Goal: Information Seeking & Learning: Learn about a topic

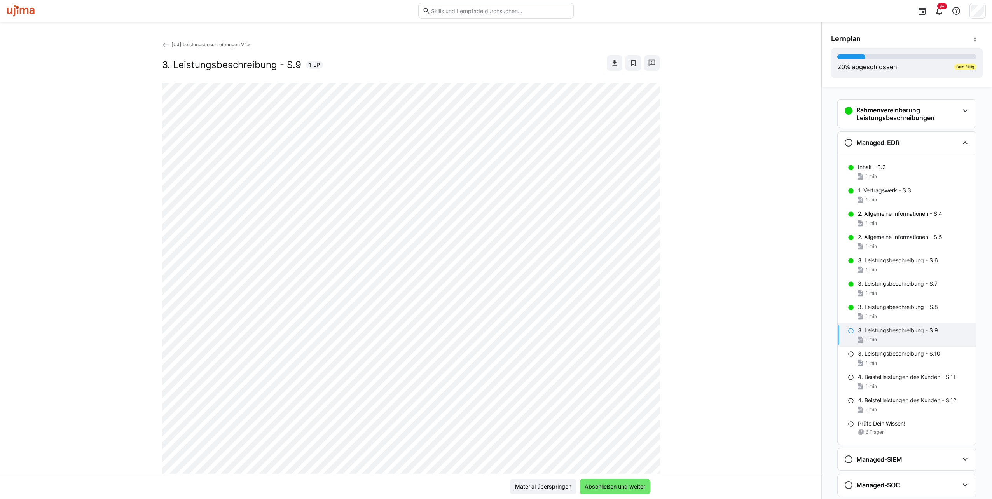
click at [0, 469] on html "9+ [UJ] Leistungsbeschreibungen V2.x 3. Leistungsbeschreibung - S.9 1 LP Materi…" at bounding box center [496, 249] width 992 height 499
click at [622, 486] on span "Abschließen und weiter" at bounding box center [614, 487] width 63 height 8
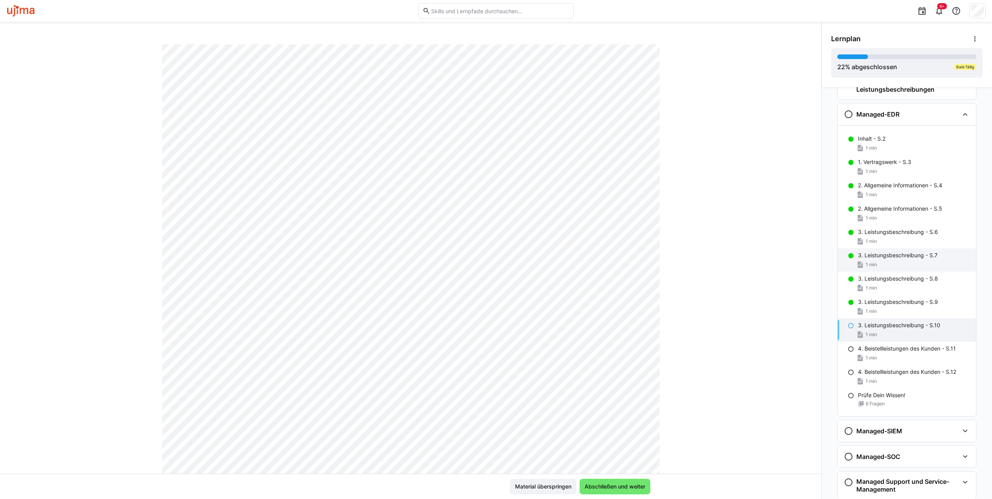
scroll to position [77, 0]
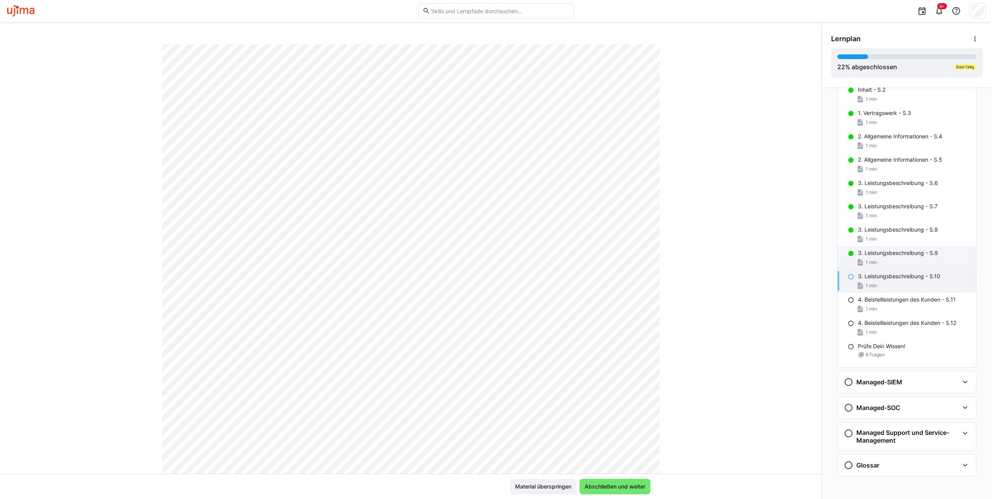
click at [906, 258] on div "1 min" at bounding box center [914, 262] width 112 height 8
click at [880, 279] on p "3. Leistungsbeschreibung - S.10" at bounding box center [899, 276] width 82 height 8
click at [613, 483] on span "Abschließen und weiter" at bounding box center [614, 487] width 63 height 8
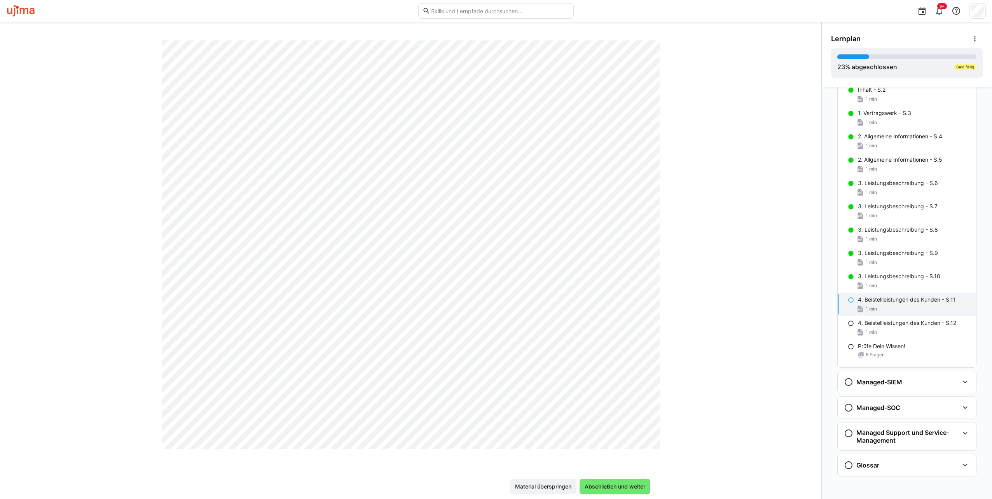
scroll to position [316, 0]
click at [614, 485] on span "Abschließen und weiter" at bounding box center [614, 487] width 63 height 8
click at [601, 484] on span "Abschließen und weiter" at bounding box center [614, 487] width 63 height 8
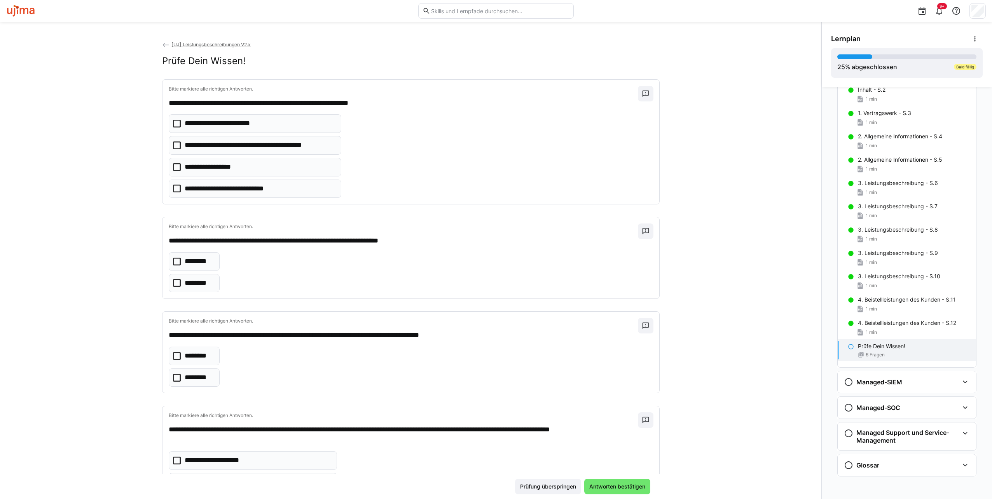
click at [173, 189] on icon at bounding box center [177, 189] width 8 height 8
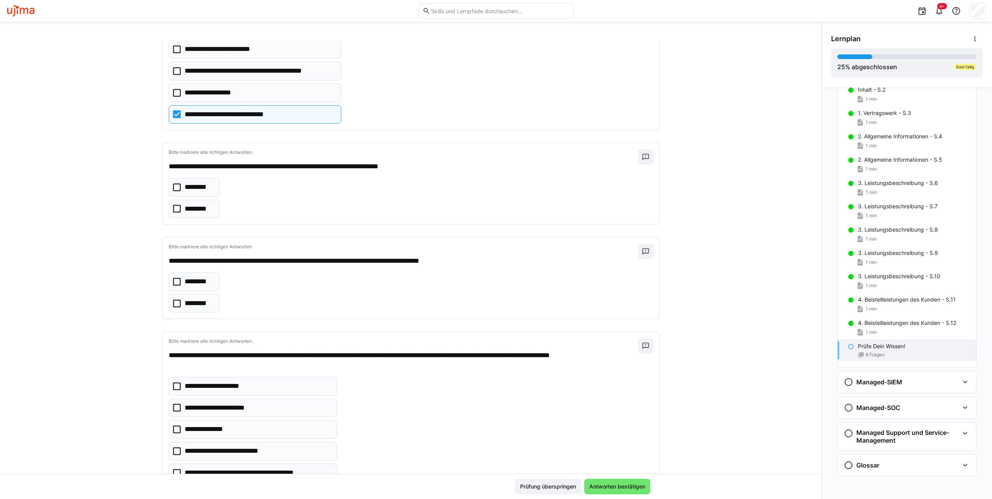
scroll to position [78, 0]
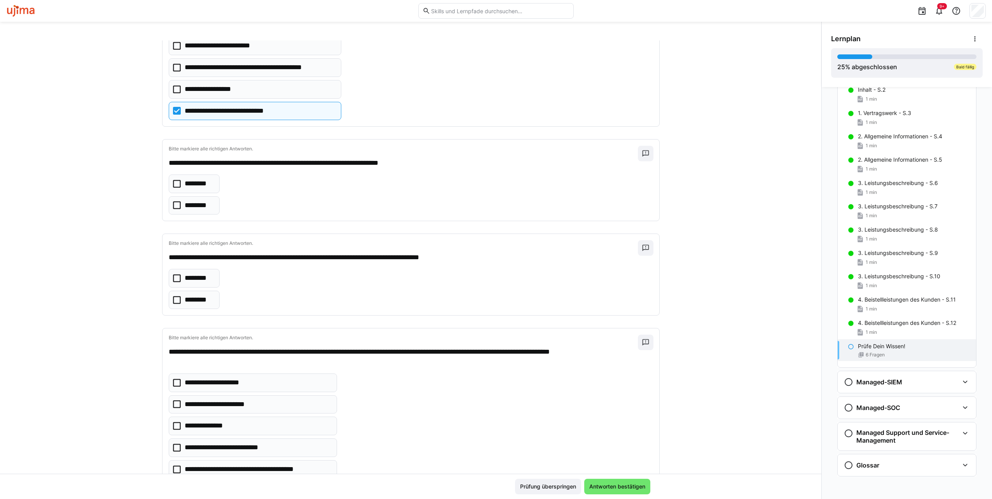
click at [173, 181] on icon at bounding box center [177, 184] width 8 height 8
click at [176, 207] on eds-checkbox "********" at bounding box center [194, 205] width 51 height 19
click at [173, 183] on icon at bounding box center [177, 184] width 8 height 8
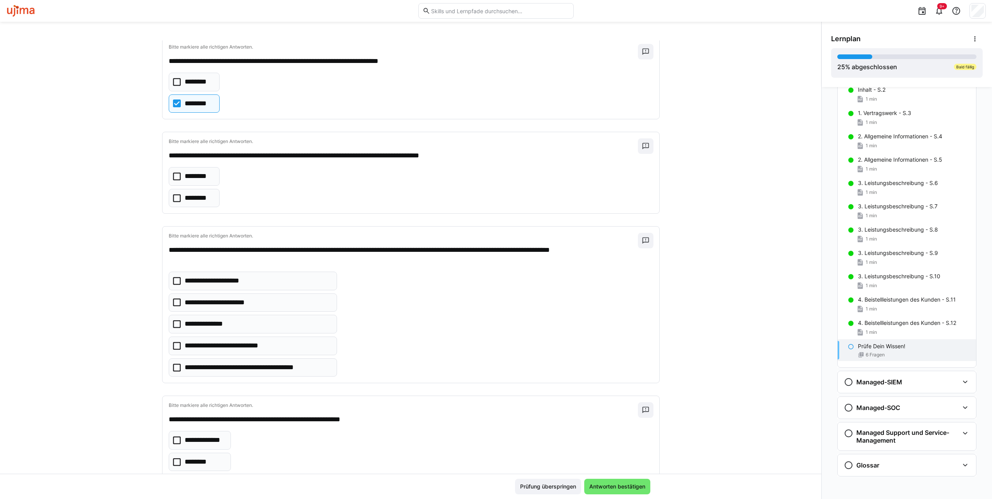
scroll to position [194, 0]
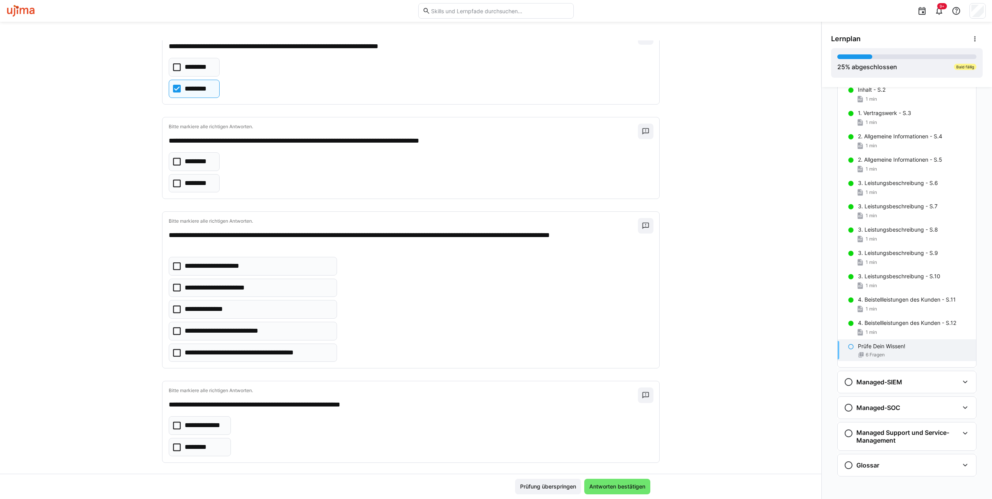
click at [173, 181] on icon at bounding box center [177, 184] width 8 height 8
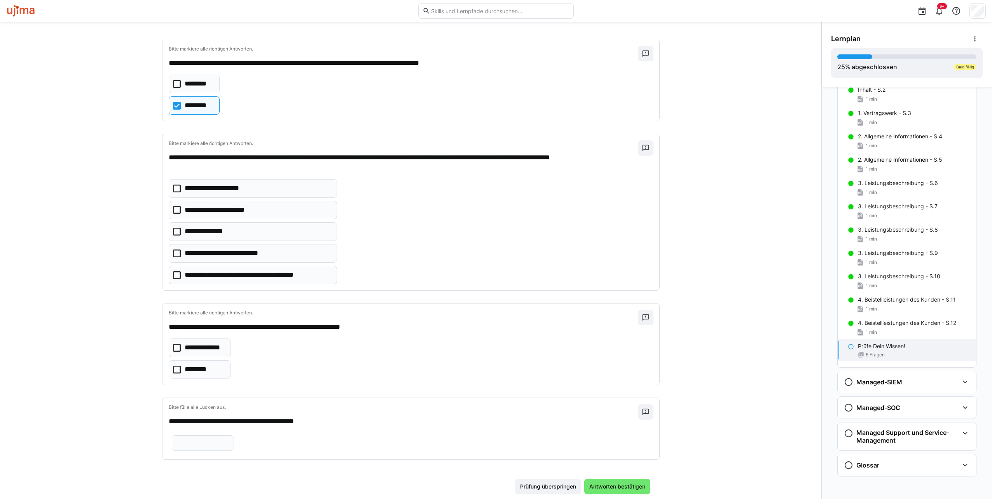
scroll to position [278, 0]
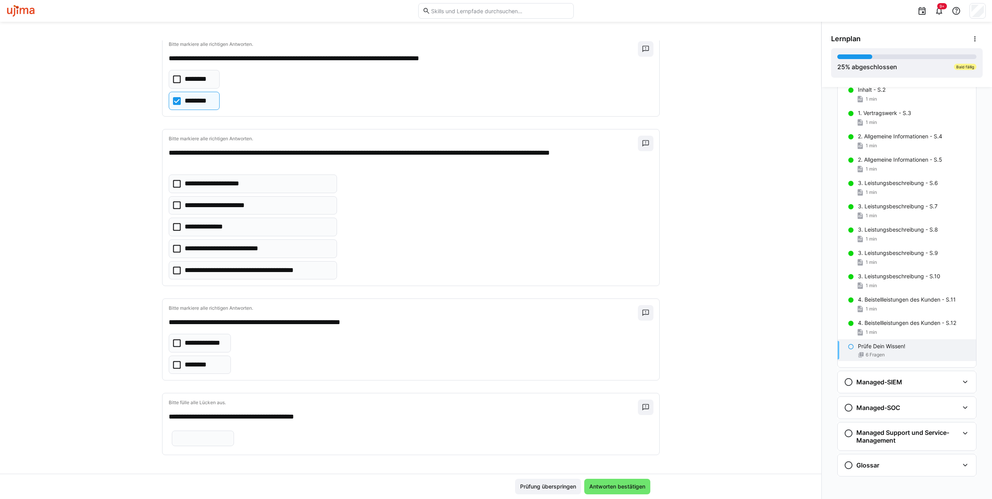
click at [173, 339] on icon at bounding box center [177, 343] width 8 height 8
click at [230, 435] on input "text" at bounding box center [203, 438] width 54 height 7
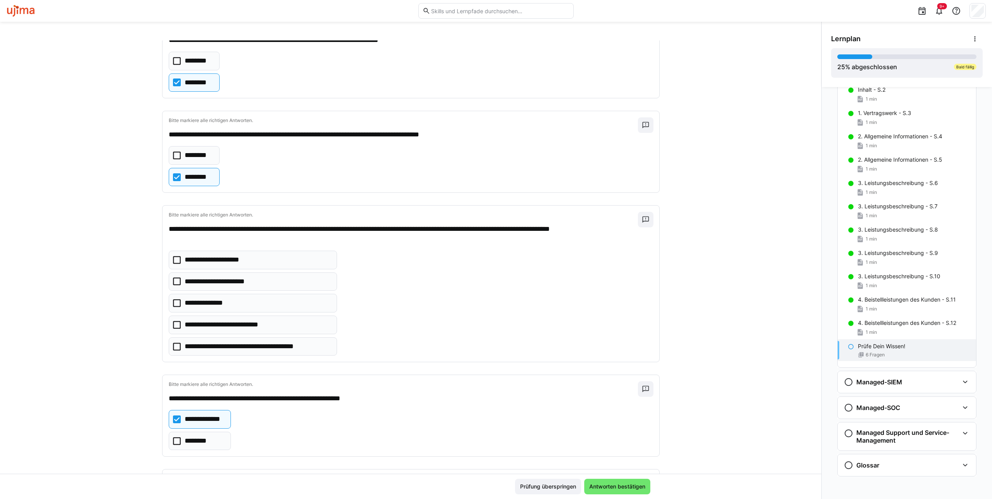
scroll to position [123, 0]
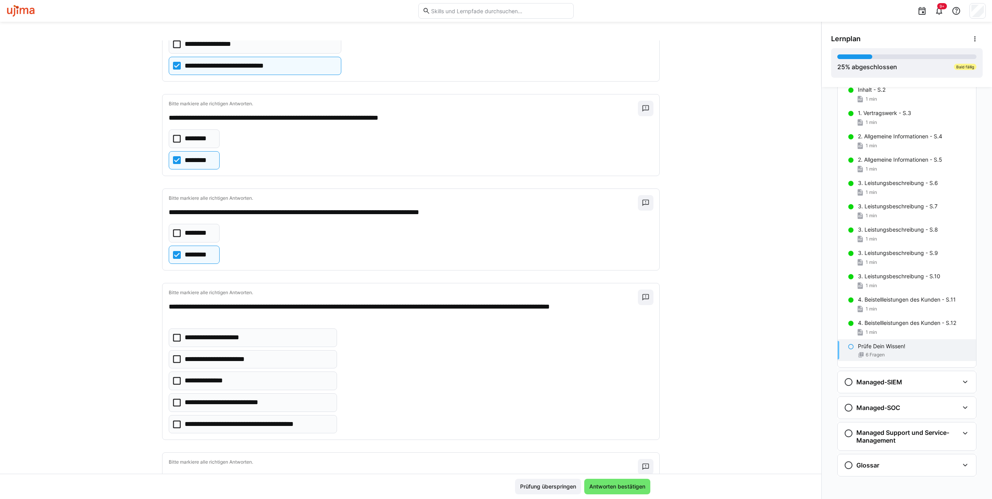
type input "**"
click at [173, 379] on icon at bounding box center [177, 381] width 8 height 8
click at [173, 401] on icon at bounding box center [177, 403] width 8 height 8
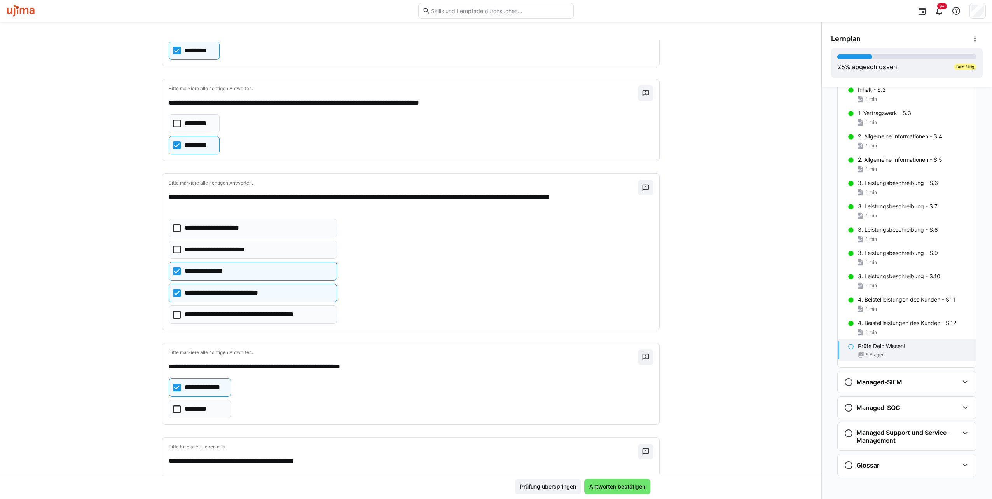
scroll to position [278, 0]
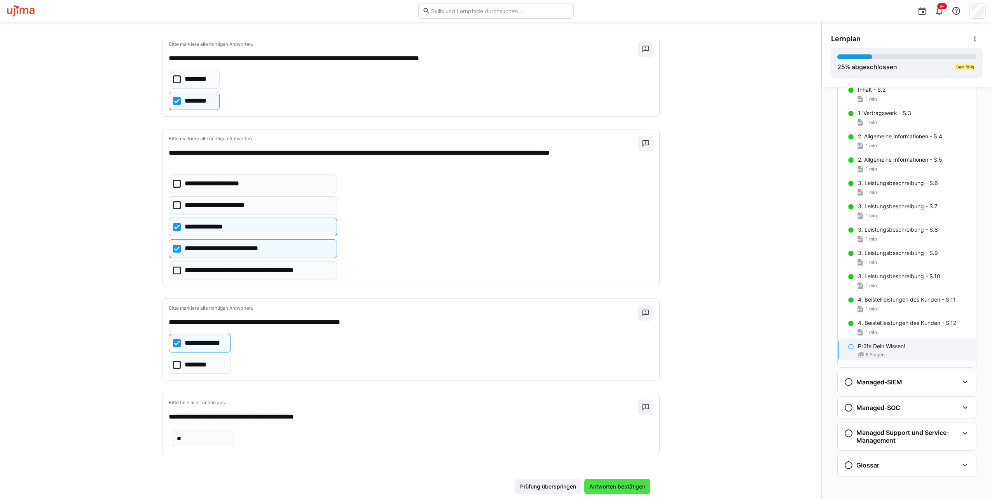
click at [610, 483] on span "Antworten bestätigen" at bounding box center [617, 487] width 58 height 8
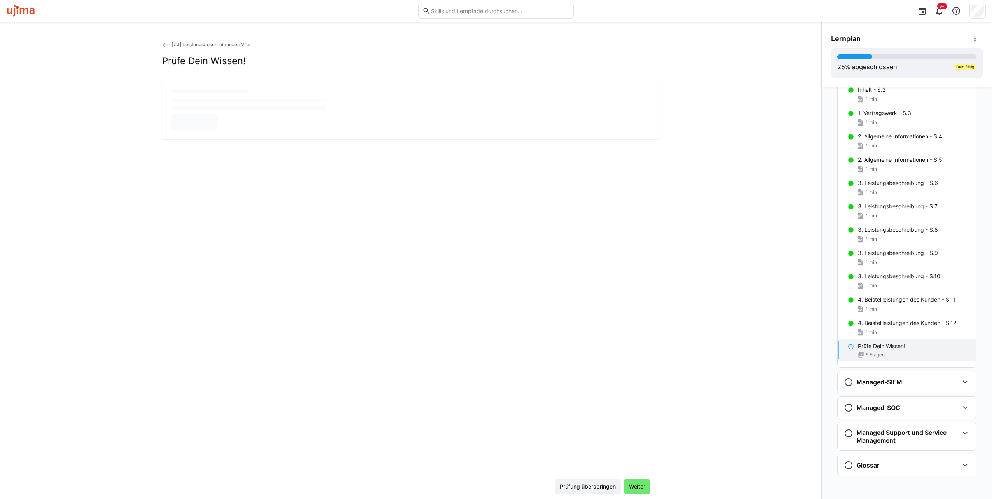
scroll to position [0, 0]
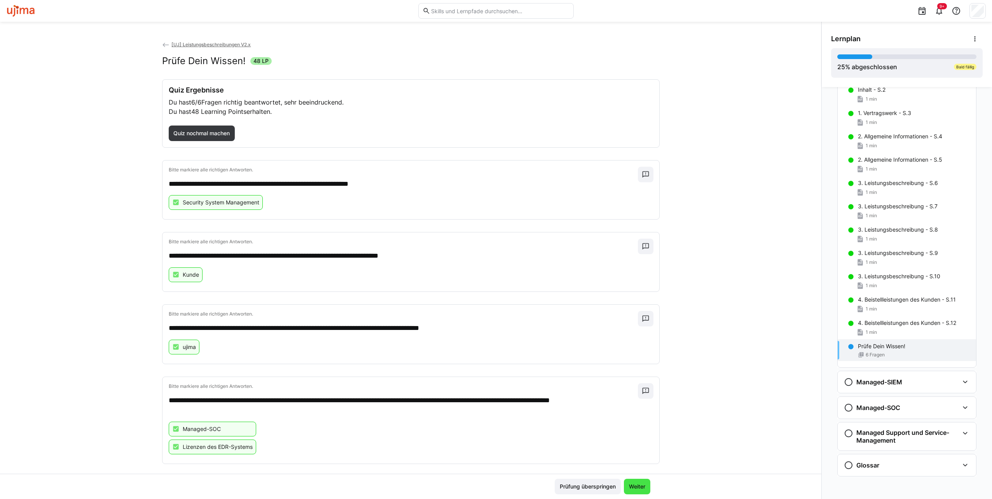
click at [635, 483] on span "Weiter" at bounding box center [637, 487] width 19 height 8
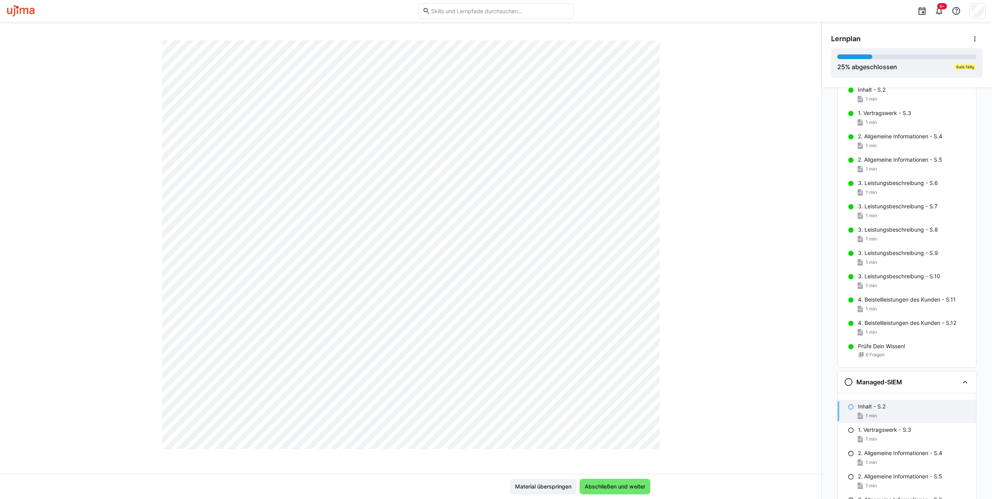
scroll to position [316, 0]
click at [632, 489] on span "Abschließen und weiter" at bounding box center [614, 487] width 63 height 8
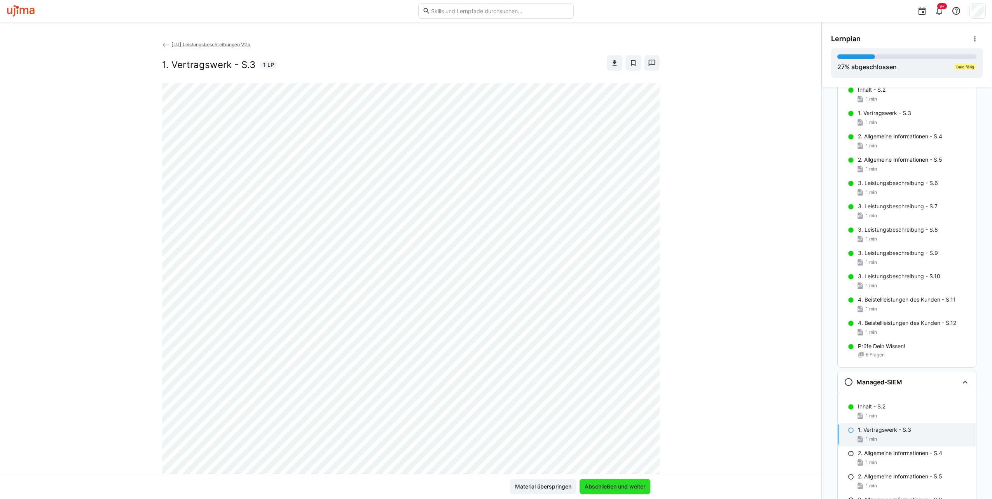
click at [627, 488] on span "Abschließen und weiter" at bounding box center [614, 487] width 63 height 8
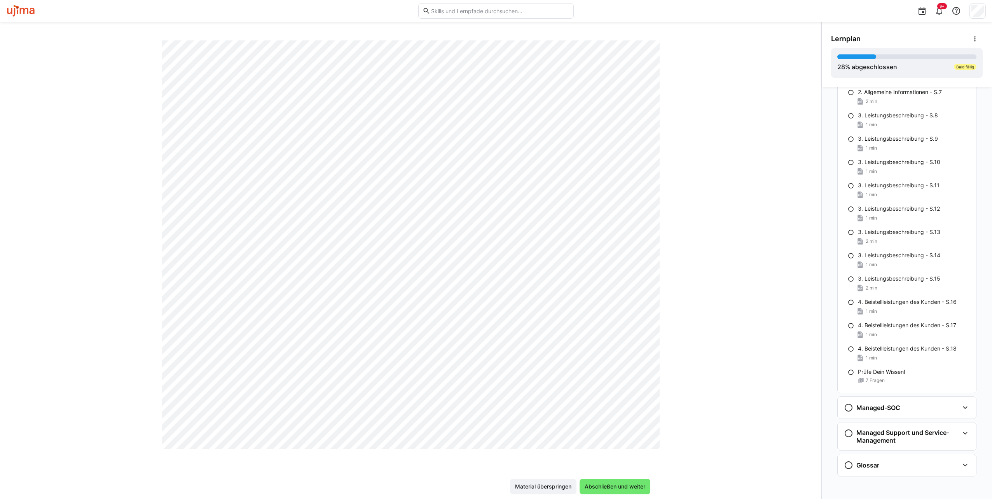
scroll to position [233, 0]
click at [624, 486] on span "Abschließen und weiter" at bounding box center [614, 487] width 63 height 8
click at [637, 483] on span "Abschließen und weiter" at bounding box center [614, 487] width 63 height 8
click at [617, 485] on span "Abschließen und weiter" at bounding box center [614, 487] width 63 height 8
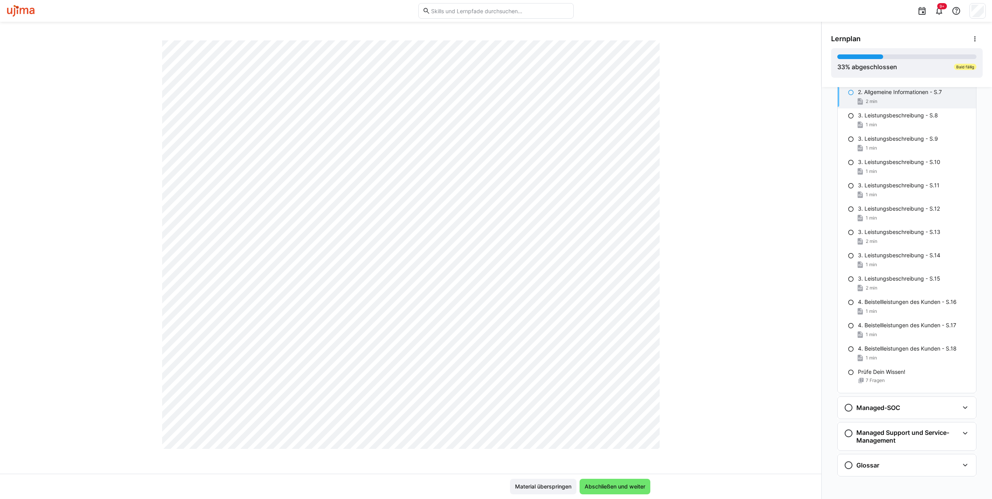
scroll to position [272, 0]
click at [618, 487] on span "Abschließen und weiter" at bounding box center [614, 487] width 63 height 8
click at [625, 486] on span "Abschließen und weiter" at bounding box center [614, 487] width 63 height 8
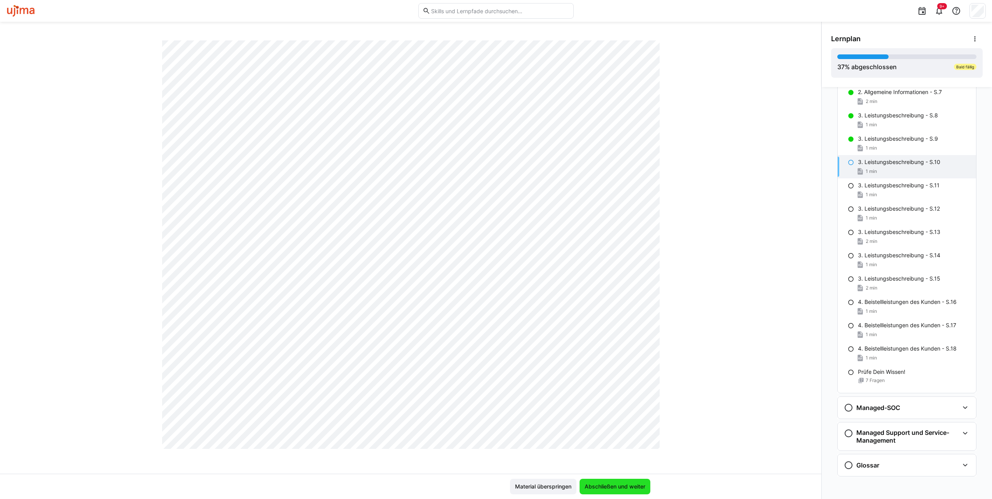
click at [620, 483] on span "Abschließen und weiter" at bounding box center [614, 487] width 63 height 8
click at [622, 482] on span "Abschließen und weiter" at bounding box center [614, 487] width 71 height 16
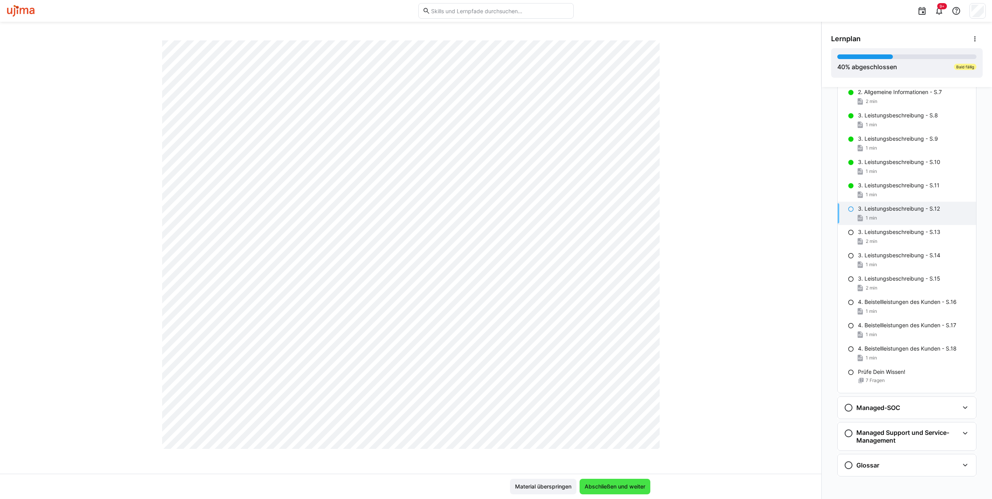
click at [622, 485] on span "Abschließen und weiter" at bounding box center [614, 487] width 63 height 8
click at [625, 483] on span "Abschließen und weiter" at bounding box center [614, 487] width 63 height 8
click at [611, 486] on span "Abschließen und weiter" at bounding box center [614, 487] width 63 height 8
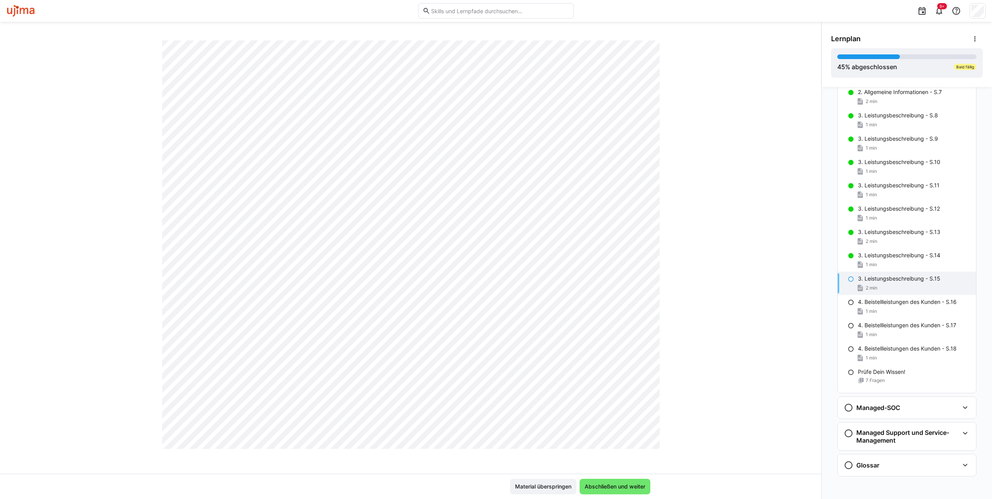
scroll to position [155, 0]
click at [614, 483] on span "Abschließen und weiter" at bounding box center [614, 487] width 63 height 8
click at [626, 481] on span "Abschließen und weiter" at bounding box center [614, 487] width 71 height 16
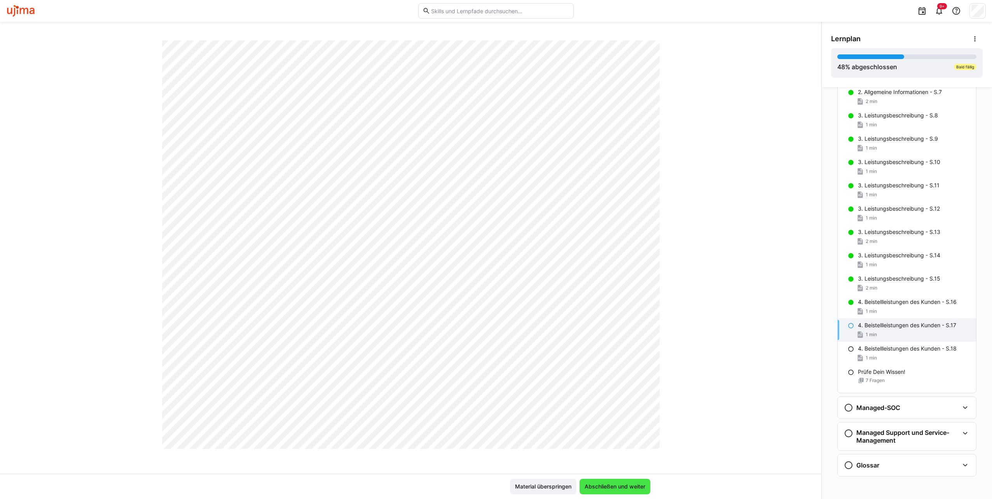
click at [619, 485] on span "Abschließen und weiter" at bounding box center [614, 487] width 63 height 8
click at [606, 489] on span "Abschließen und weiter" at bounding box center [614, 487] width 63 height 8
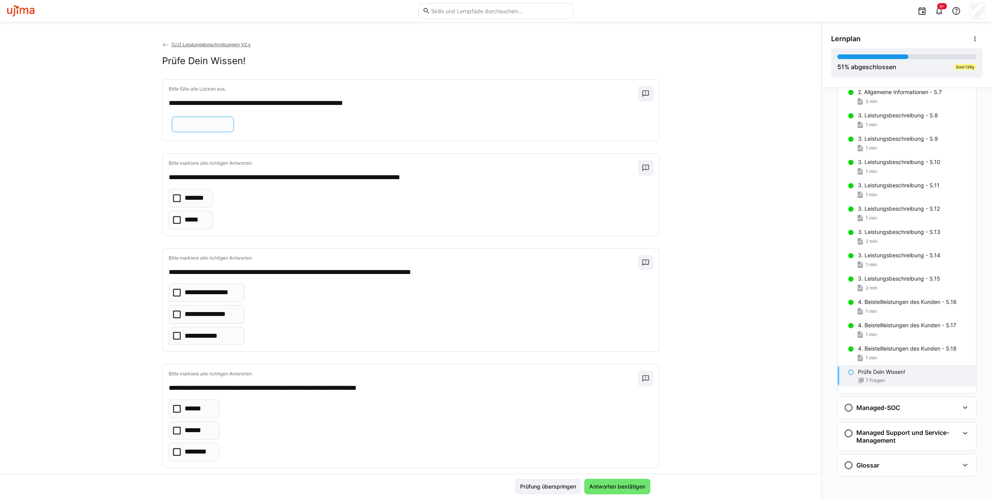
click at [230, 123] on input "text" at bounding box center [203, 124] width 54 height 7
type input "**********"
click at [173, 221] on icon at bounding box center [177, 220] width 8 height 8
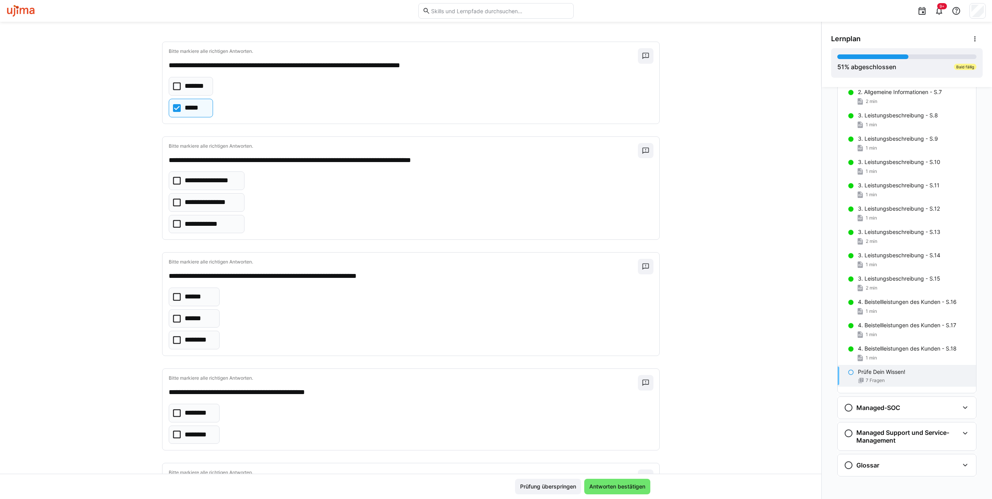
scroll to position [155, 0]
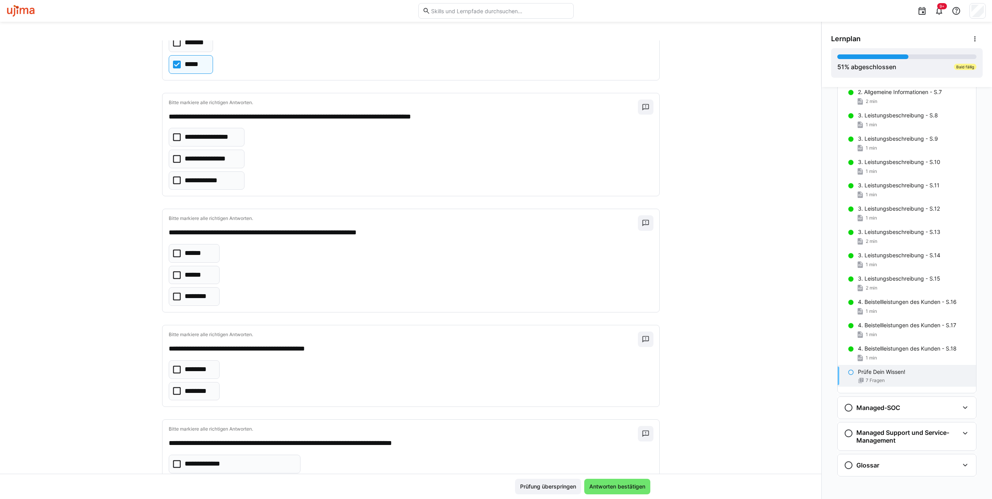
click at [173, 161] on icon at bounding box center [177, 159] width 8 height 8
click at [173, 136] on icon at bounding box center [177, 137] width 8 height 8
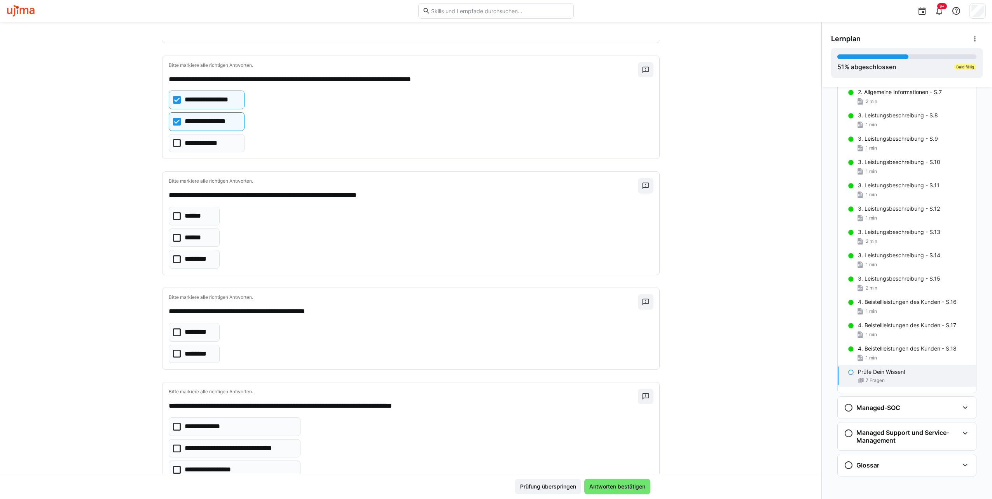
scroll to position [233, 0]
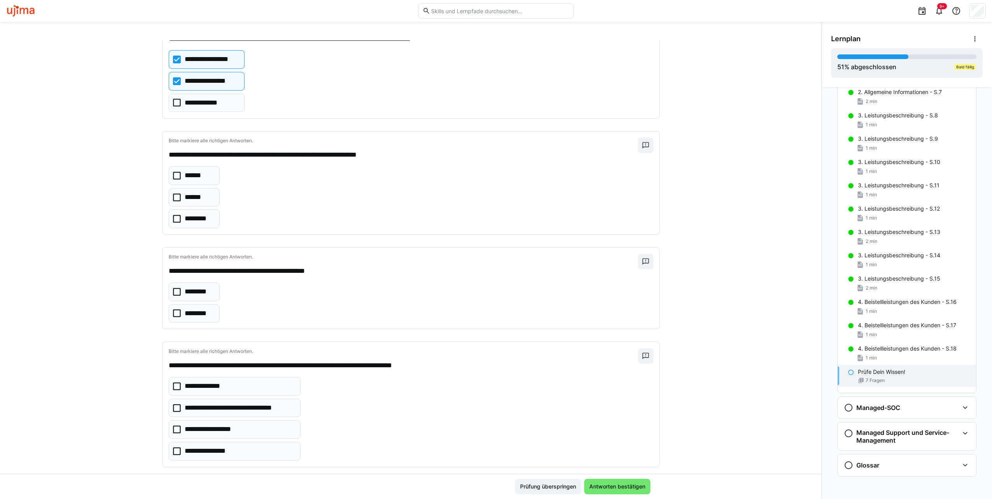
click at [176, 170] on eds-checkbox "******" at bounding box center [194, 175] width 51 height 19
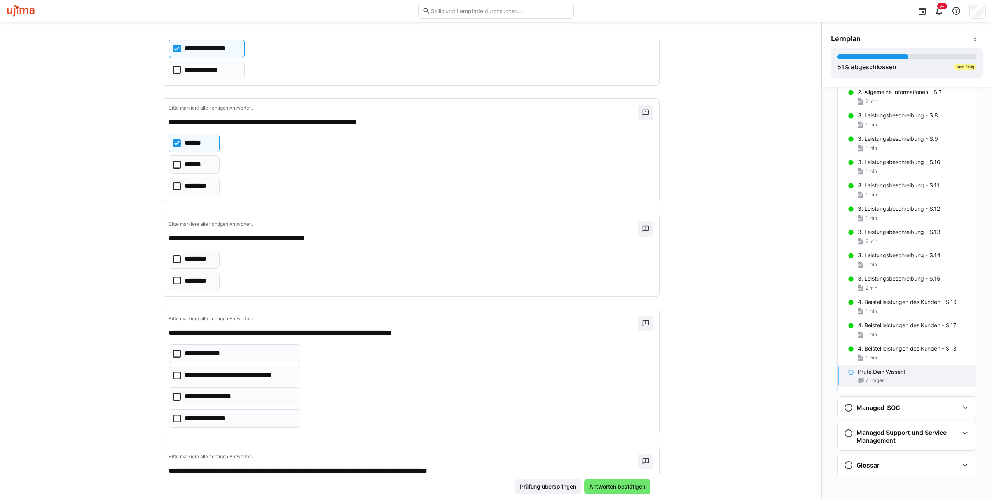
scroll to position [311, 0]
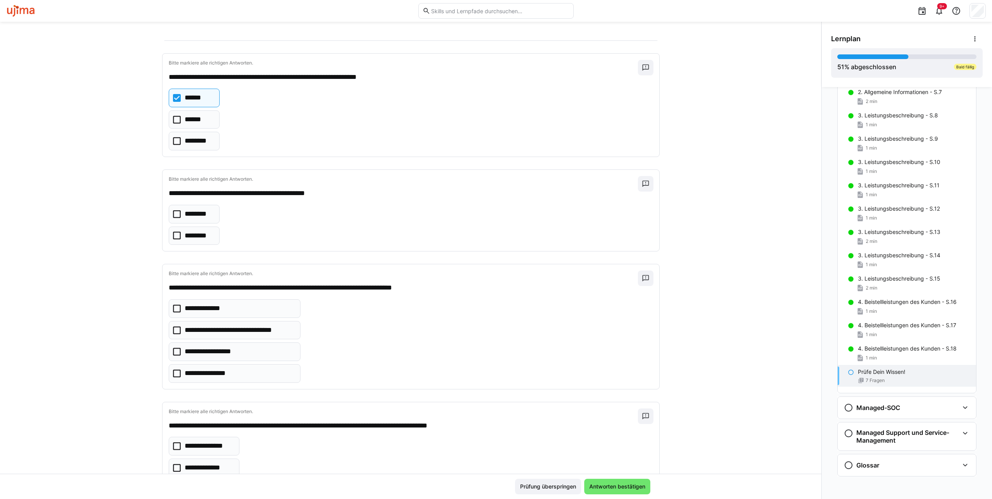
click at [173, 210] on icon at bounding box center [177, 214] width 8 height 8
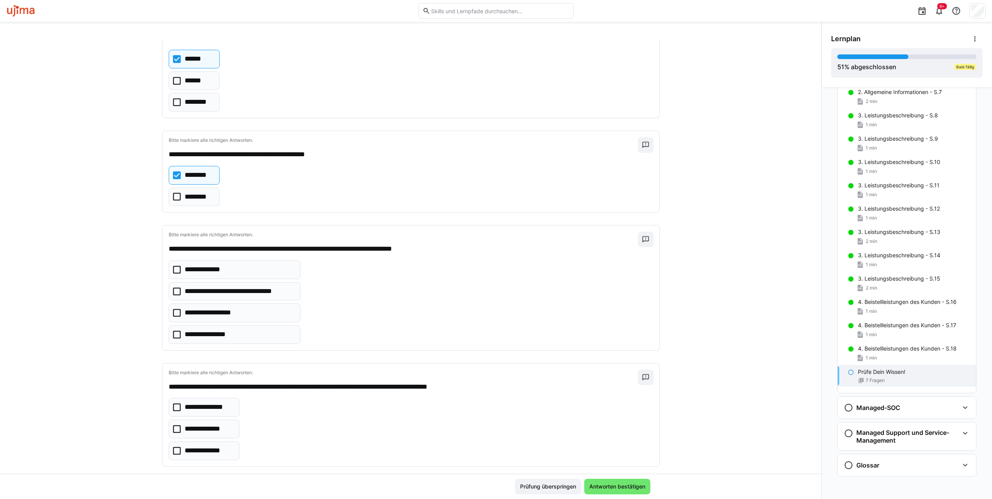
scroll to position [354, 0]
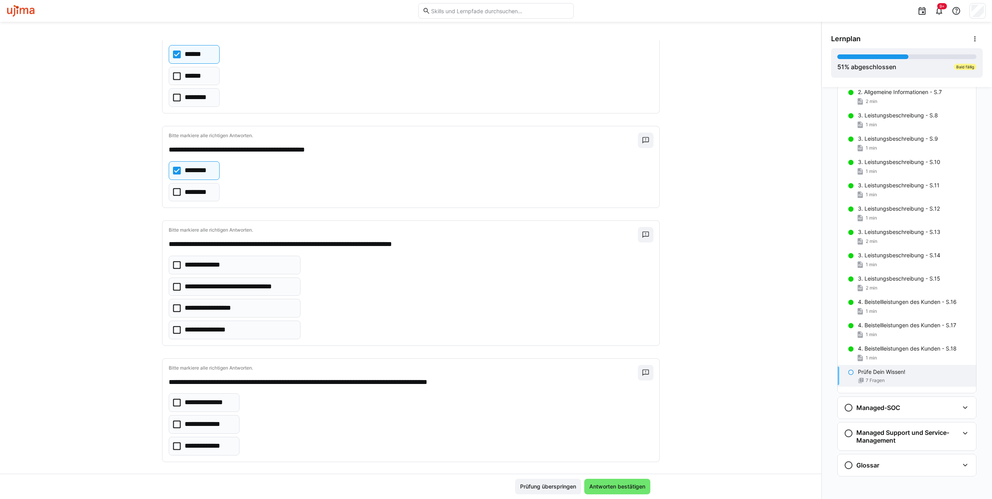
click at [173, 305] on icon at bounding box center [177, 308] width 8 height 8
click at [175, 399] on icon at bounding box center [177, 403] width 8 height 8
click at [629, 487] on span "Antworten bestätigen" at bounding box center [617, 487] width 58 height 8
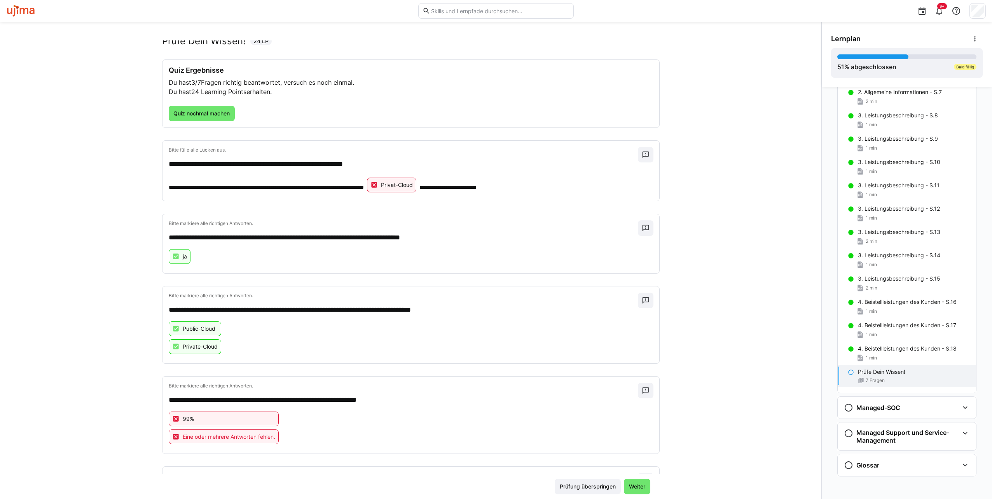
scroll to position [0, 0]
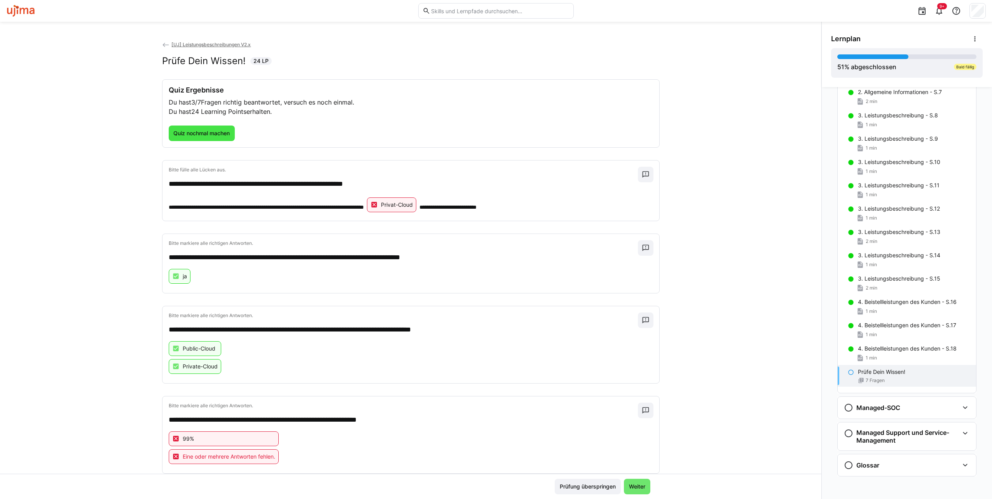
click at [216, 134] on span "Quiz nochmal machen" at bounding box center [201, 133] width 59 height 8
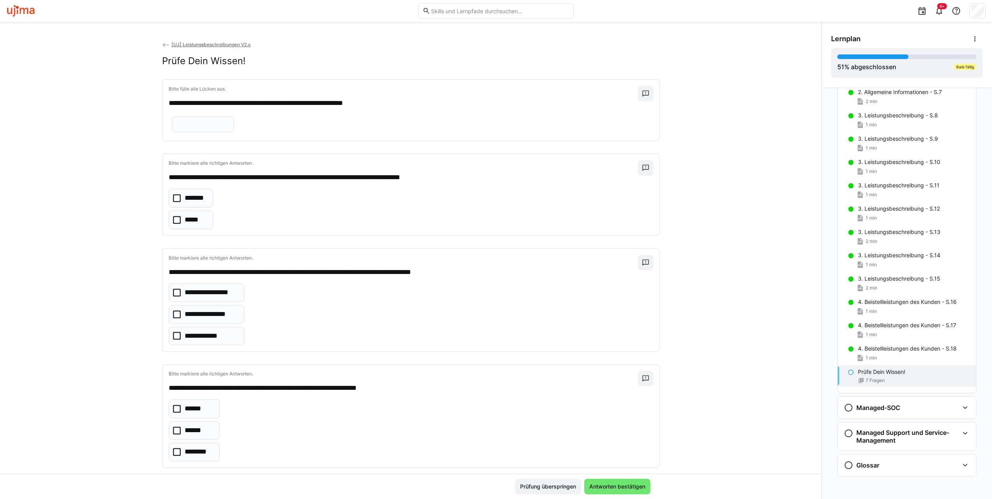
click at [234, 130] on eds-input at bounding box center [203, 125] width 62 height 16
type input "**********"
click at [173, 217] on icon at bounding box center [177, 220] width 8 height 8
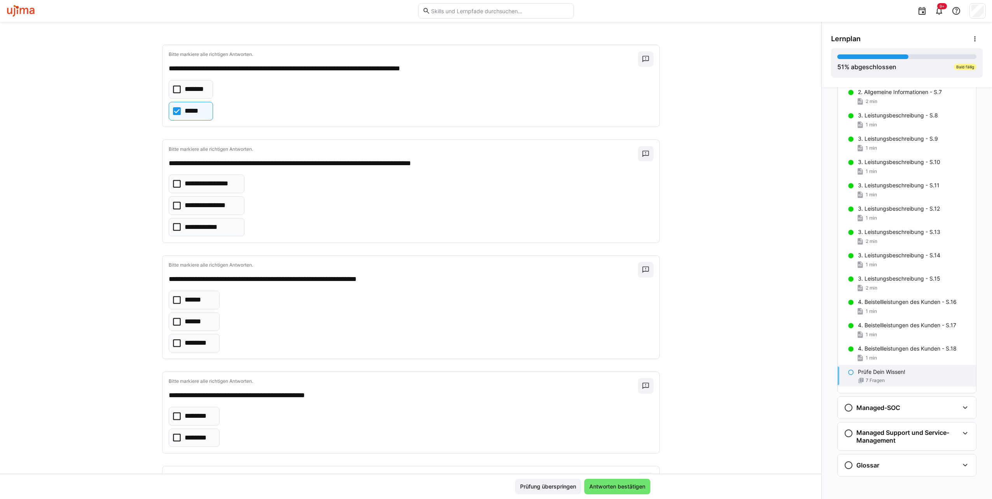
scroll to position [117, 0]
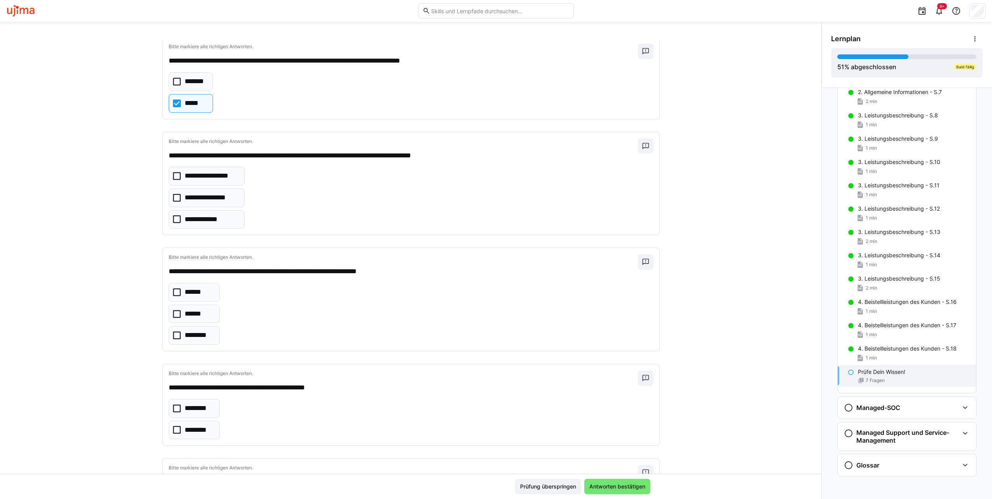
click at [173, 197] on icon at bounding box center [177, 198] width 8 height 8
click at [173, 177] on icon at bounding box center [177, 176] width 8 height 8
click at [173, 310] on icon at bounding box center [177, 314] width 8 height 8
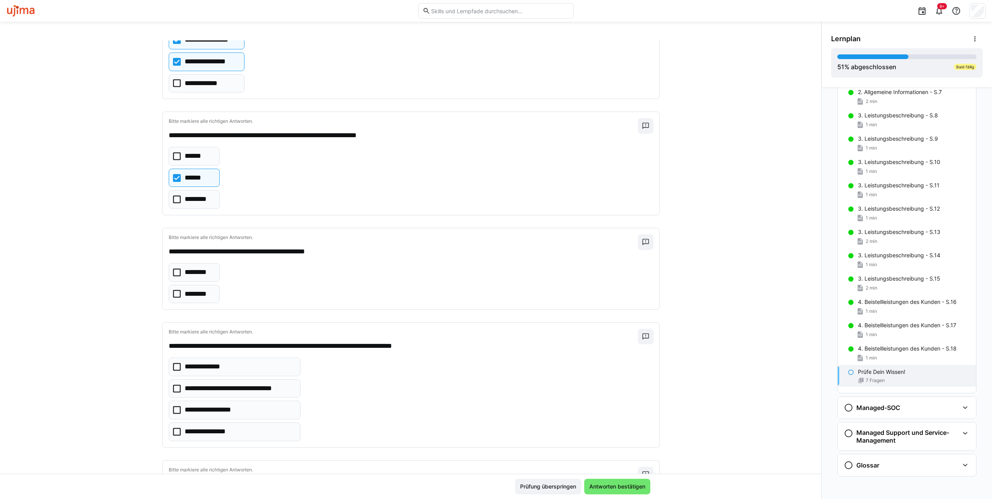
scroll to position [272, 0]
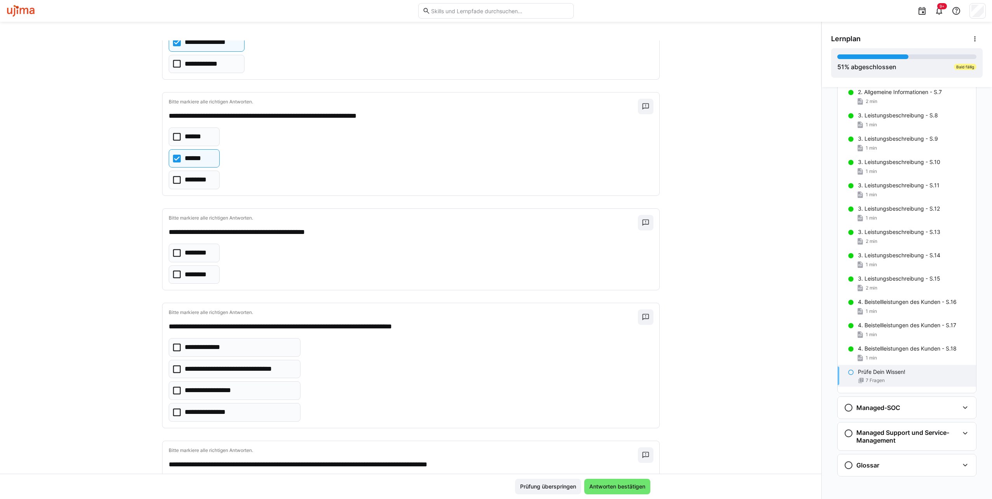
click at [173, 270] on icon at bounding box center [177, 274] width 8 height 8
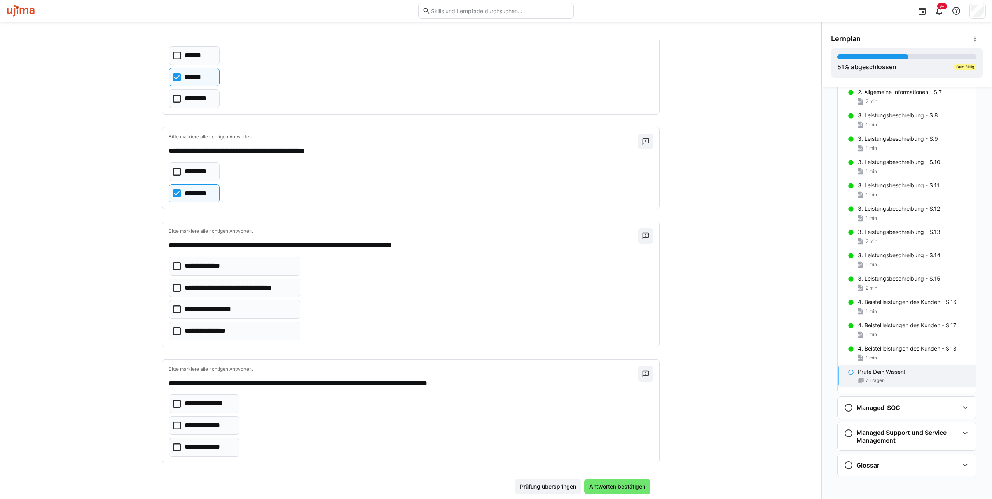
scroll to position [354, 0]
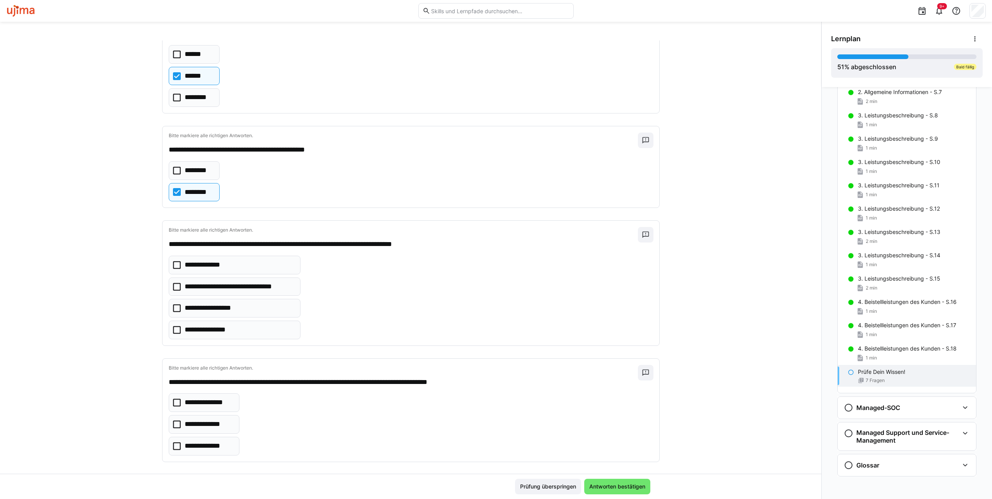
click at [173, 283] on icon at bounding box center [177, 287] width 8 height 8
click at [173, 399] on icon at bounding box center [177, 403] width 8 height 8
click at [625, 485] on span "Antworten bestätigen" at bounding box center [617, 487] width 58 height 8
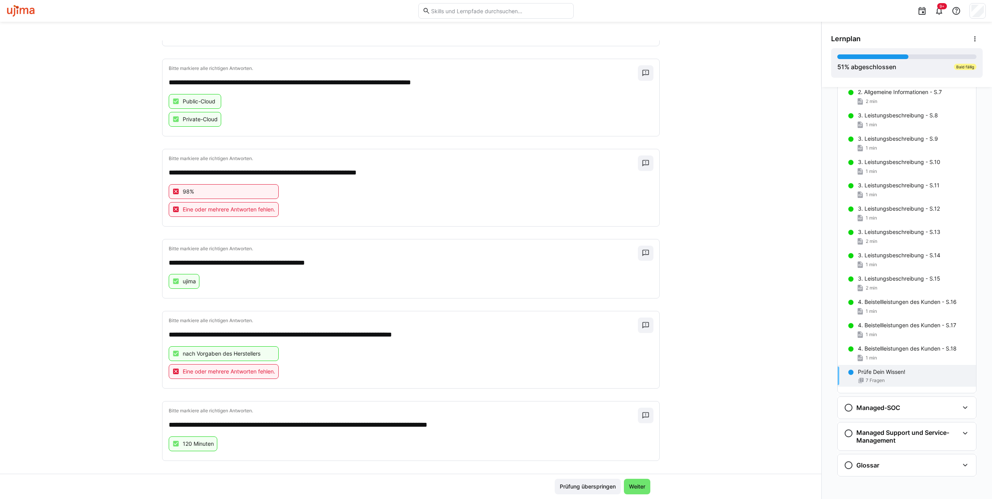
scroll to position [0, 0]
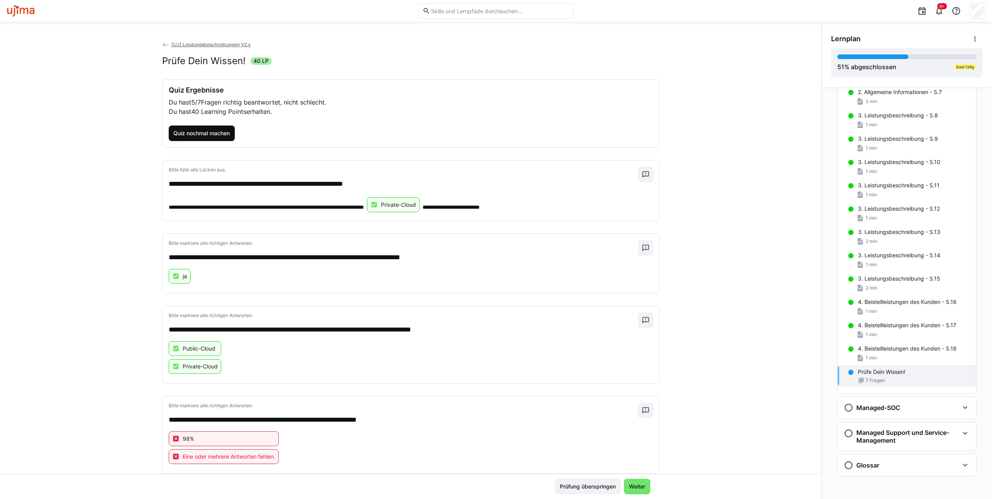
click at [191, 134] on span "Quiz nochmal machen" at bounding box center [201, 133] width 59 height 8
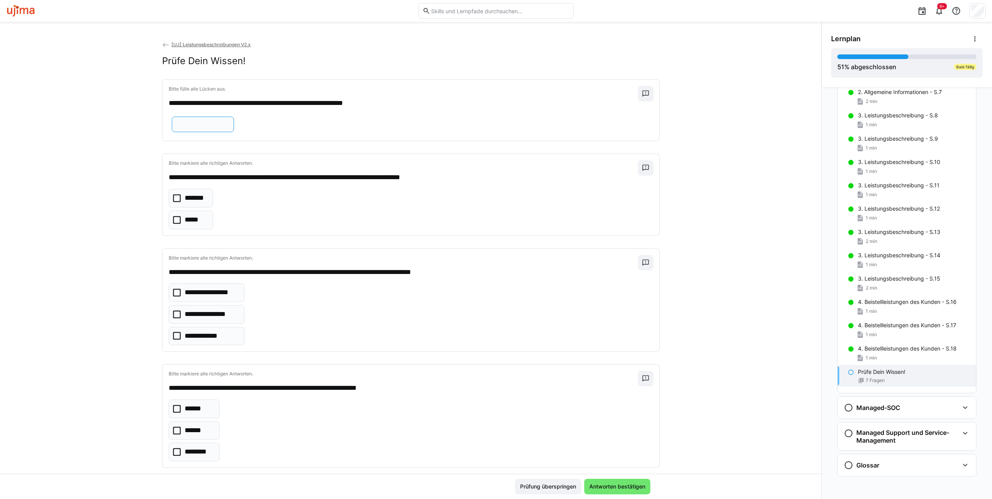
click at [230, 121] on input "text" at bounding box center [203, 124] width 54 height 7
type input "**********"
click at [173, 218] on icon at bounding box center [177, 220] width 8 height 8
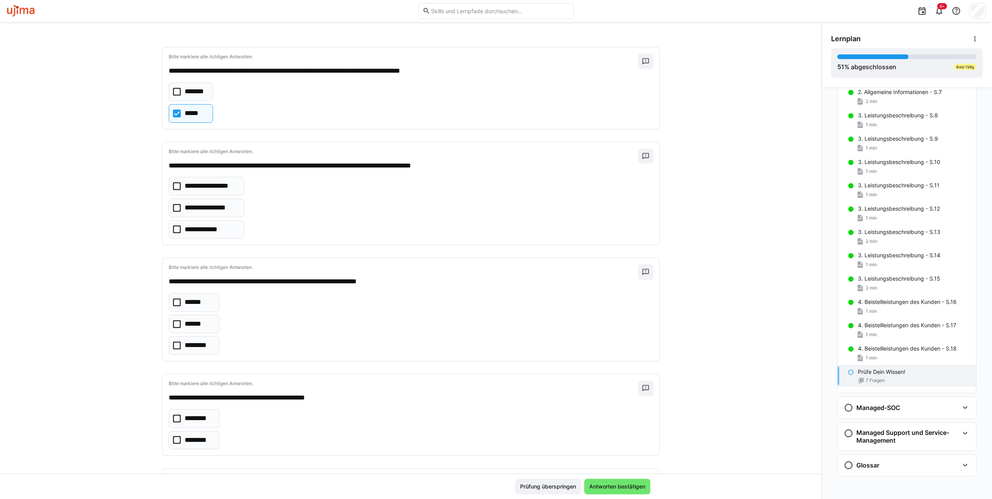
scroll to position [117, 0]
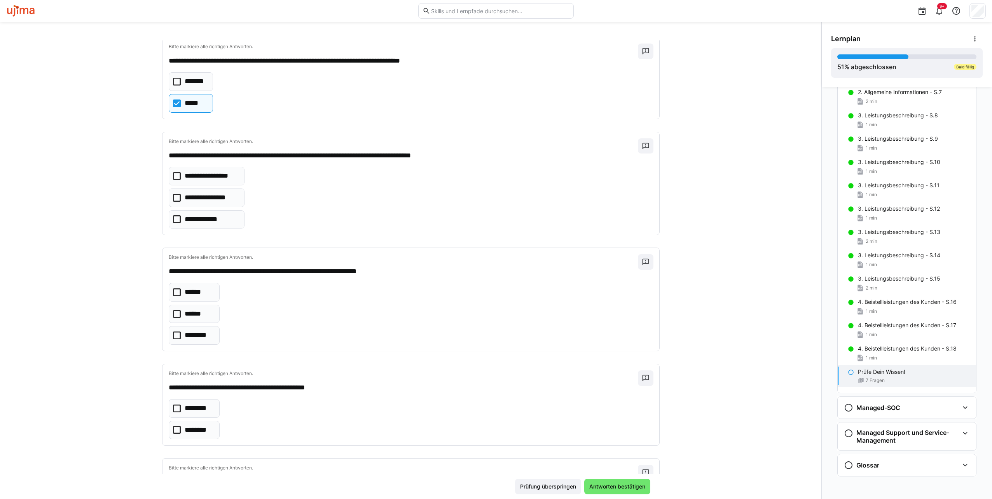
click at [174, 177] on icon at bounding box center [177, 176] width 8 height 8
click at [173, 194] on icon at bounding box center [177, 198] width 8 height 8
click at [173, 332] on icon at bounding box center [177, 336] width 8 height 8
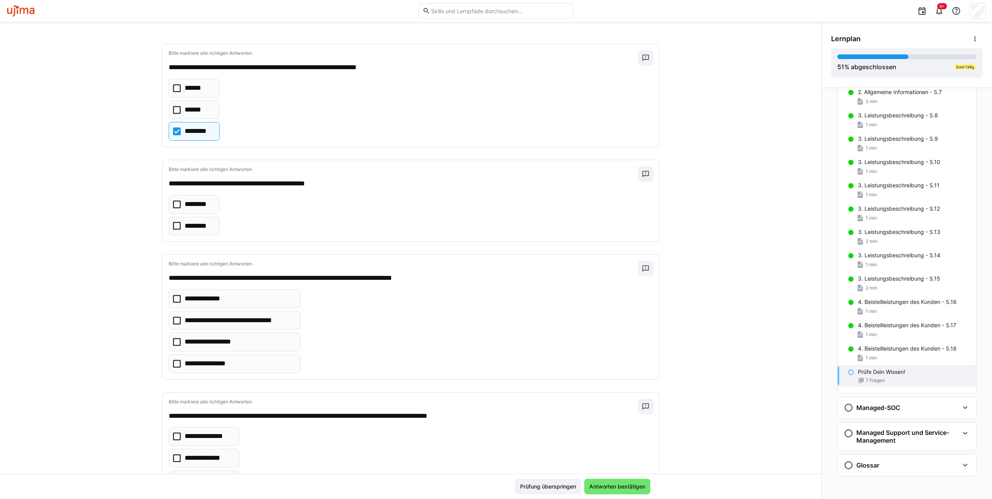
scroll to position [350, 0]
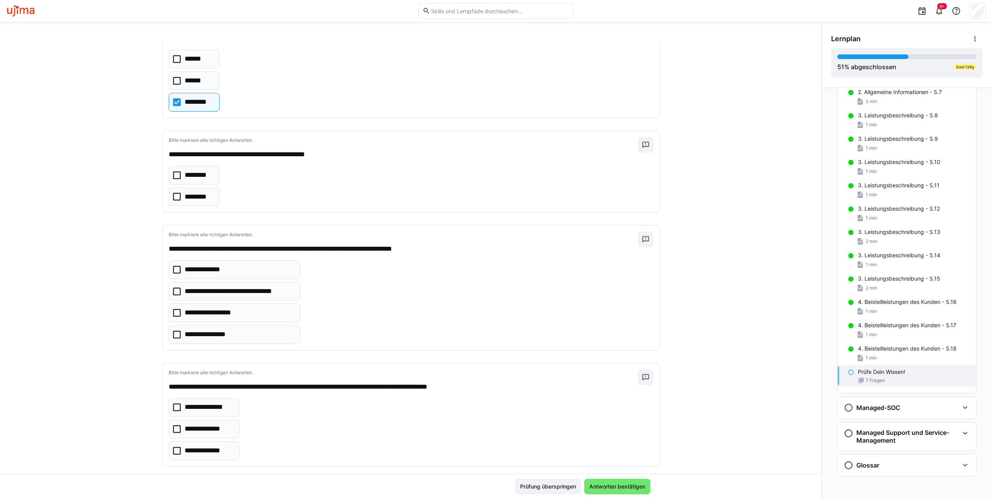
click at [173, 194] on icon at bounding box center [177, 197] width 8 height 8
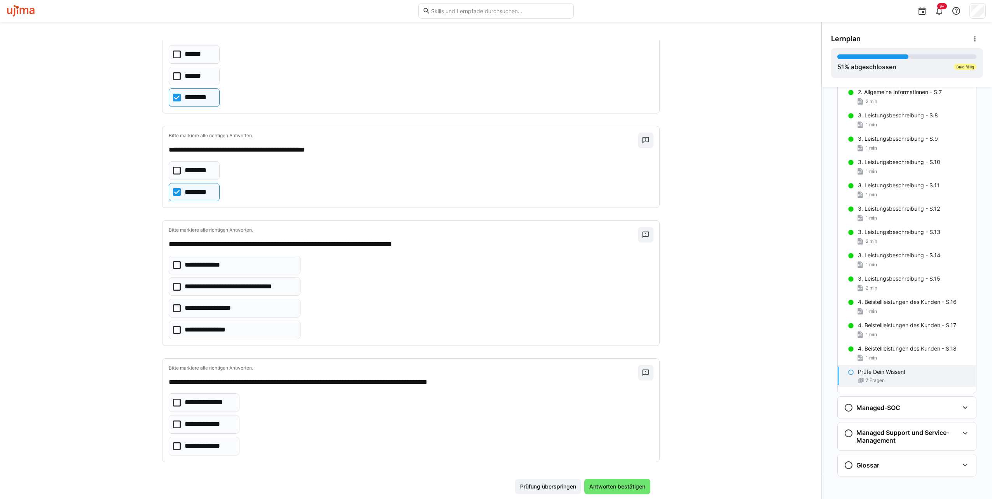
click at [175, 283] on icon at bounding box center [177, 287] width 8 height 8
click at [173, 305] on icon at bounding box center [177, 308] width 8 height 8
click at [173, 400] on icon at bounding box center [177, 403] width 8 height 8
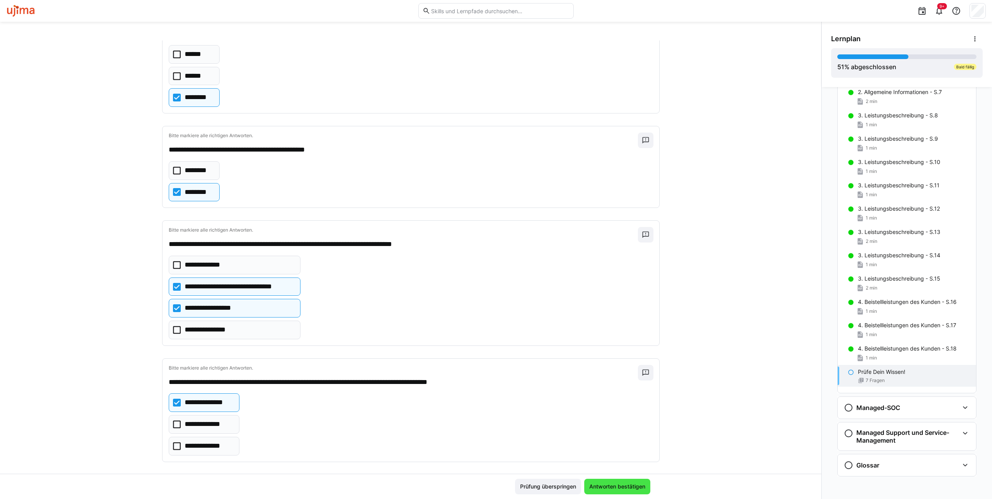
click at [606, 489] on span "Antworten bestätigen" at bounding box center [617, 487] width 58 height 8
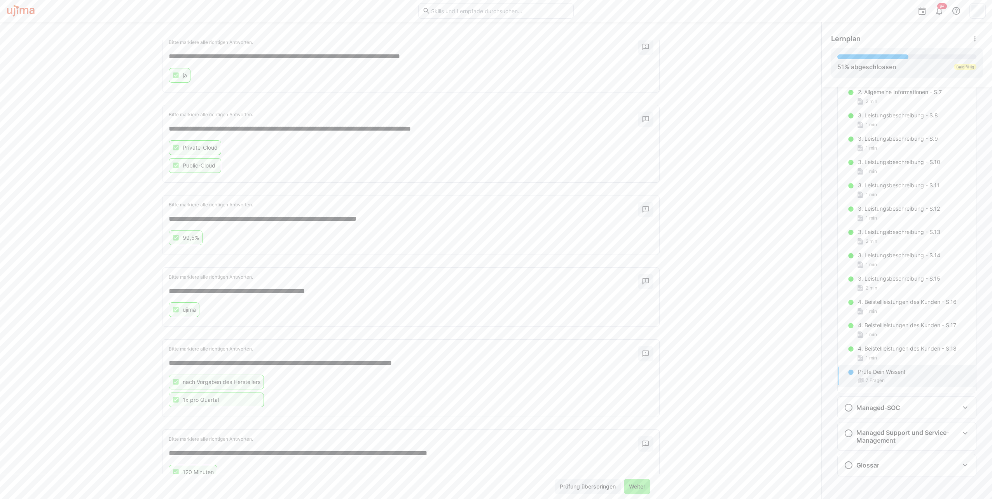
scroll to position [230, 0]
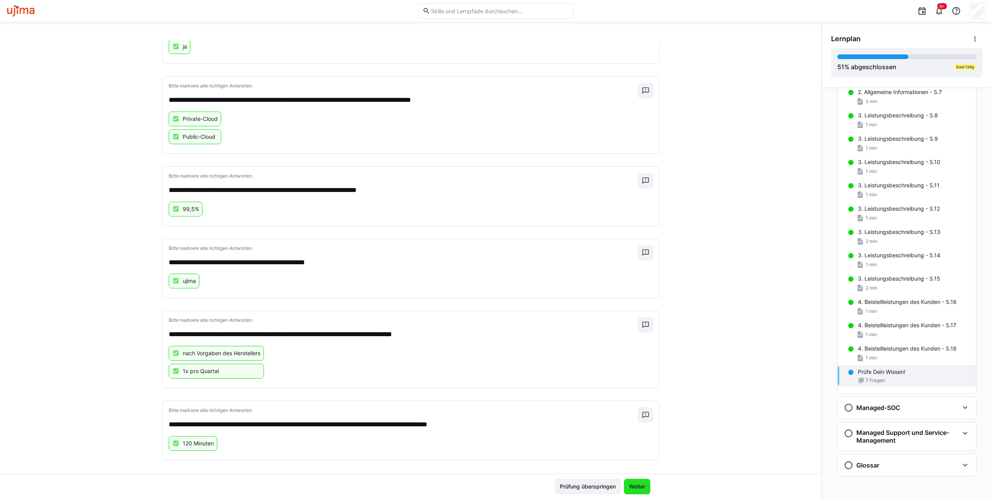
click at [634, 489] on span "Weiter" at bounding box center [637, 487] width 19 height 8
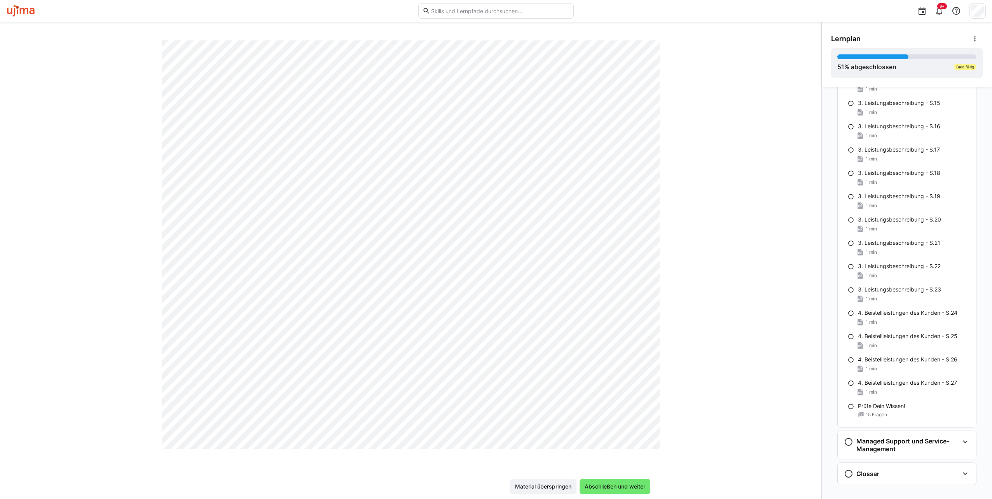
scroll to position [1149, 0]
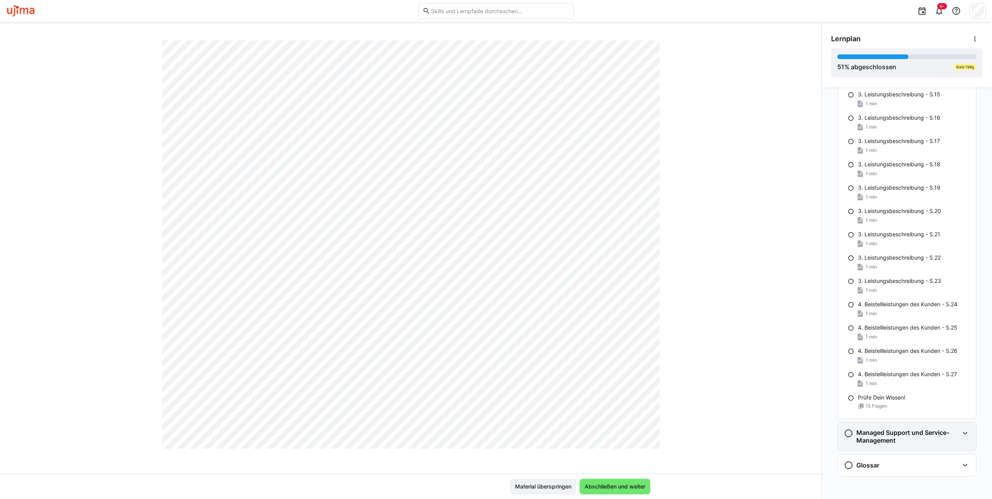
click at [968, 430] on div "Managed Support und Service-Management" at bounding box center [907, 436] width 138 height 28
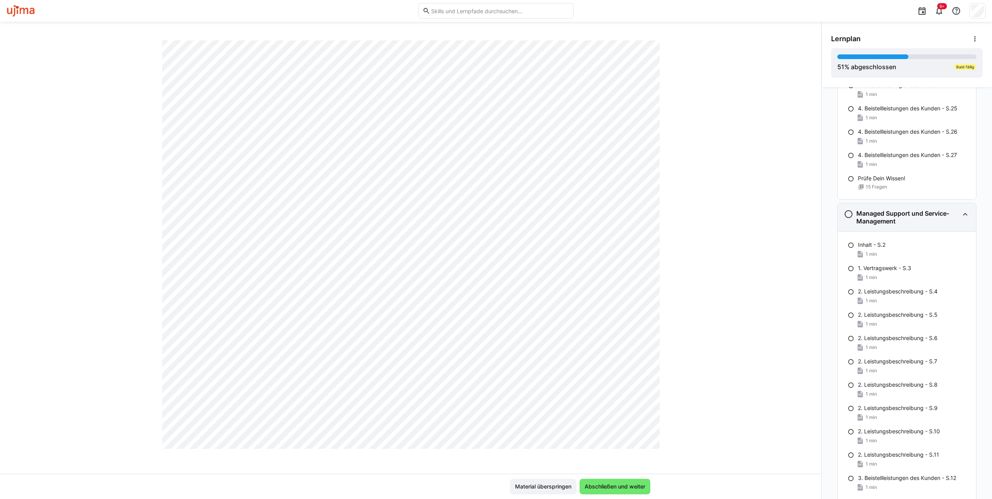
scroll to position [1285, 0]
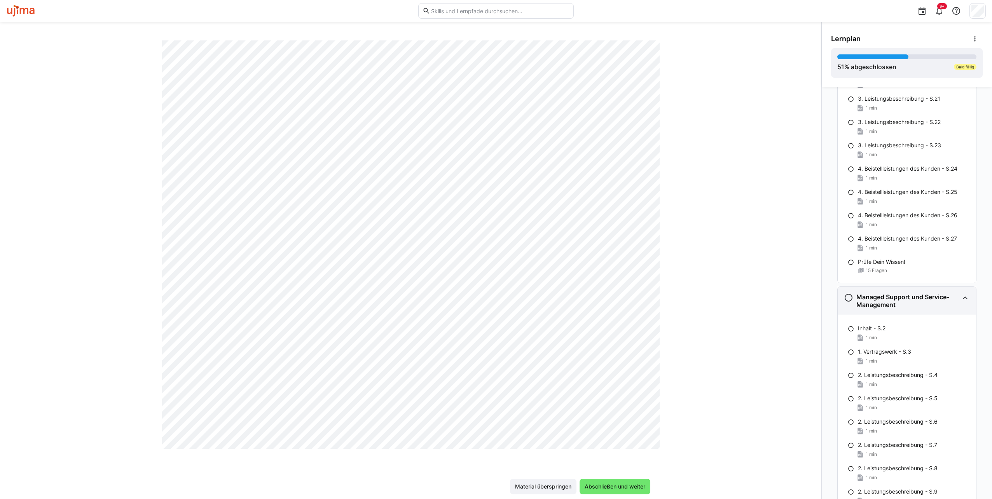
click at [962, 297] on eds-icon at bounding box center [964, 297] width 9 height 9
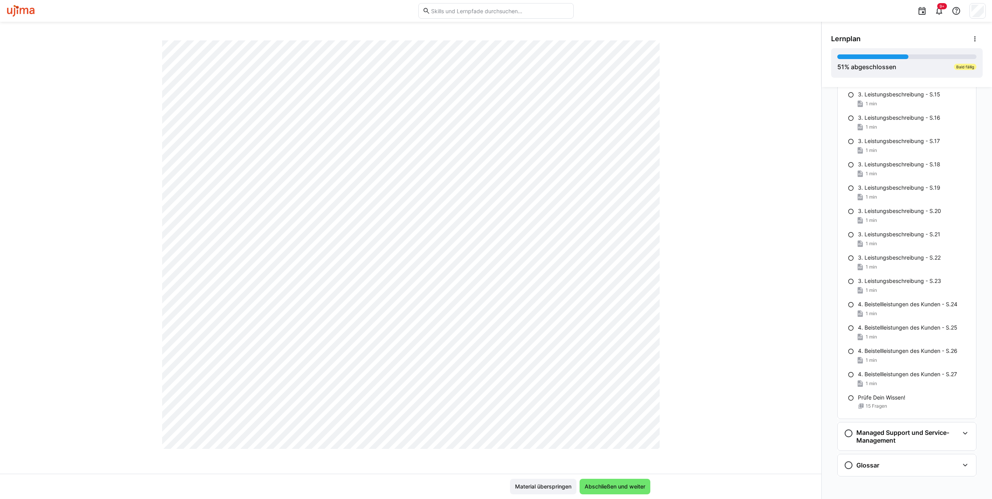
scroll to position [316, 0]
click at [622, 485] on span "Abschließen und weiter" at bounding box center [614, 487] width 63 height 8
click at [620, 486] on span "Abschließen und weiter" at bounding box center [614, 487] width 63 height 8
click at [610, 489] on span "Abschließen und weiter" at bounding box center [614, 487] width 63 height 8
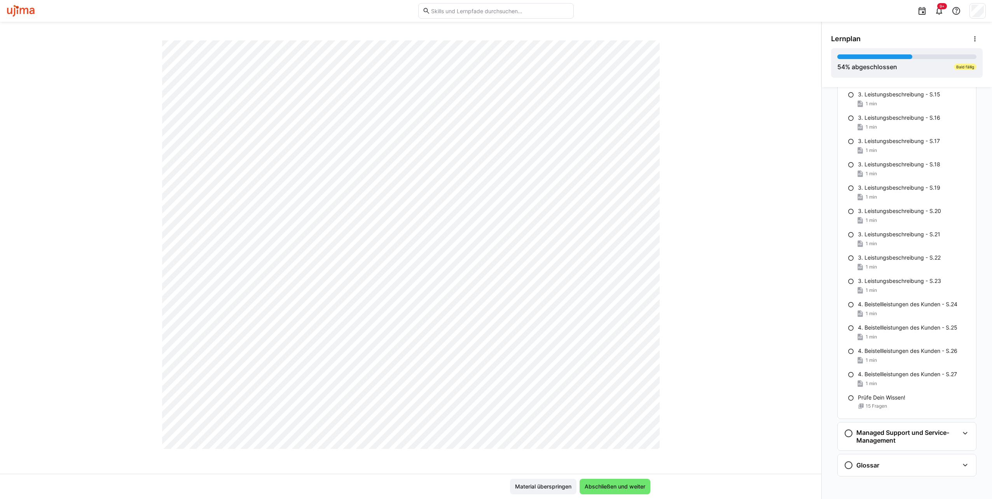
scroll to position [316, 0]
click at [630, 483] on span "Abschließen und weiter" at bounding box center [614, 487] width 63 height 8
click at [635, 486] on span "Abschließen und weiter" at bounding box center [614, 487] width 63 height 8
click at [622, 483] on span "Abschließen und weiter" at bounding box center [614, 487] width 63 height 8
click at [624, 485] on span "Abschließen und weiter" at bounding box center [614, 487] width 63 height 8
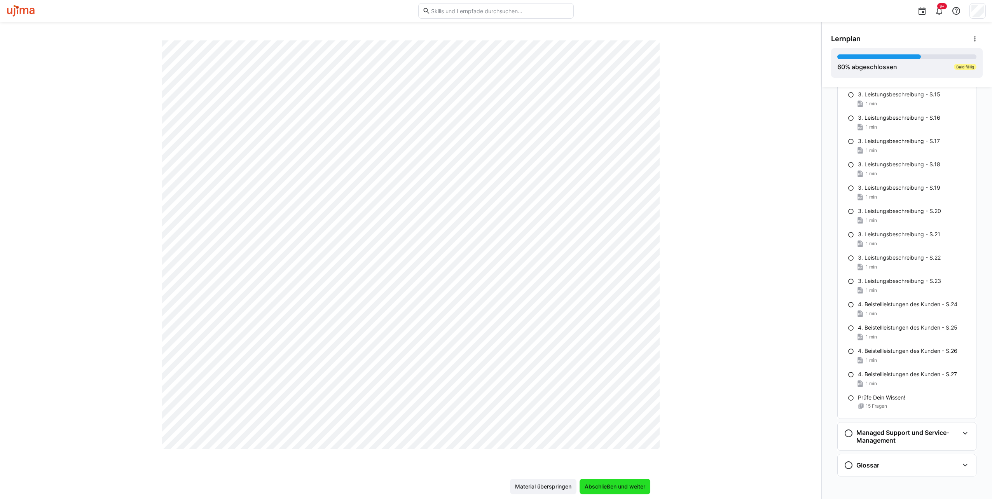
click at [628, 484] on span "Abschließen und weiter" at bounding box center [614, 487] width 63 height 8
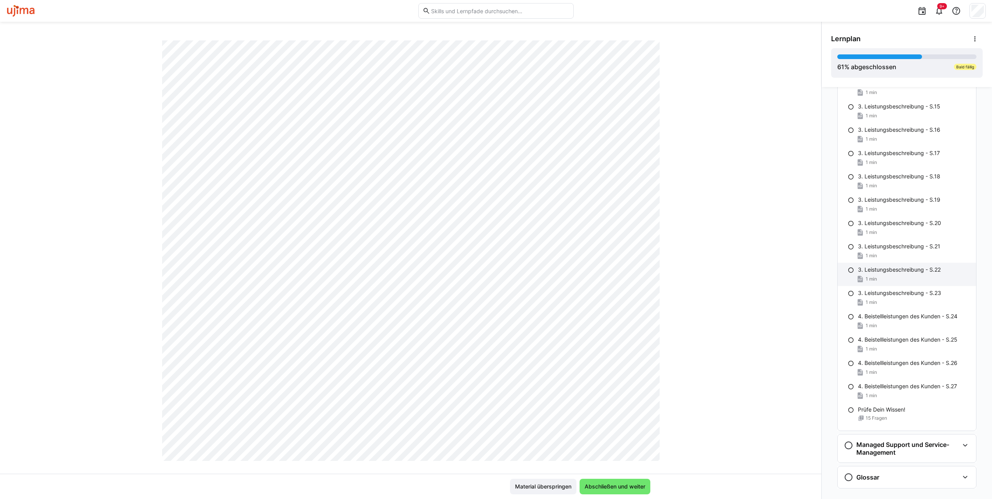
scroll to position [1149, 0]
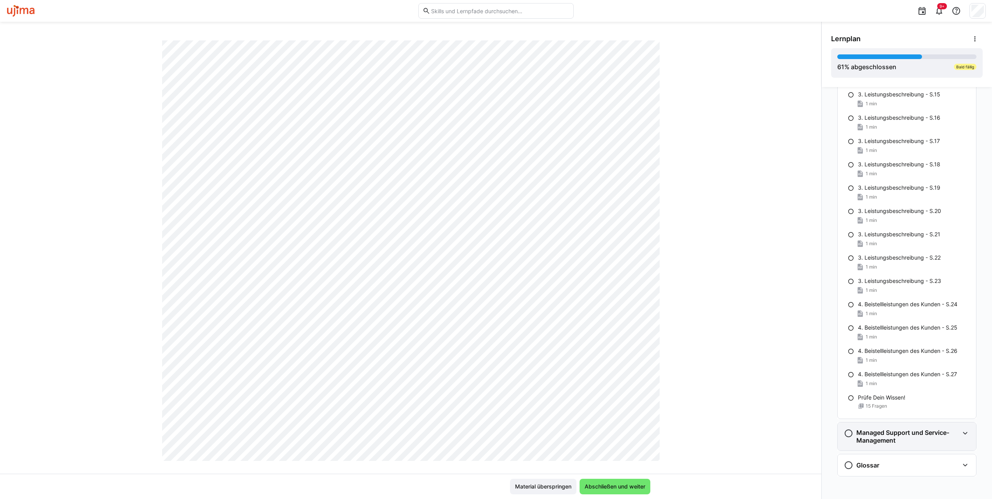
click at [961, 430] on eds-icon at bounding box center [964, 433] width 9 height 9
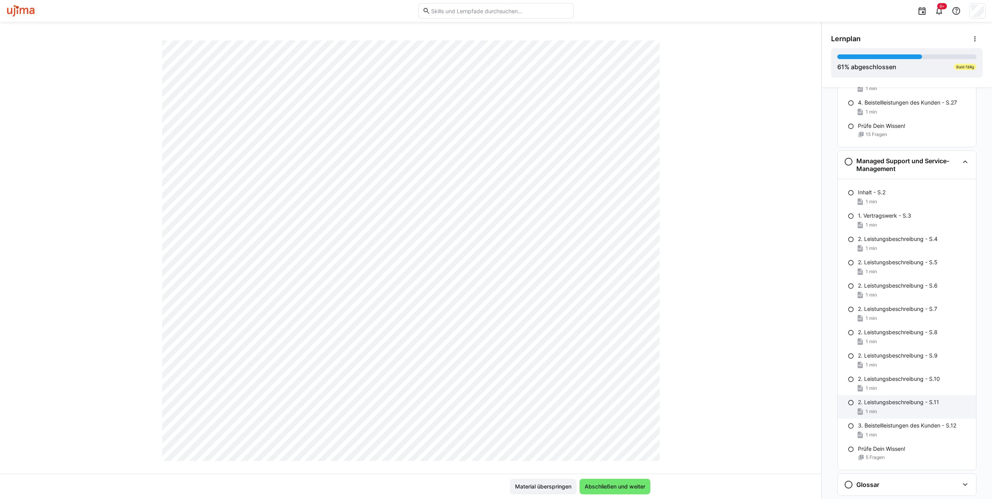
scroll to position [1421, 0]
click at [955, 484] on div "Glossar" at bounding box center [907, 484] width 138 height 22
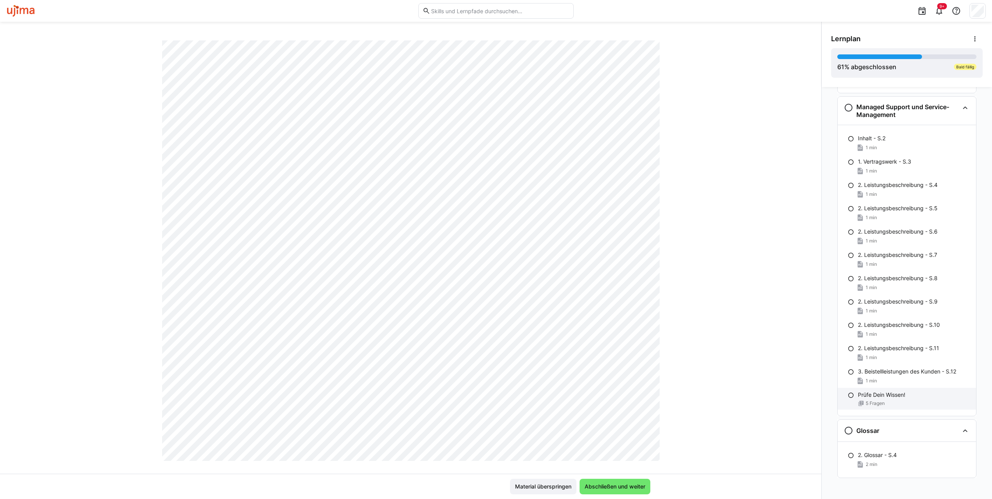
scroll to position [1476, 0]
click at [961, 430] on eds-icon at bounding box center [964, 428] width 9 height 9
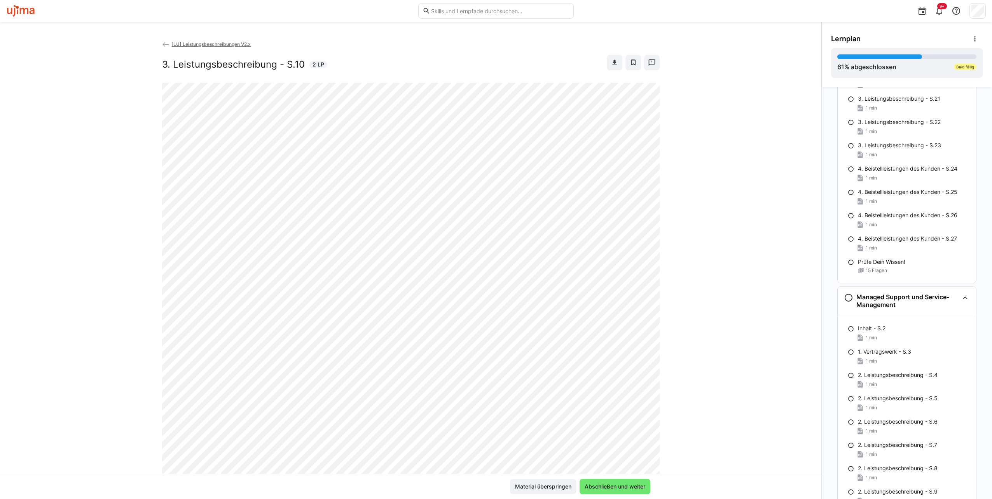
scroll to position [0, 0]
click at [962, 299] on eds-icon at bounding box center [964, 297] width 9 height 9
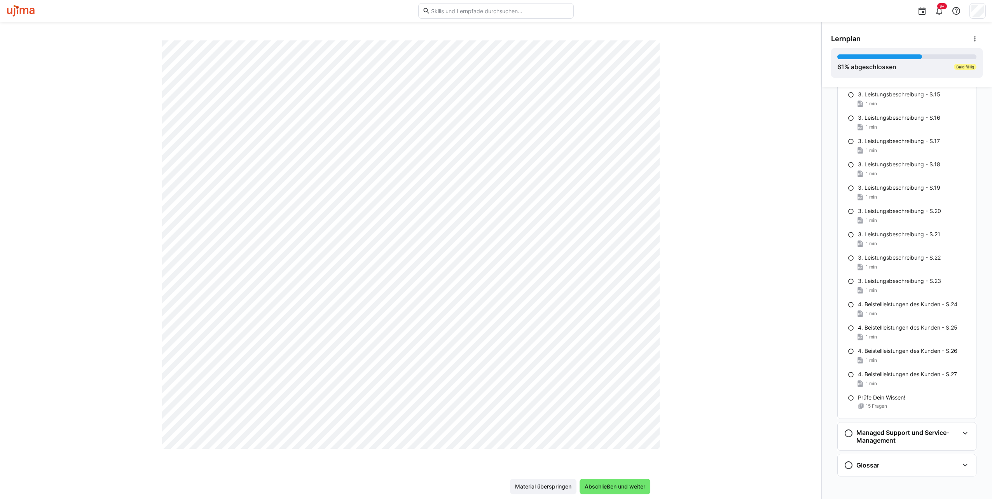
scroll to position [316, 0]
click at [632, 481] on span "Abschließen und weiter" at bounding box center [614, 487] width 71 height 16
click at [633, 489] on span "Abschließen und weiter" at bounding box center [614, 487] width 63 height 8
click at [695, 371] on div "[UJ] Leistungsbeschreibungen V2.x 3. Leistungsbeschreibung - S.12 1 LP" at bounding box center [410, 256] width 821 height 433
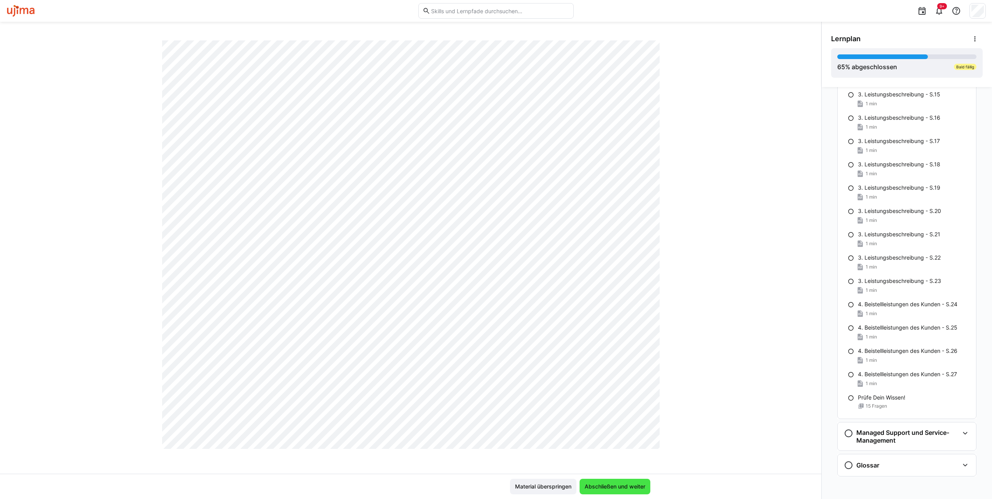
scroll to position [316, 0]
click at [599, 483] on span "Abschließen und weiter" at bounding box center [614, 487] width 63 height 8
click at [616, 483] on span "Abschließen und weiter" at bounding box center [614, 487] width 63 height 8
click at [609, 483] on span "Abschließen und weiter" at bounding box center [614, 487] width 63 height 8
click at [620, 487] on span "Abschließen und weiter" at bounding box center [614, 487] width 63 height 8
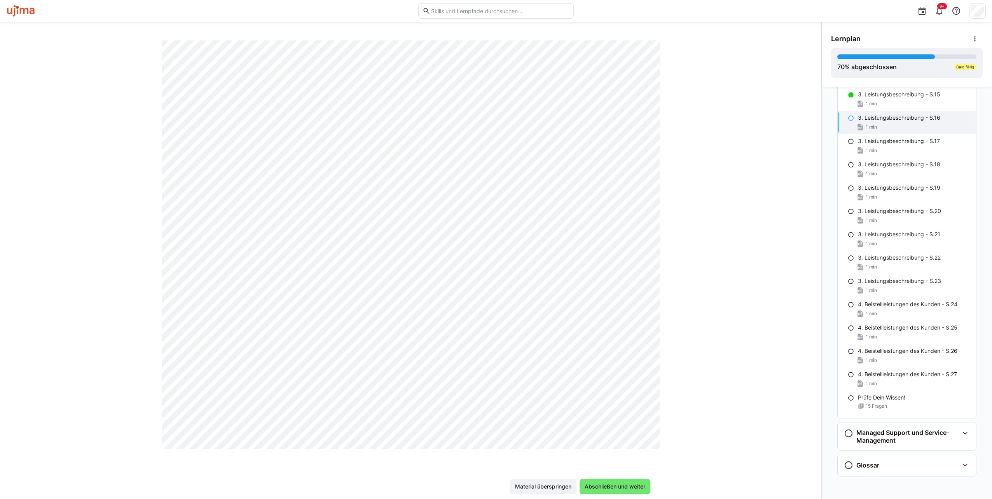
scroll to position [311, 0]
click at [622, 489] on span "Abschließen und weiter" at bounding box center [614, 487] width 63 height 8
click at [617, 487] on span "Abschließen und weiter" at bounding box center [614, 487] width 63 height 8
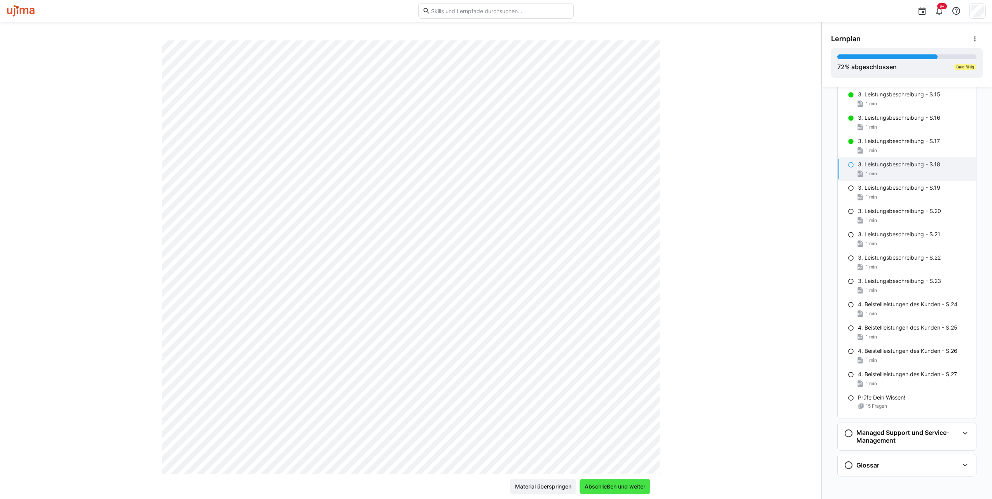
scroll to position [155, 0]
click at [658, 296] on div "[UJ] Leistungsbeschreibungen V2.x 3. Leistungsbeschreibung - S.18 1 LP" at bounding box center [410, 256] width 821 height 433
click at [629, 482] on span "Abschließen und weiter" at bounding box center [614, 487] width 71 height 16
click at [606, 485] on span "Abschließen und weiter" at bounding box center [614, 487] width 63 height 8
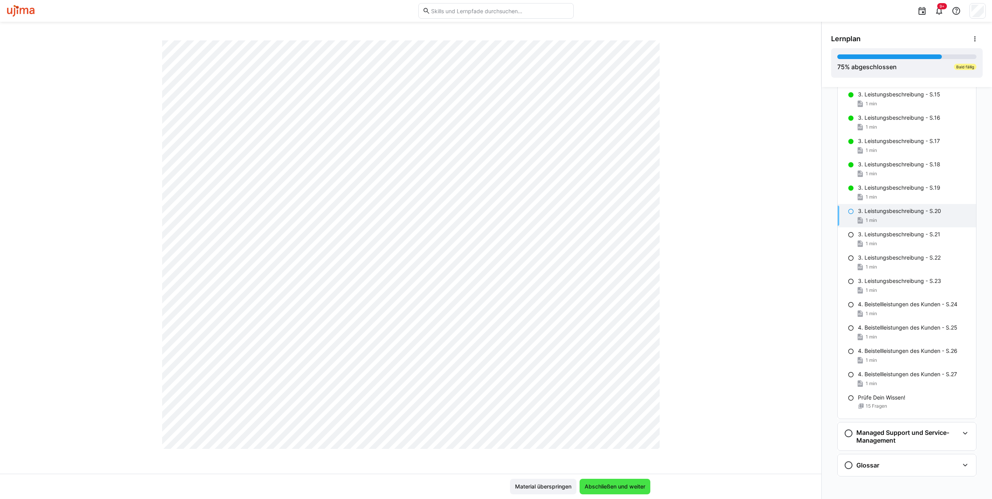
click at [617, 488] on span "Abschließen und weiter" at bounding box center [614, 487] width 63 height 8
click at [607, 487] on span "Abschließen und weiter" at bounding box center [614, 487] width 63 height 8
click at [629, 483] on span "Abschließen und weiter" at bounding box center [614, 487] width 63 height 8
click at [634, 490] on span "Abschließen und weiter" at bounding box center [614, 487] width 63 height 8
click at [631, 482] on span "Abschließen und weiter" at bounding box center [614, 487] width 71 height 16
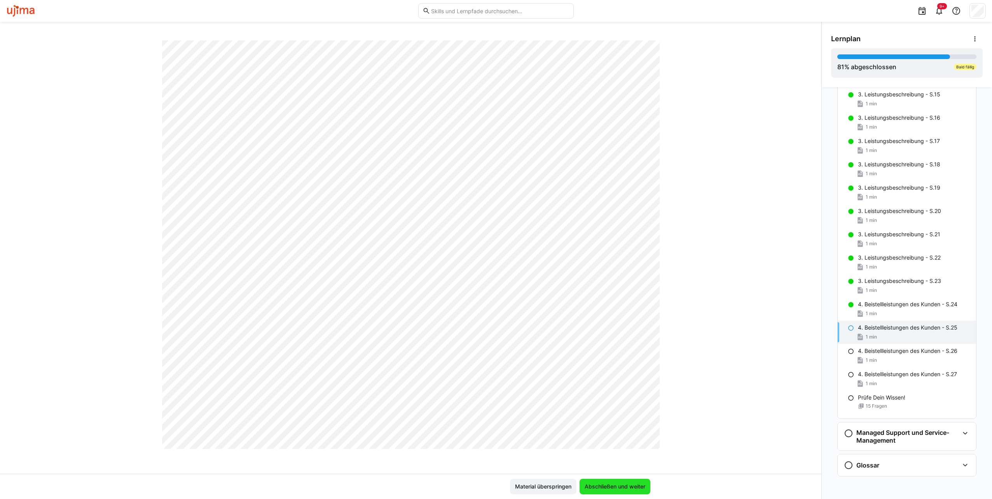
click at [623, 483] on span "Abschließen und weiter" at bounding box center [614, 487] width 63 height 8
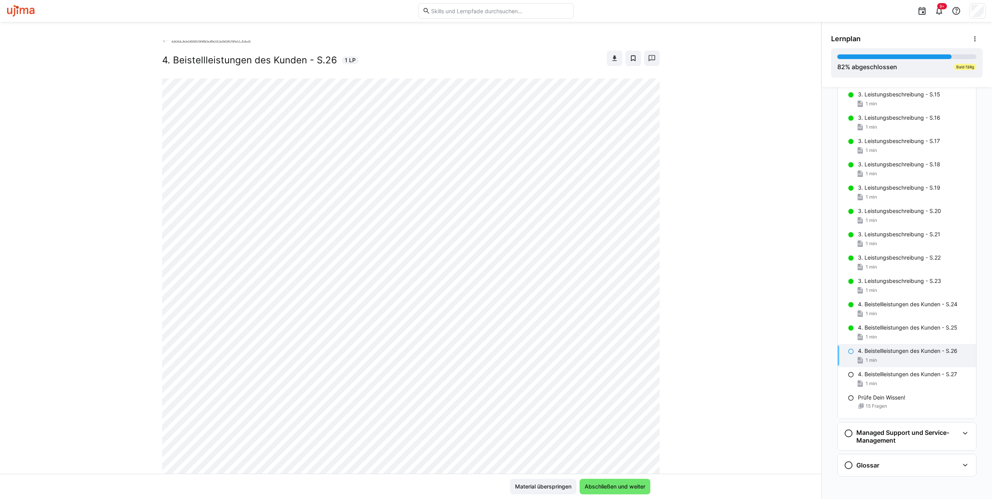
scroll to position [0, 0]
click at [931, 322] on div "4. Beistellleistungen des Kunden - S.25 1 min" at bounding box center [907, 332] width 138 height 23
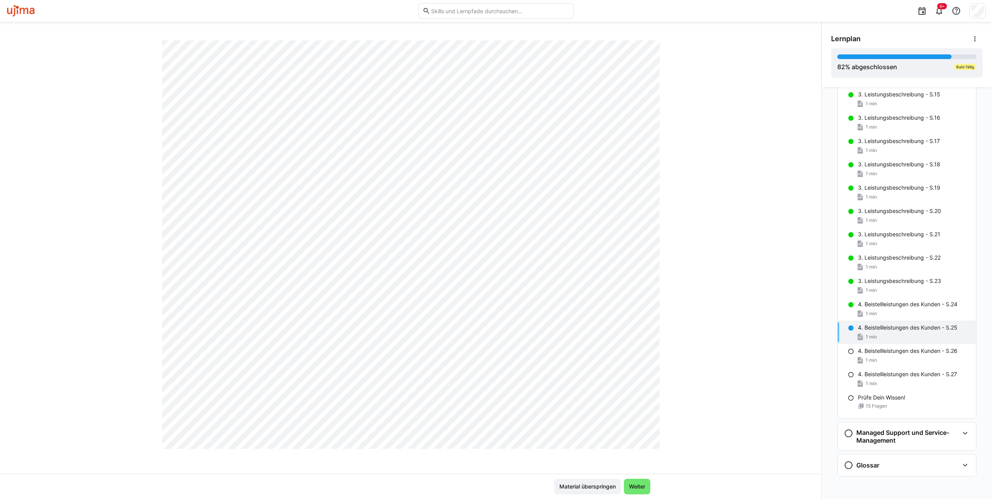
scroll to position [316, 0]
click at [631, 485] on span "Weiter" at bounding box center [637, 487] width 19 height 8
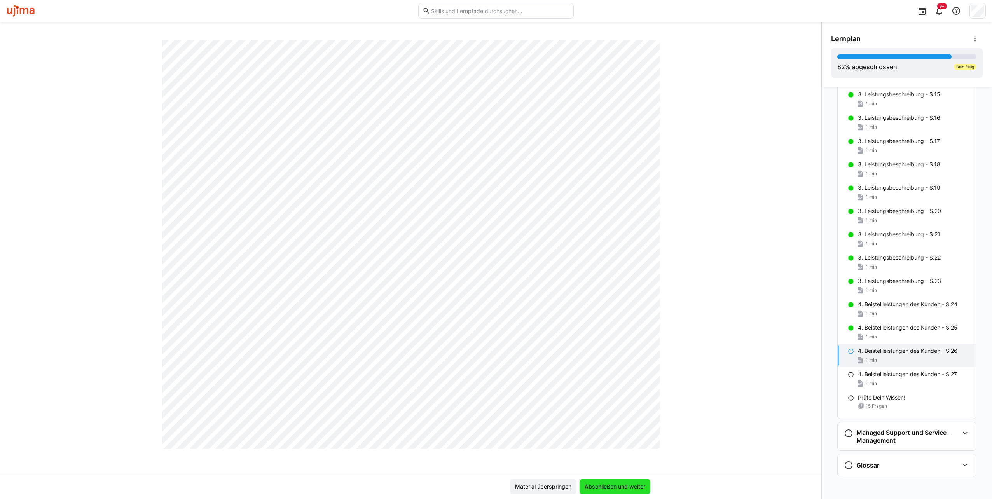
click at [629, 480] on span "Abschließen und weiter" at bounding box center [614, 487] width 71 height 16
click at [627, 487] on span "Abschließen und weiter" at bounding box center [614, 487] width 63 height 8
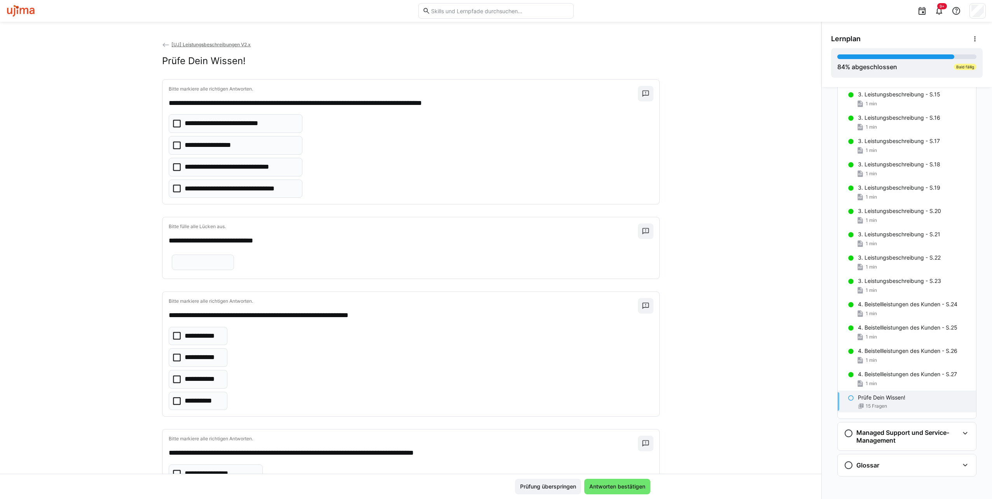
click at [173, 188] on icon at bounding box center [177, 189] width 8 height 8
click at [178, 126] on eds-checkbox "**********" at bounding box center [236, 123] width 134 height 19
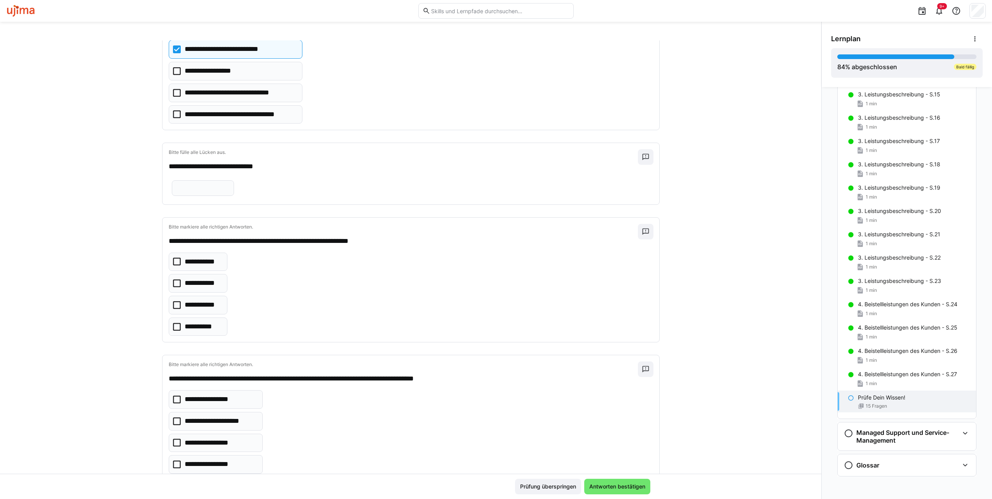
scroll to position [78, 0]
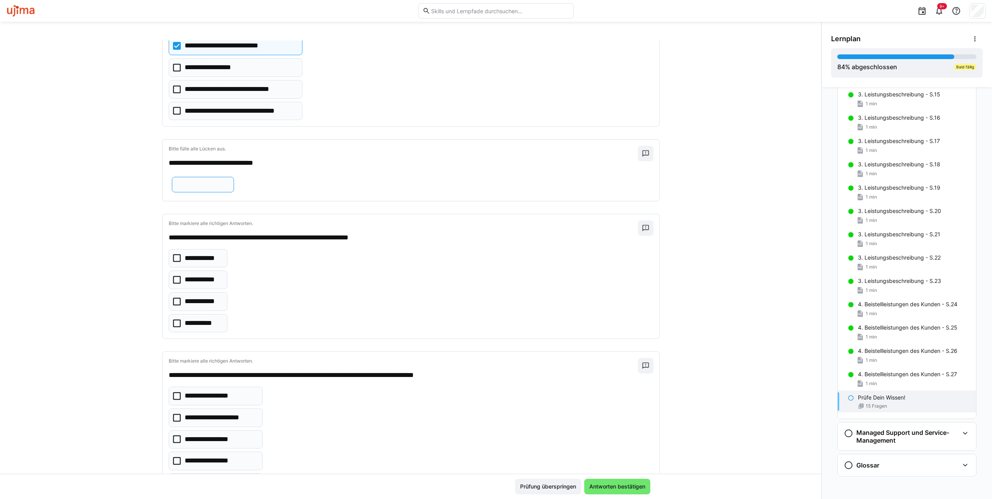
click at [230, 182] on input "text" at bounding box center [203, 184] width 54 height 7
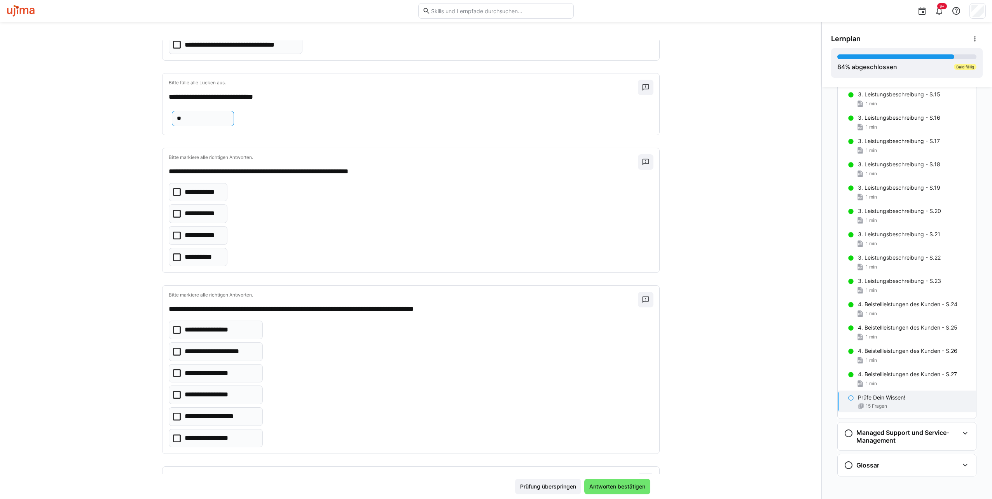
scroll to position [155, 0]
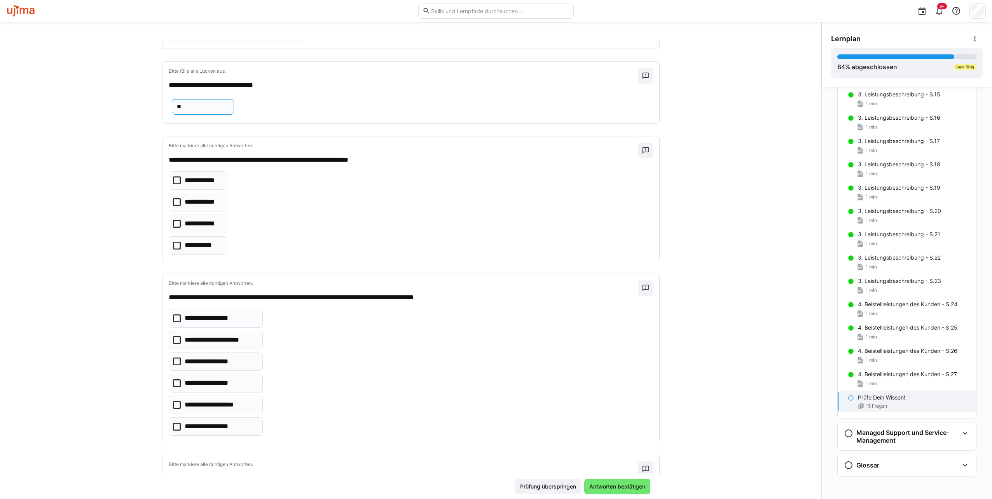
type input "**"
click at [173, 178] on icon at bounding box center [177, 180] width 8 height 8
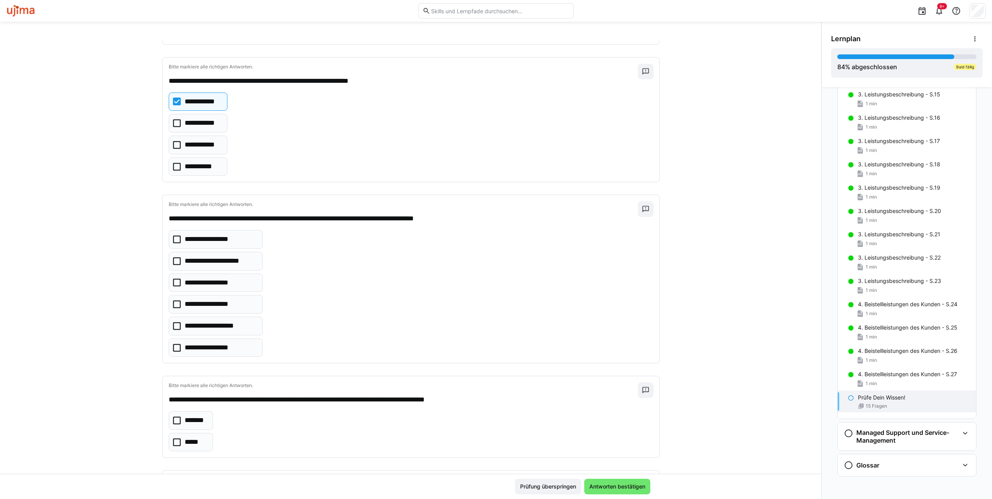
scroll to position [272, 0]
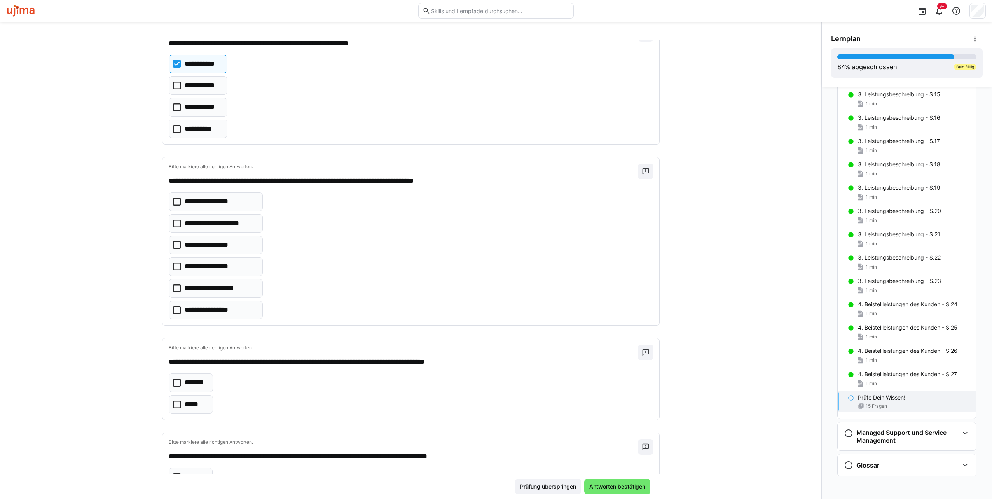
click at [173, 241] on icon at bounding box center [177, 245] width 8 height 8
click at [173, 284] on icon at bounding box center [177, 288] width 8 height 8
click at [175, 220] on icon at bounding box center [177, 224] width 8 height 8
click at [173, 308] on icon at bounding box center [177, 310] width 8 height 8
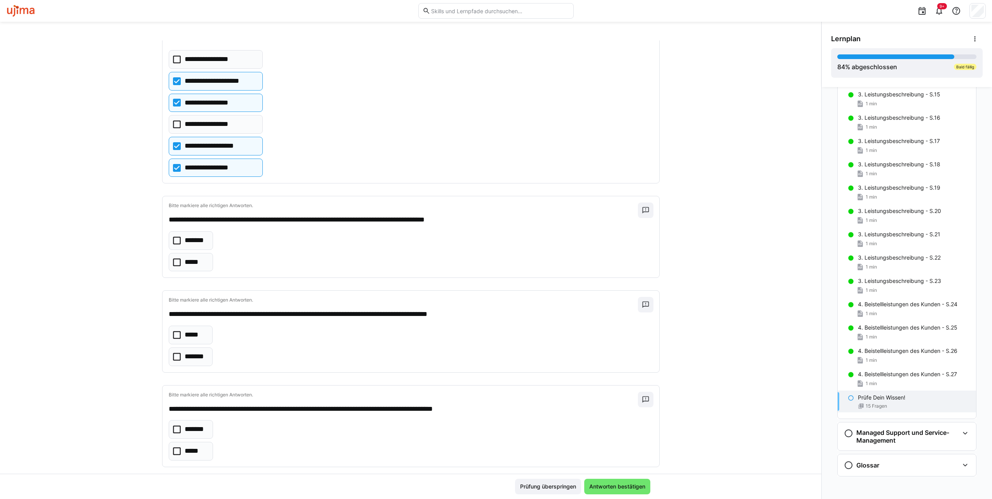
scroll to position [428, 0]
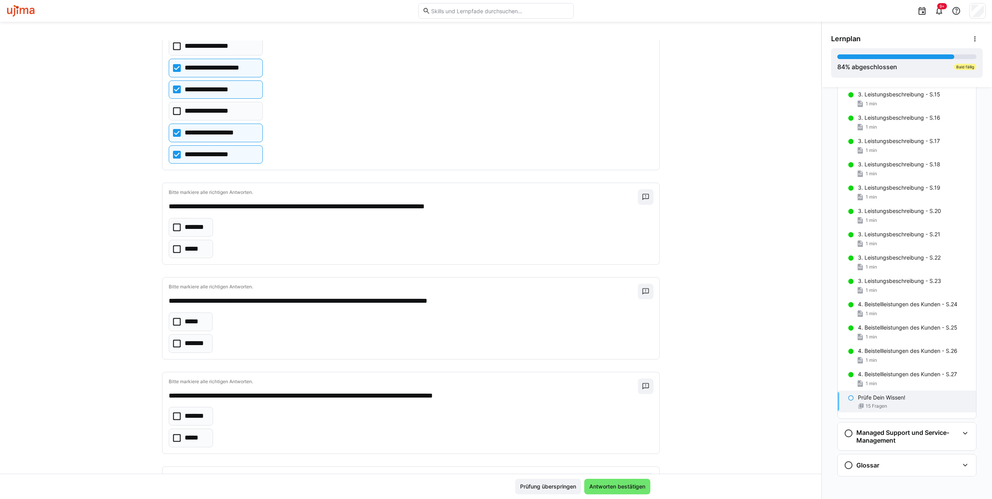
click at [173, 246] on icon at bounding box center [177, 249] width 8 height 8
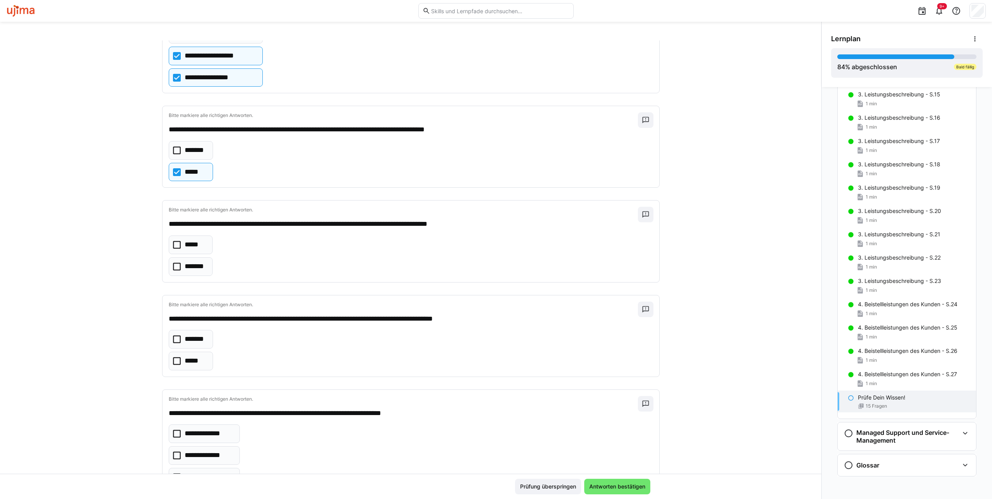
scroll to position [505, 0]
click at [176, 263] on eds-checkbox "*******" at bounding box center [191, 266] width 44 height 19
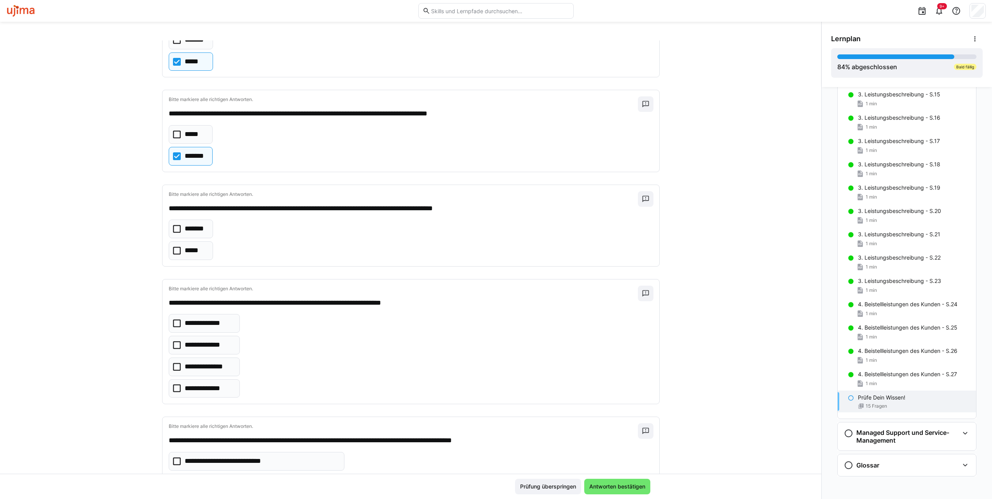
scroll to position [622, 0]
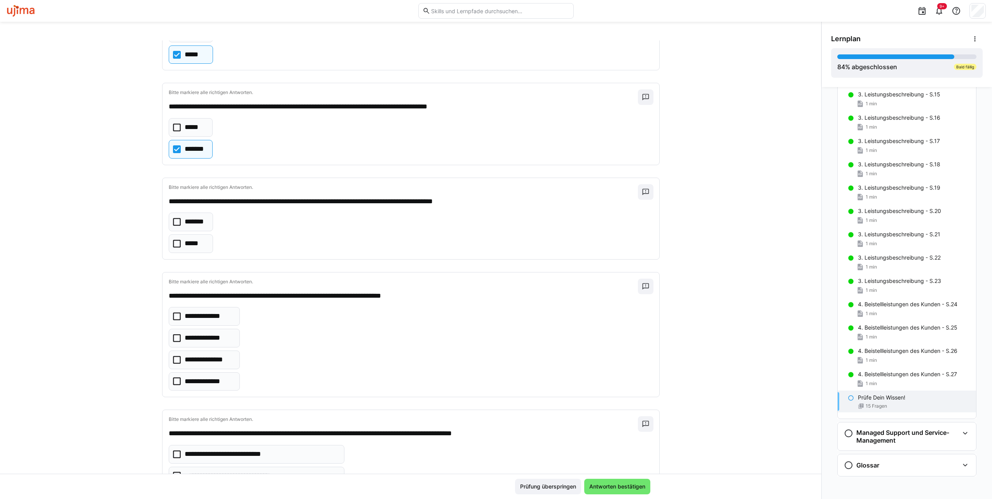
click at [173, 218] on icon at bounding box center [177, 222] width 8 height 8
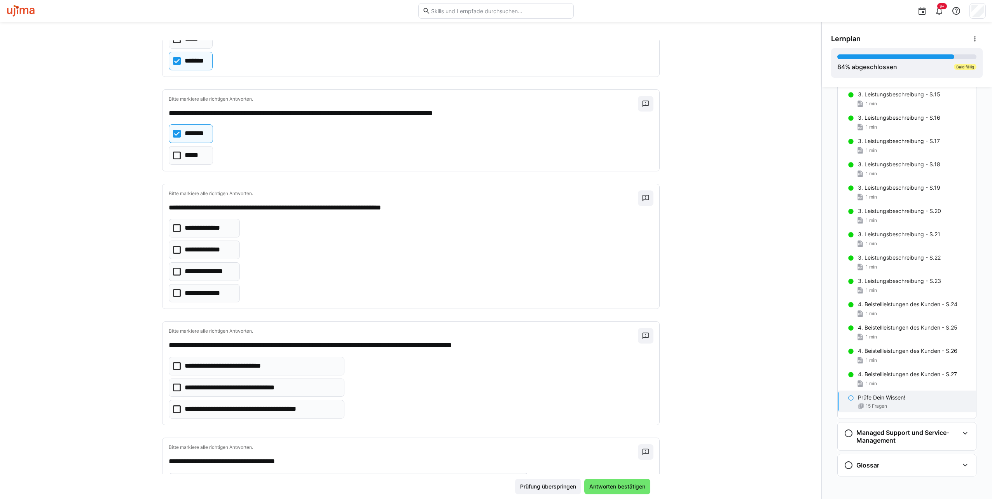
scroll to position [738, 0]
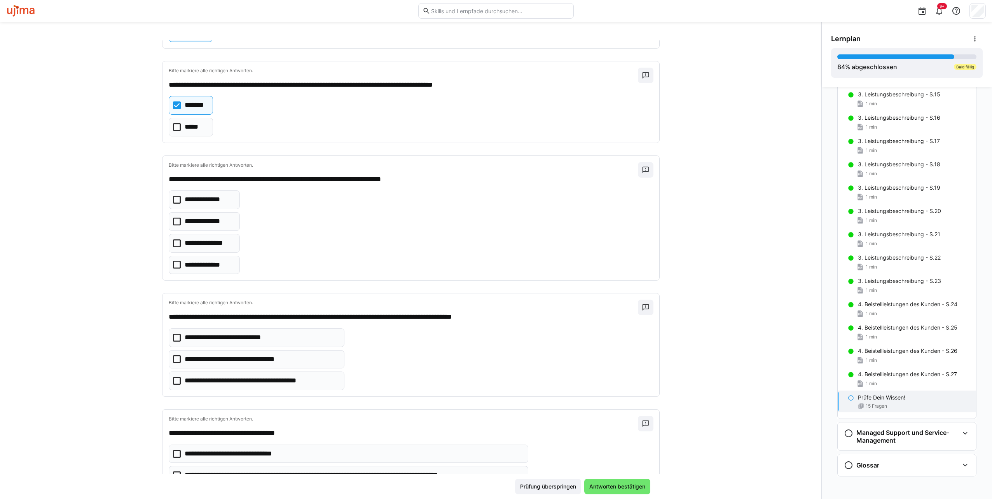
click at [178, 193] on eds-checkbox "**********" at bounding box center [205, 199] width 72 height 19
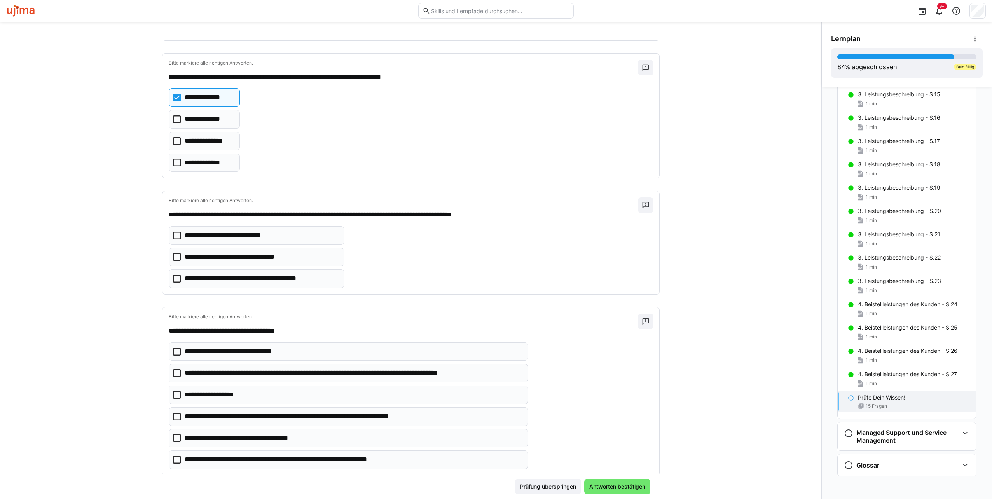
scroll to position [855, 0]
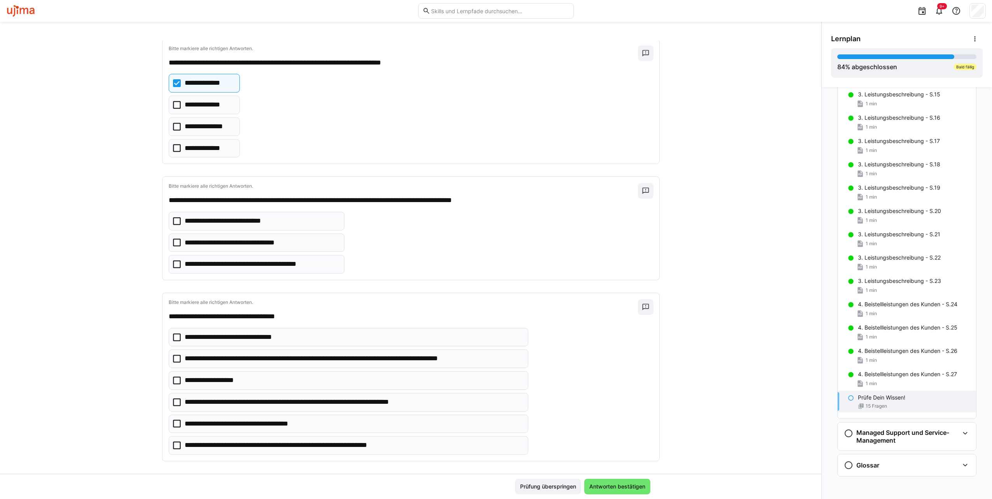
click at [173, 239] on icon at bounding box center [177, 243] width 8 height 8
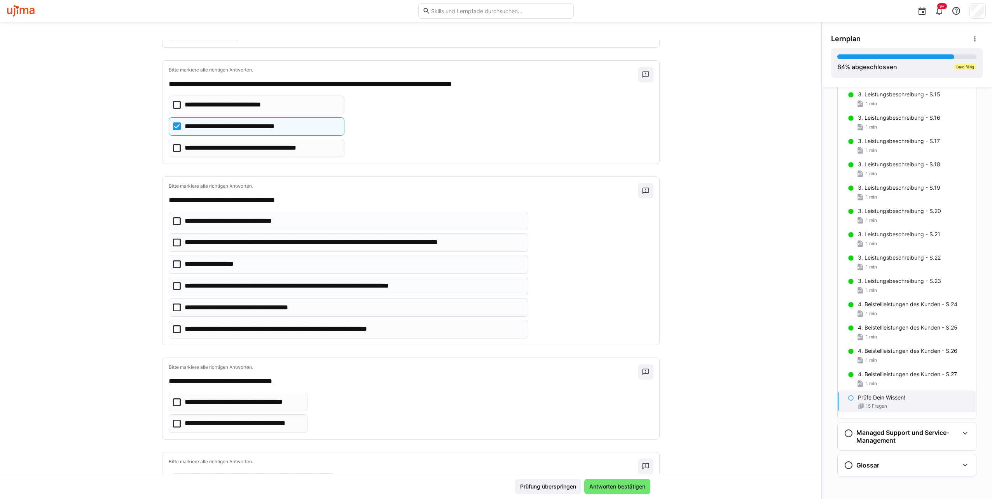
scroll to position [1010, 0]
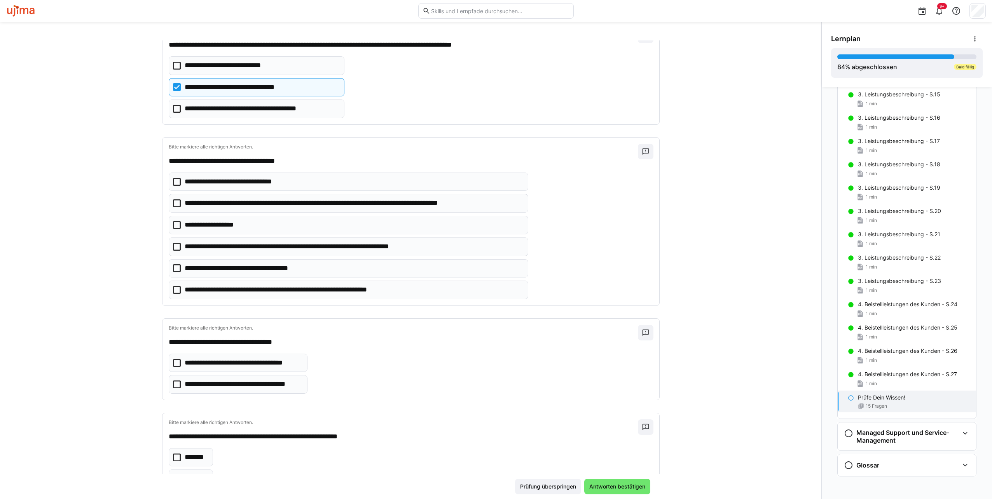
click at [174, 221] on icon at bounding box center [177, 225] width 8 height 8
click at [173, 221] on icon at bounding box center [177, 225] width 8 height 8
click at [173, 243] on icon at bounding box center [177, 247] width 8 height 8
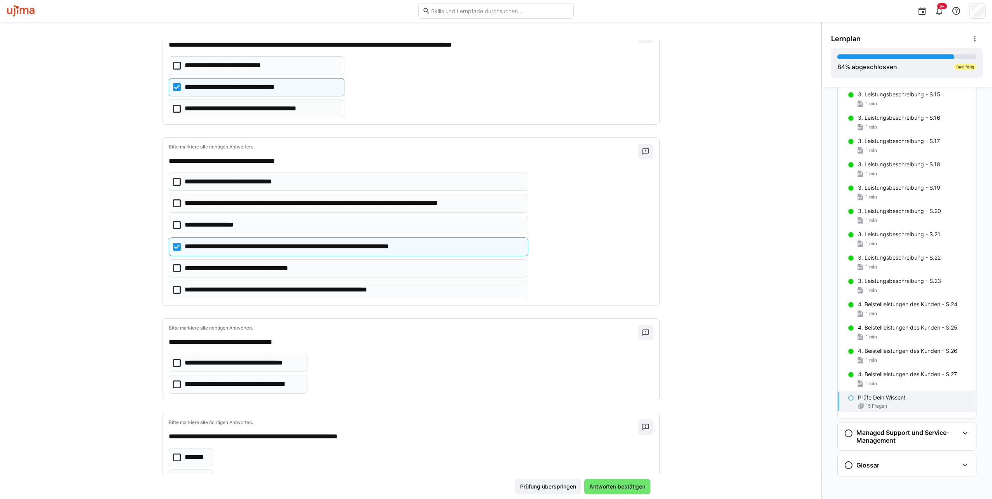
click at [173, 264] on icon at bounding box center [177, 268] width 8 height 8
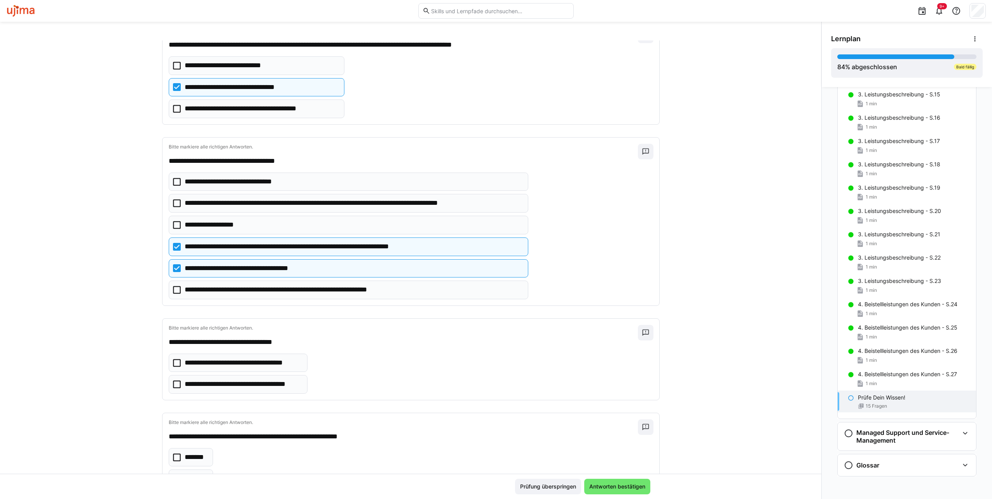
click at [173, 286] on icon at bounding box center [177, 290] width 8 height 8
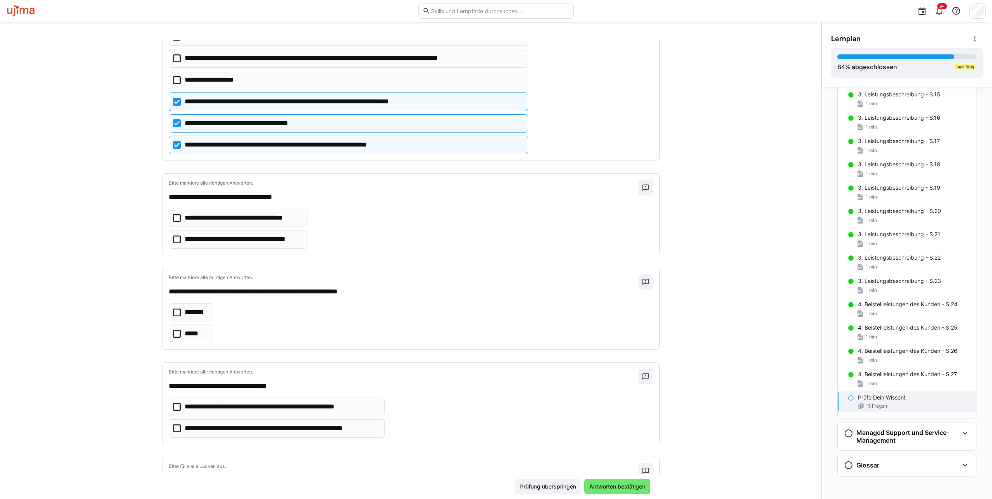
scroll to position [1166, 0]
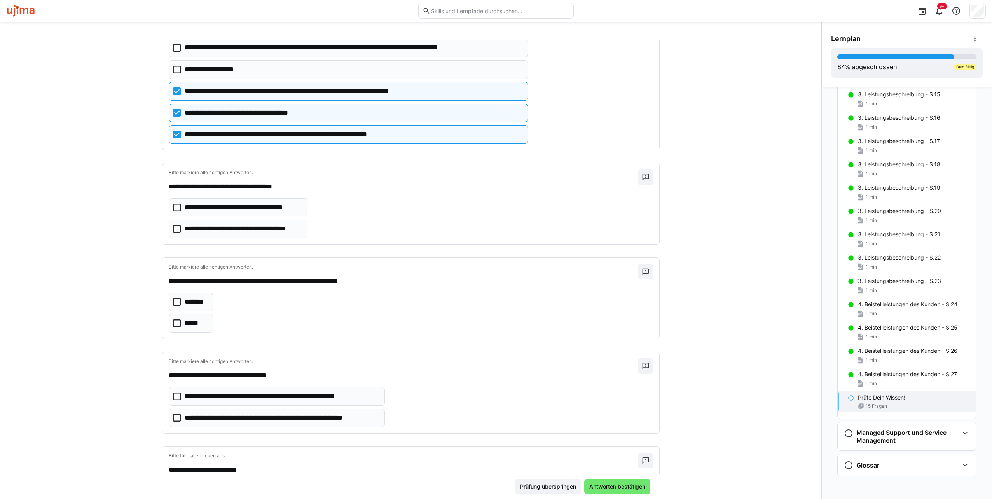
click at [173, 225] on icon at bounding box center [177, 229] width 8 height 8
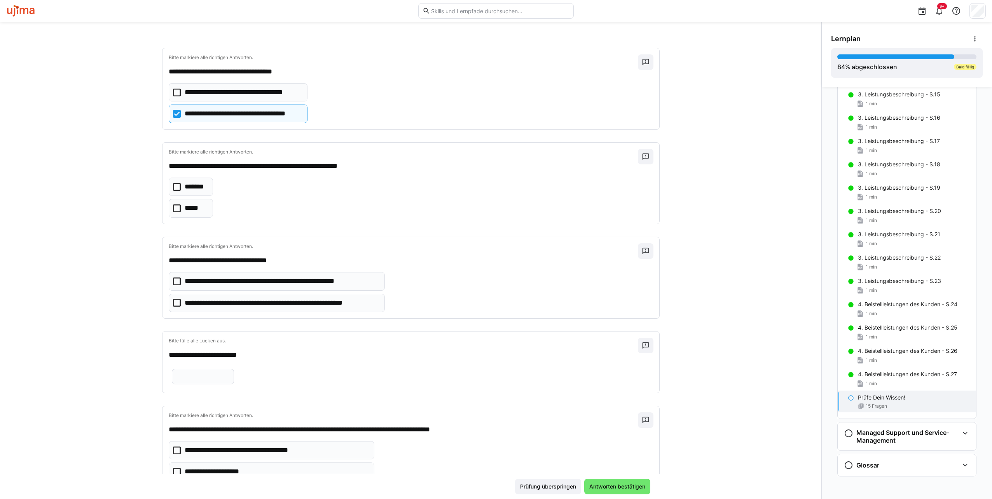
scroll to position [1283, 0]
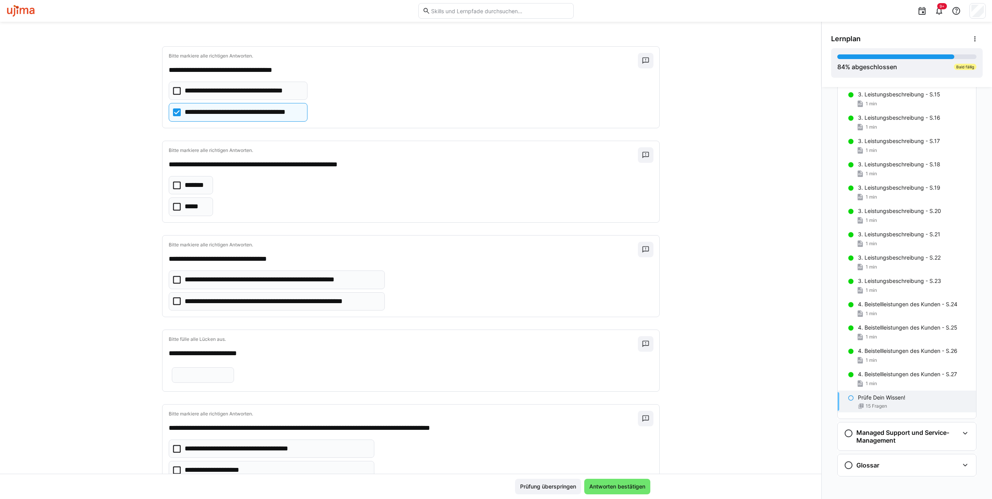
click at [173, 203] on icon at bounding box center [177, 207] width 8 height 8
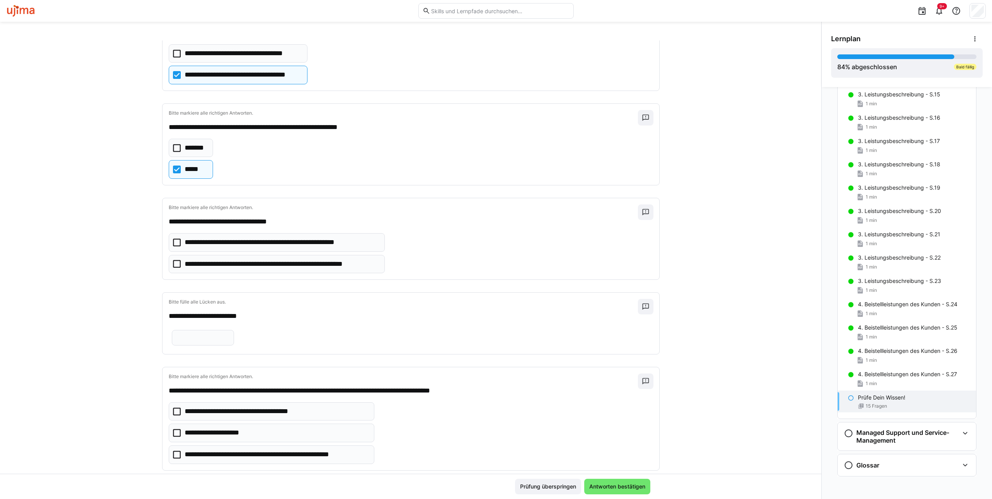
click at [173, 260] on icon at bounding box center [177, 264] width 8 height 8
click at [234, 330] on eds-input at bounding box center [203, 338] width 62 height 16
type input "**********"
click at [173, 429] on icon at bounding box center [177, 433] width 8 height 8
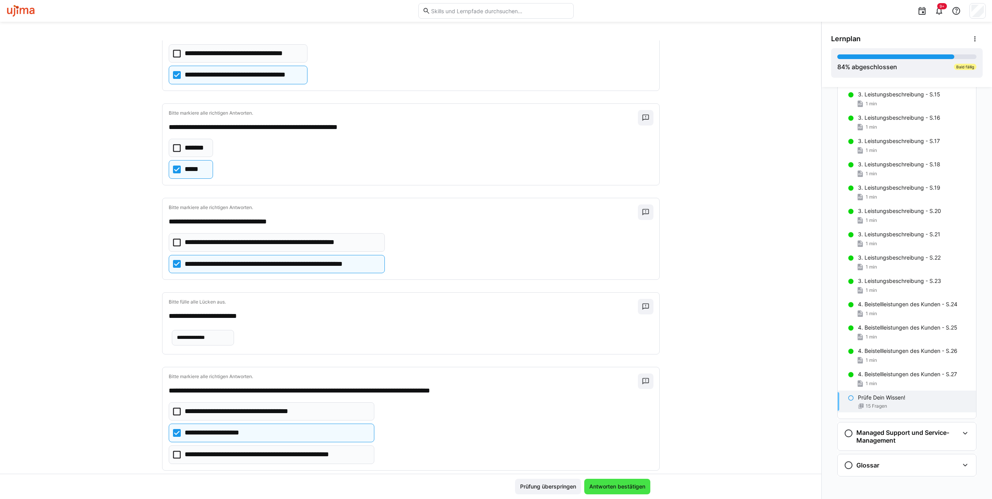
click at [629, 485] on span "Antworten bestätigen" at bounding box center [617, 487] width 58 height 8
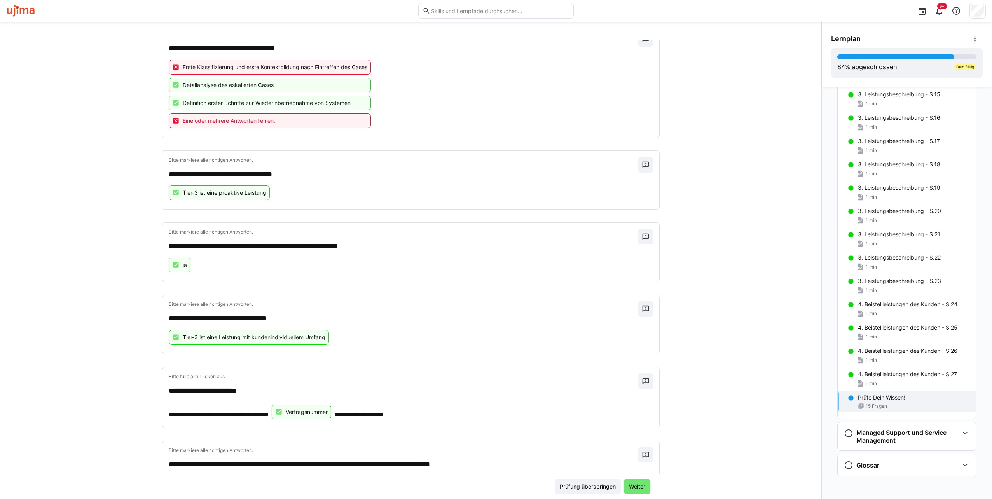
scroll to position [946, 0]
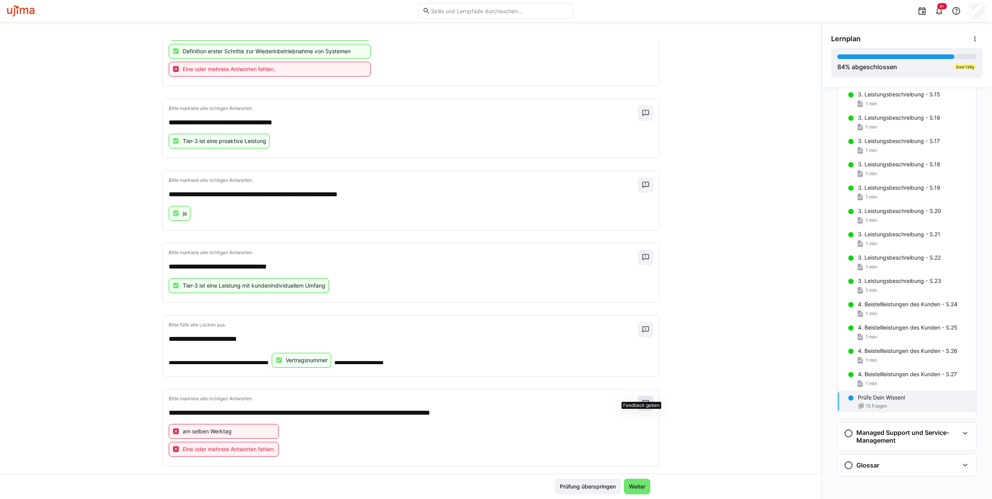
click at [642, 400] on eds-icon at bounding box center [646, 404] width 8 height 8
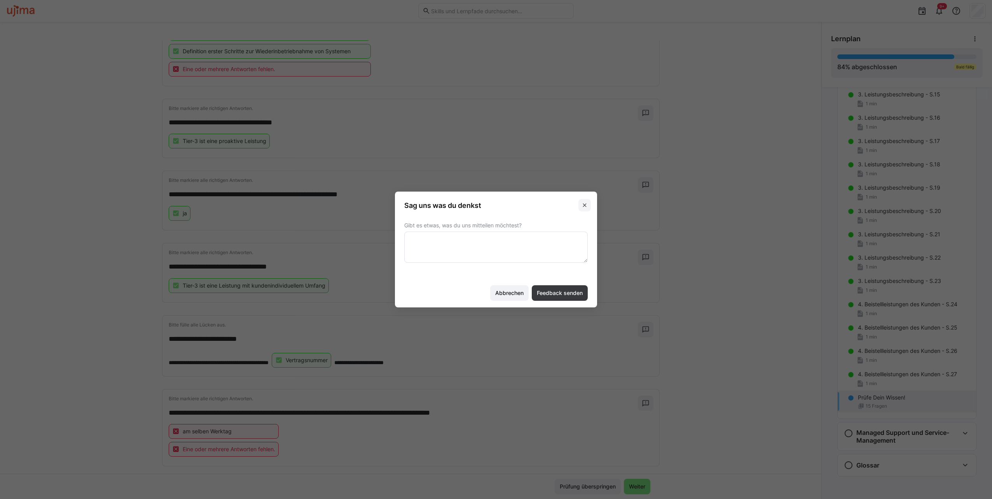
click at [584, 211] on span at bounding box center [584, 205] width 12 height 12
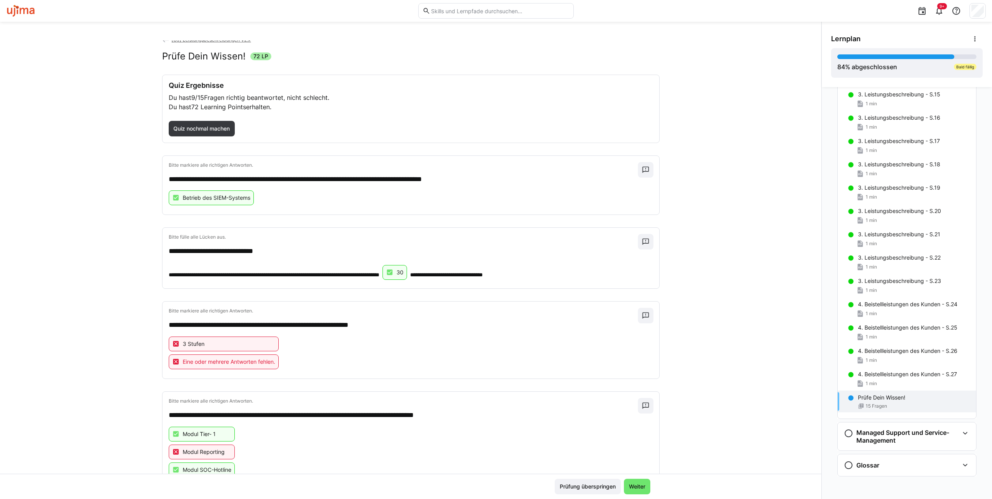
scroll to position [0, 0]
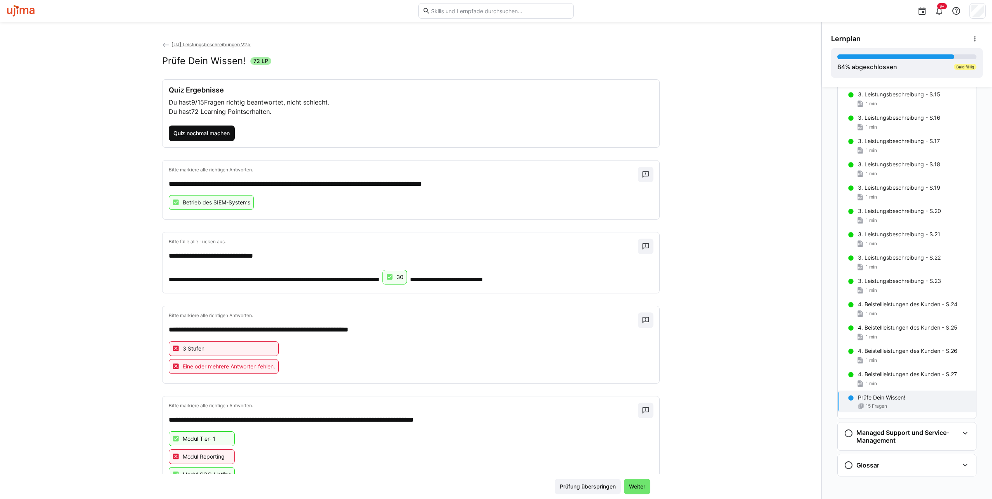
click at [215, 134] on span "Quiz nochmal machen" at bounding box center [201, 133] width 59 height 8
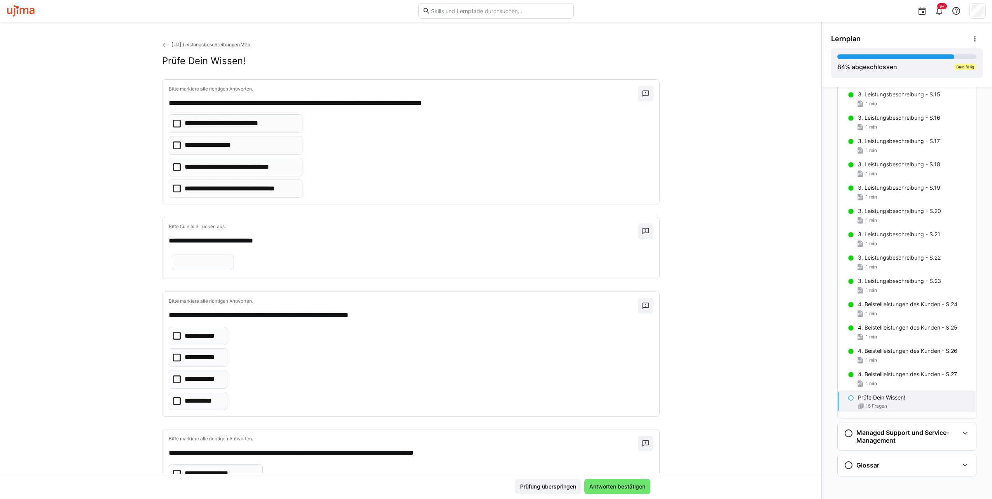
click at [174, 122] on icon at bounding box center [177, 124] width 8 height 8
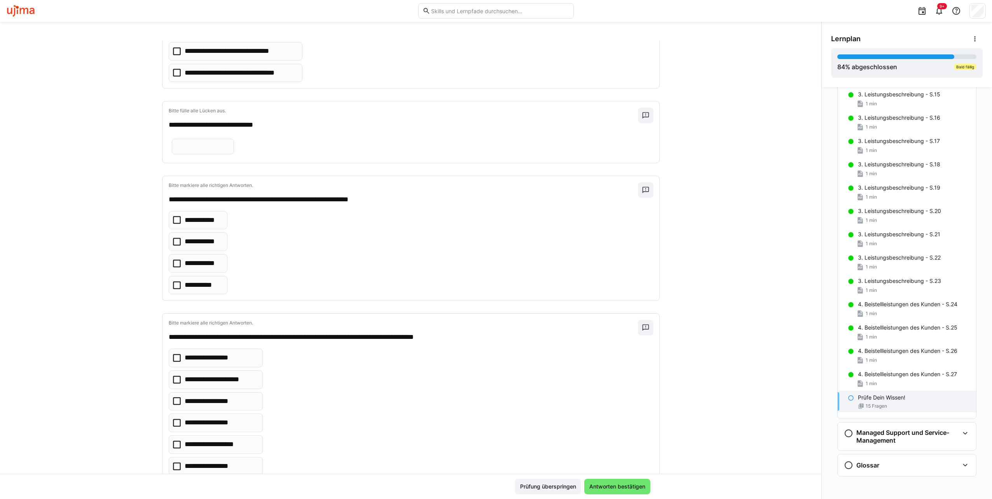
scroll to position [117, 0]
click at [230, 142] on input "text" at bounding box center [203, 145] width 54 height 7
type input "**"
click at [173, 260] on icon at bounding box center [177, 263] width 8 height 8
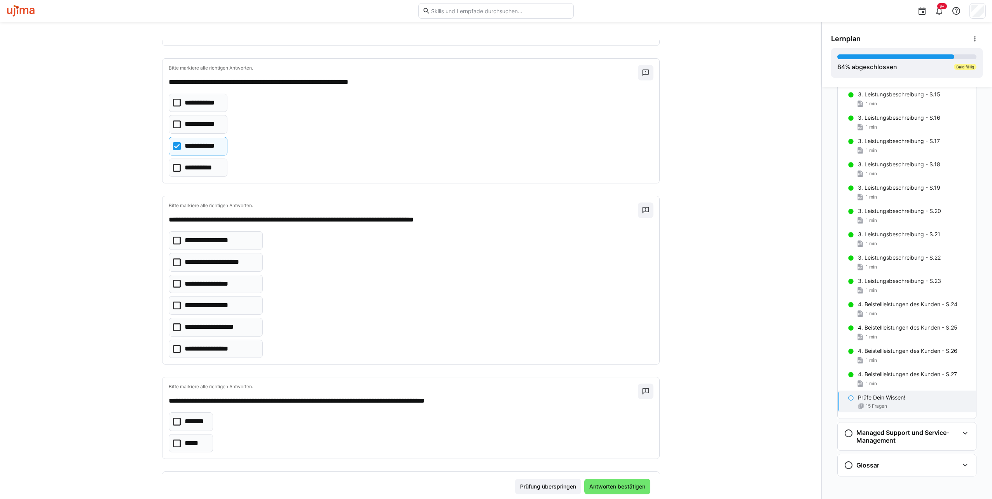
scroll to position [272, 0]
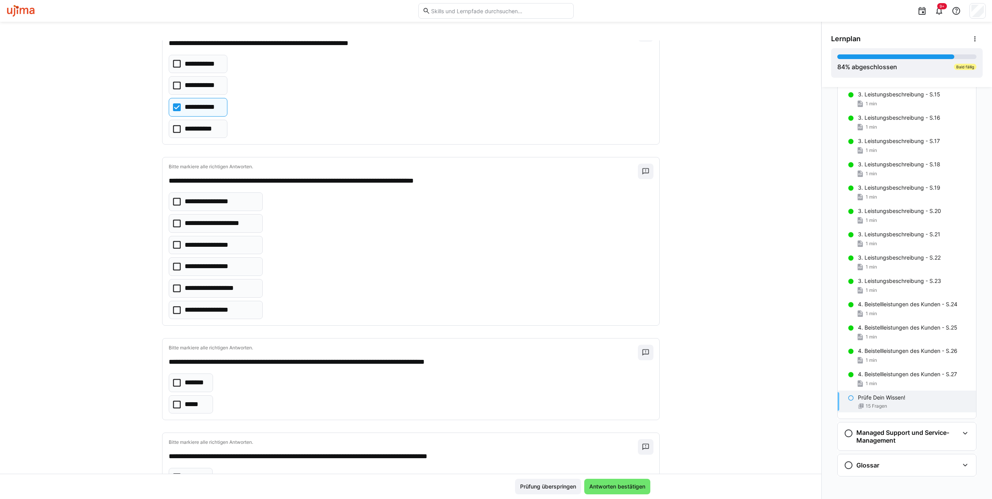
click at [173, 306] on icon at bounding box center [177, 310] width 8 height 8
click at [175, 220] on icon at bounding box center [177, 224] width 8 height 8
click at [173, 245] on icon at bounding box center [177, 245] width 8 height 8
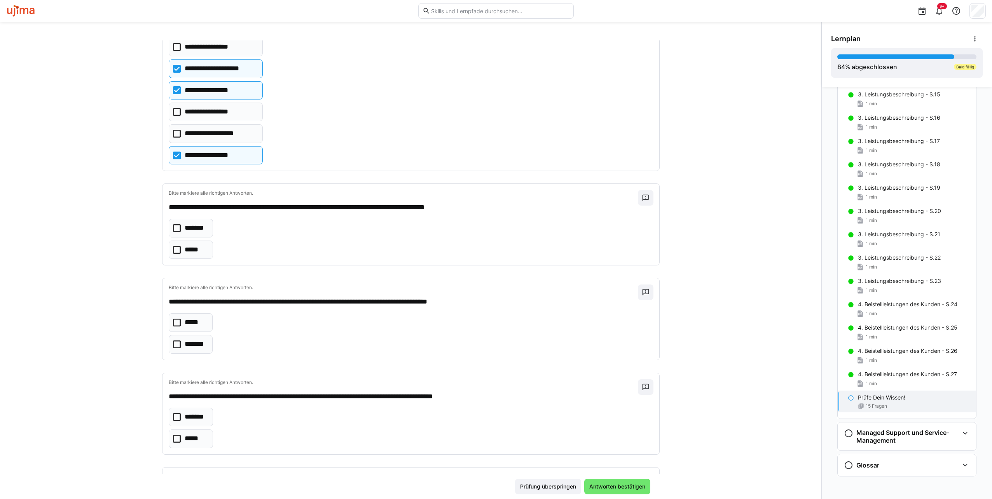
scroll to position [428, 0]
click at [174, 223] on icon at bounding box center [177, 227] width 8 height 8
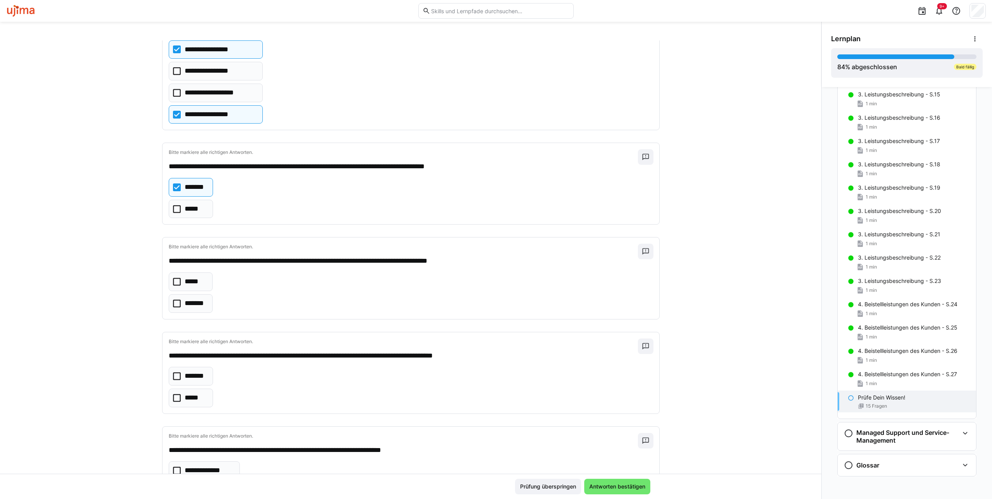
scroll to position [505, 0]
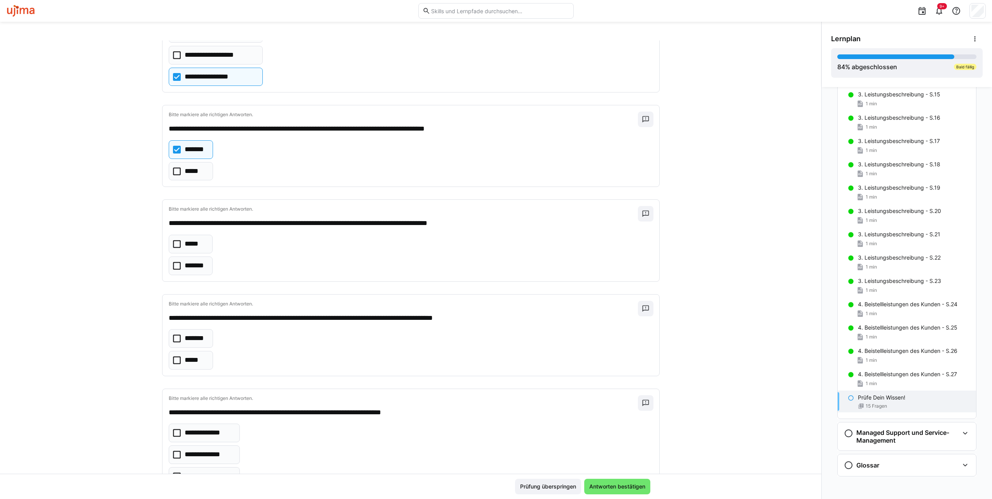
click at [173, 240] on icon at bounding box center [177, 244] width 8 height 8
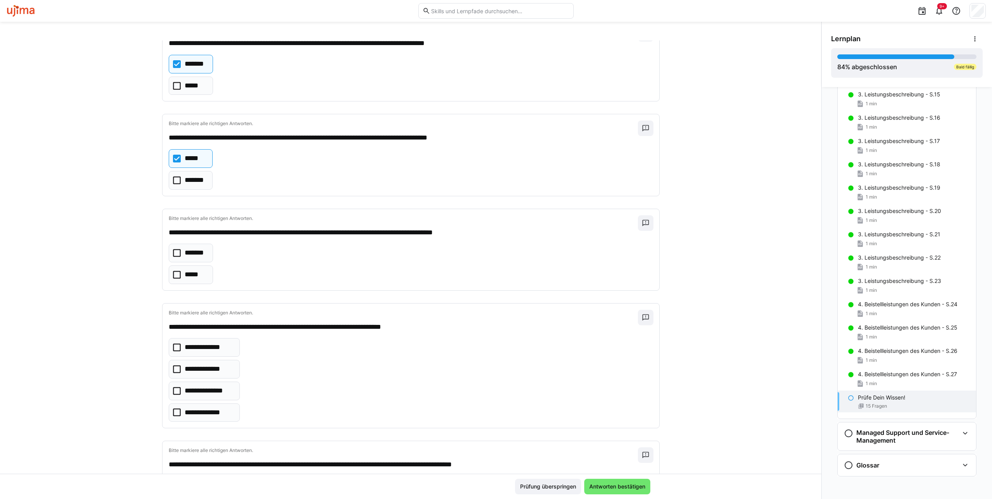
scroll to position [622, 0]
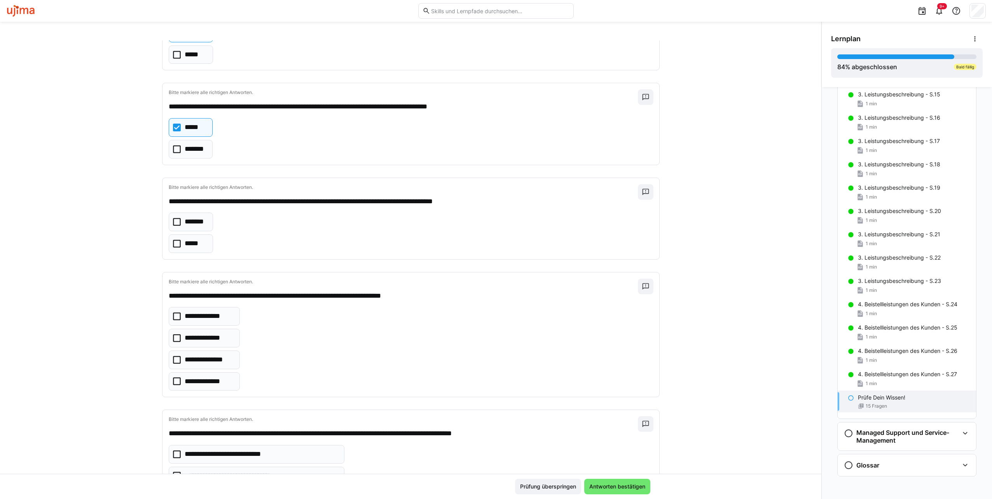
click at [169, 215] on eds-checkbox "*******" at bounding box center [191, 222] width 44 height 19
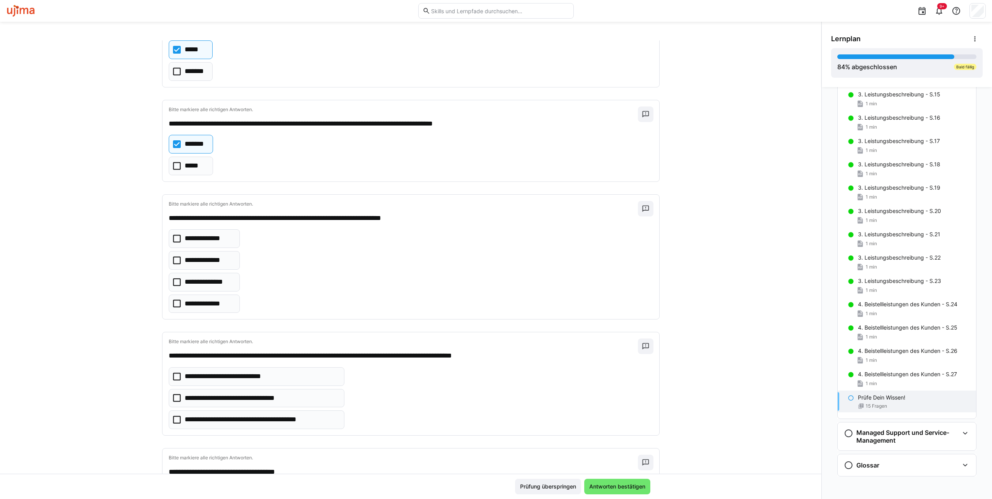
click at [174, 235] on icon at bounding box center [177, 239] width 8 height 8
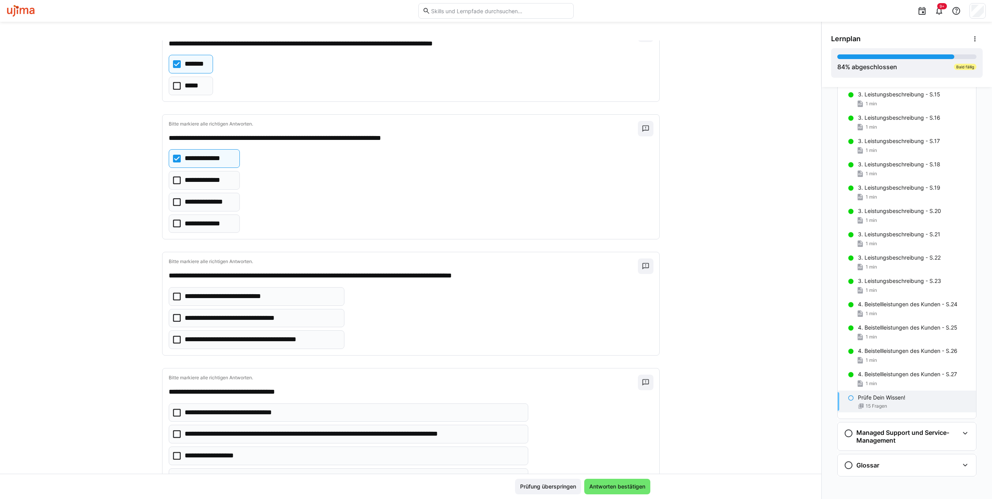
scroll to position [855, 0]
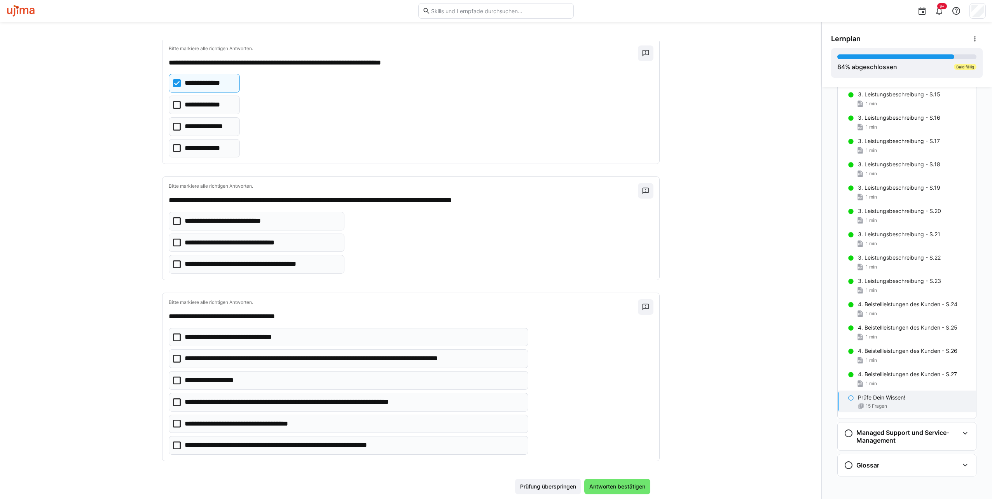
click at [173, 239] on icon at bounding box center [177, 243] width 8 height 8
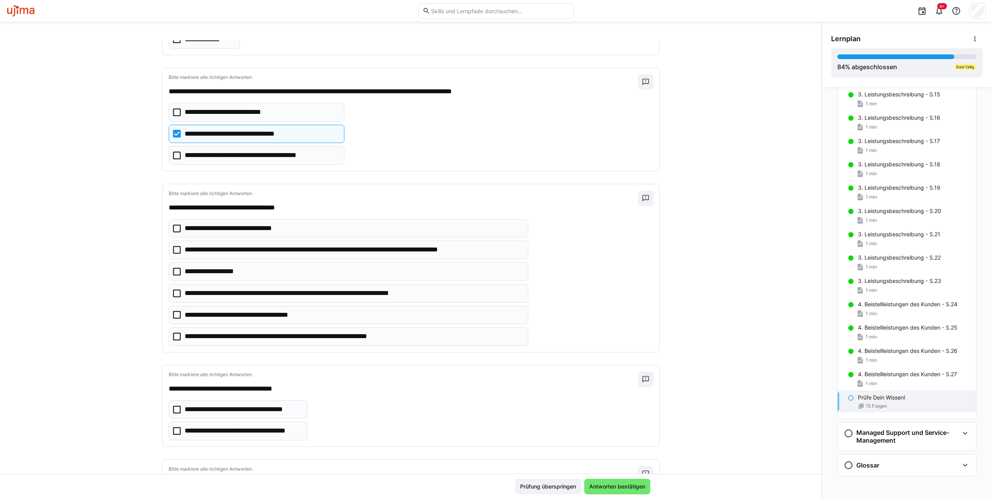
scroll to position [972, 0]
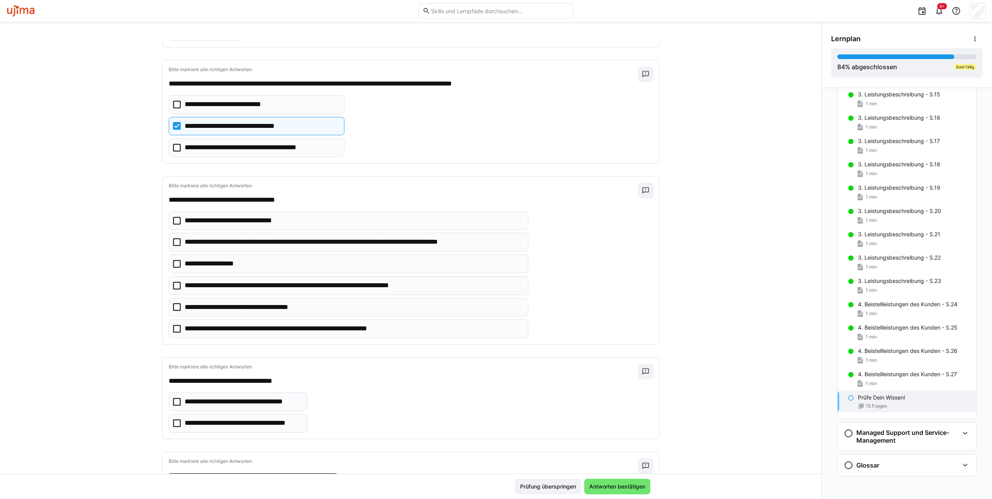
click at [173, 303] on icon at bounding box center [177, 307] width 8 height 8
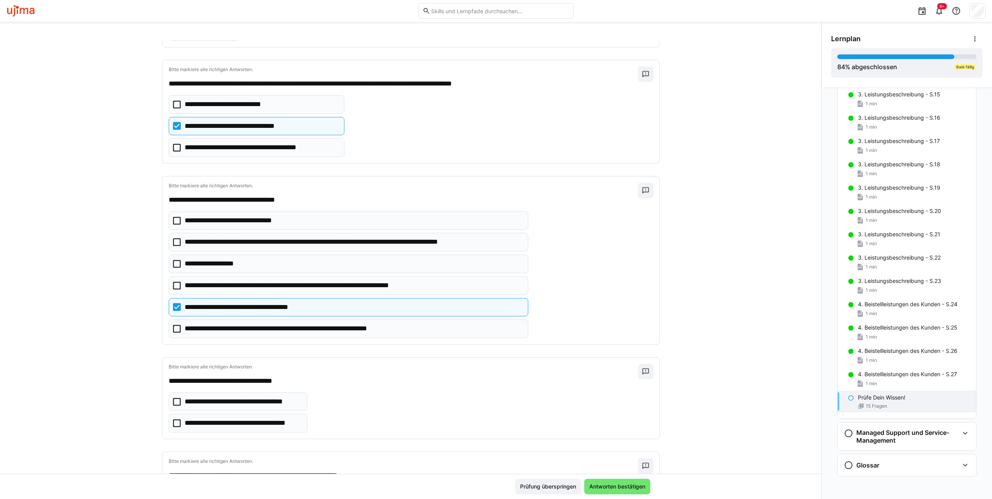
click at [176, 325] on icon at bounding box center [177, 329] width 8 height 8
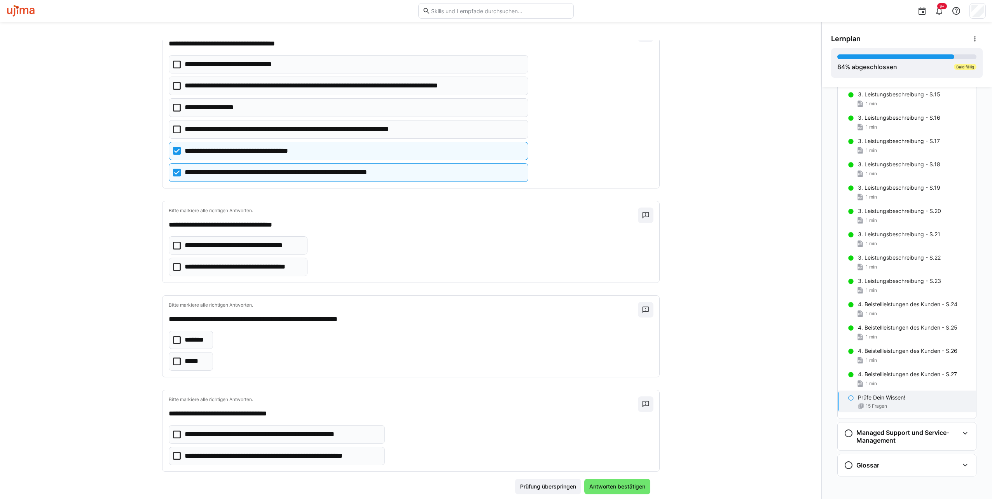
scroll to position [1166, 0]
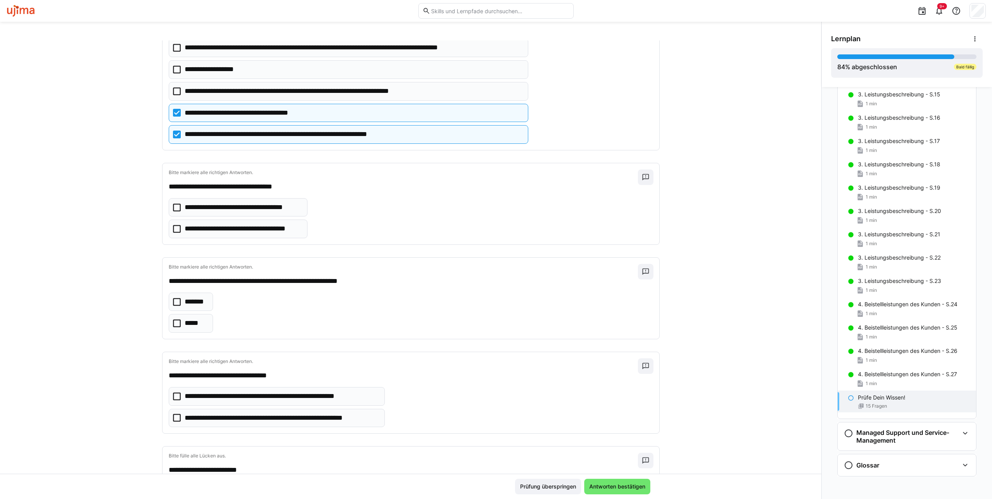
click at [174, 225] on icon at bounding box center [177, 229] width 8 height 8
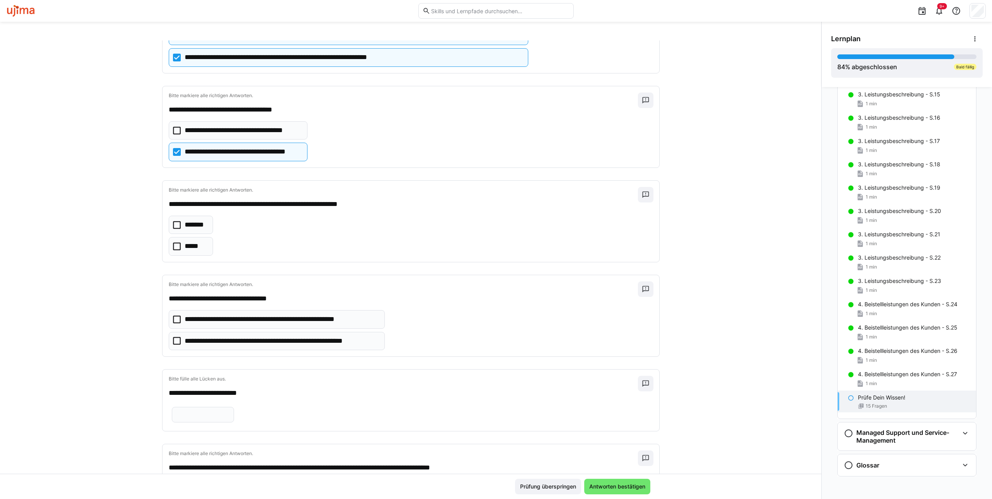
scroll to position [1244, 0]
click at [175, 242] on icon at bounding box center [177, 246] width 8 height 8
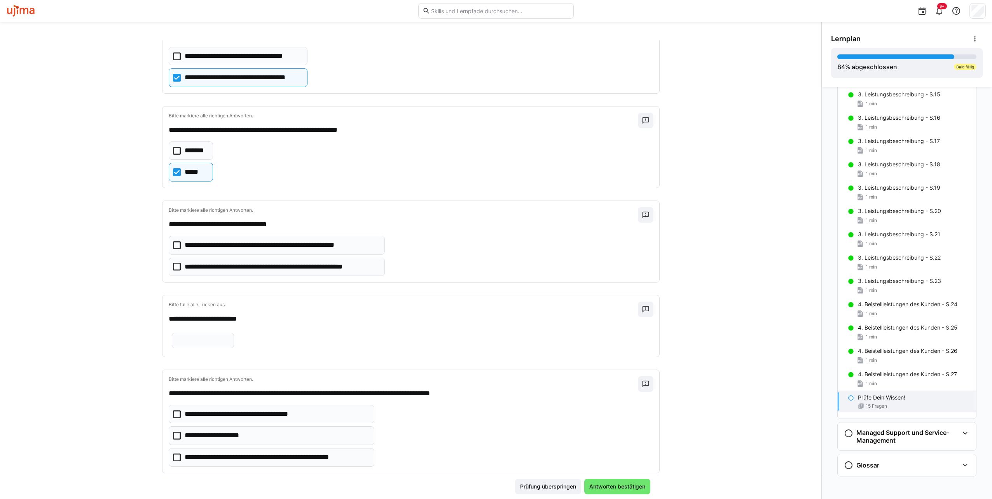
scroll to position [1320, 0]
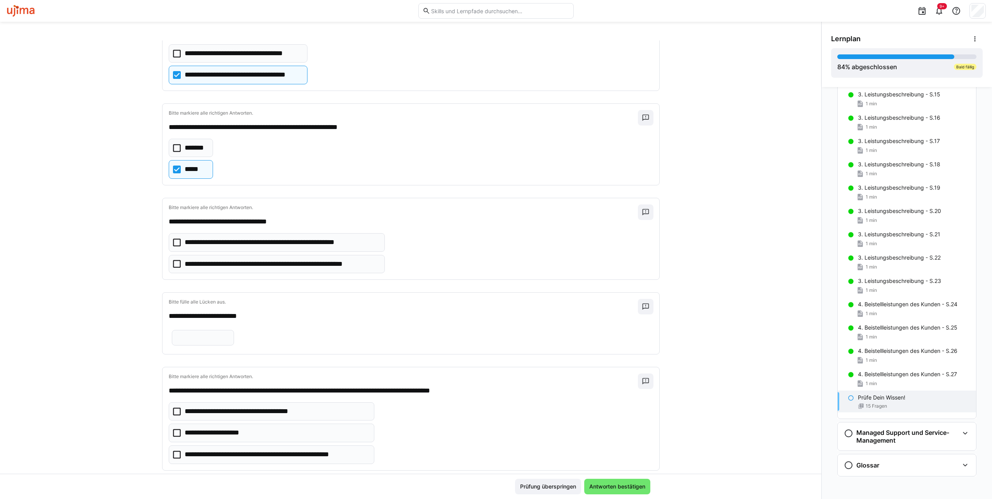
click at [173, 260] on icon at bounding box center [177, 264] width 8 height 8
click at [230, 334] on input "text" at bounding box center [203, 337] width 54 height 7
type input "**********"
click at [173, 451] on icon at bounding box center [177, 455] width 8 height 8
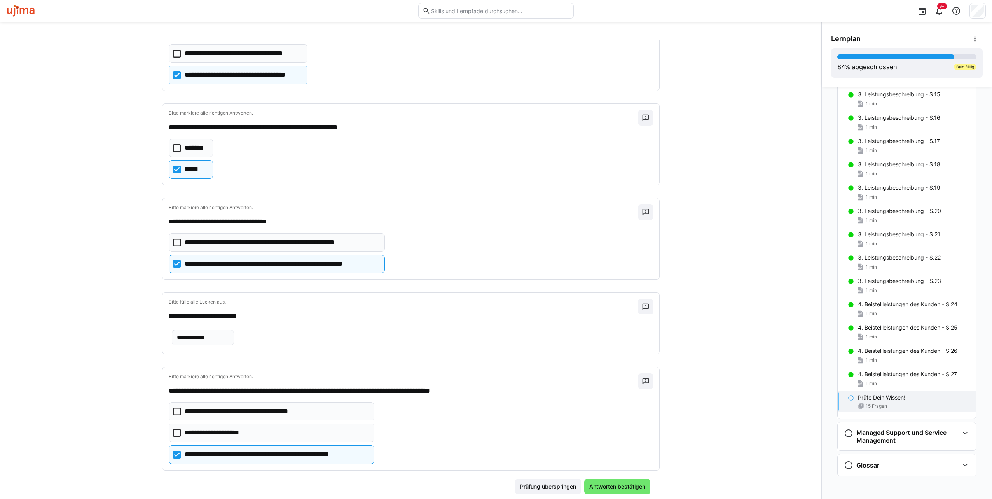
click at [173, 408] on icon at bounding box center [177, 412] width 8 height 8
click at [173, 451] on icon at bounding box center [177, 455] width 8 height 8
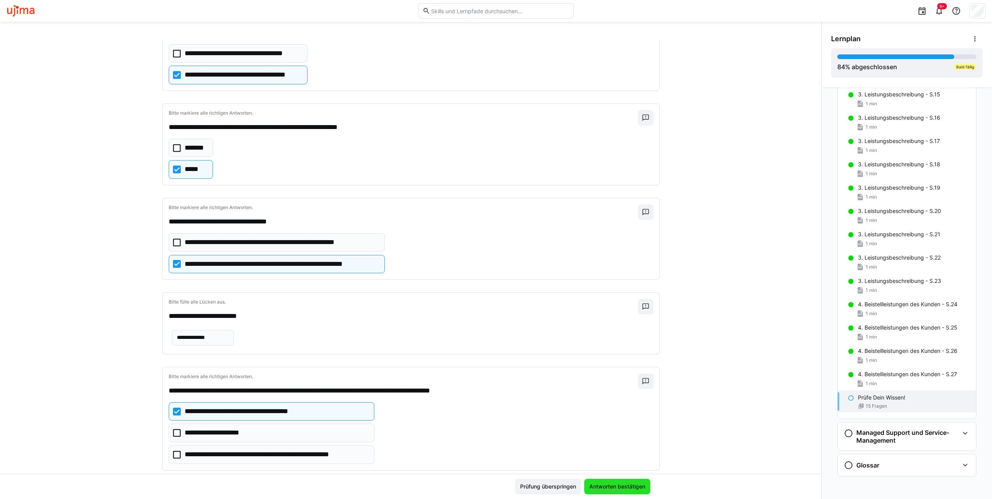
click at [616, 481] on span "Antworten bestätigen" at bounding box center [617, 487] width 66 height 16
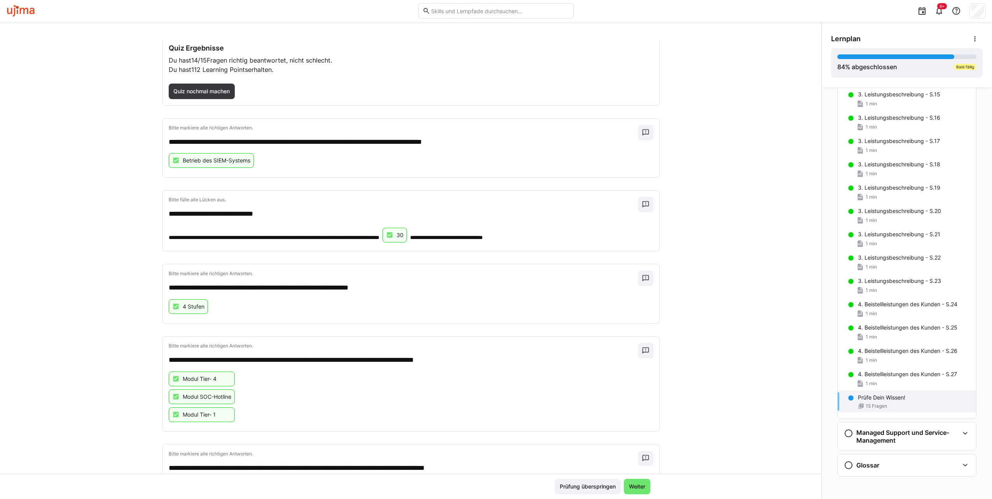
scroll to position [0, 0]
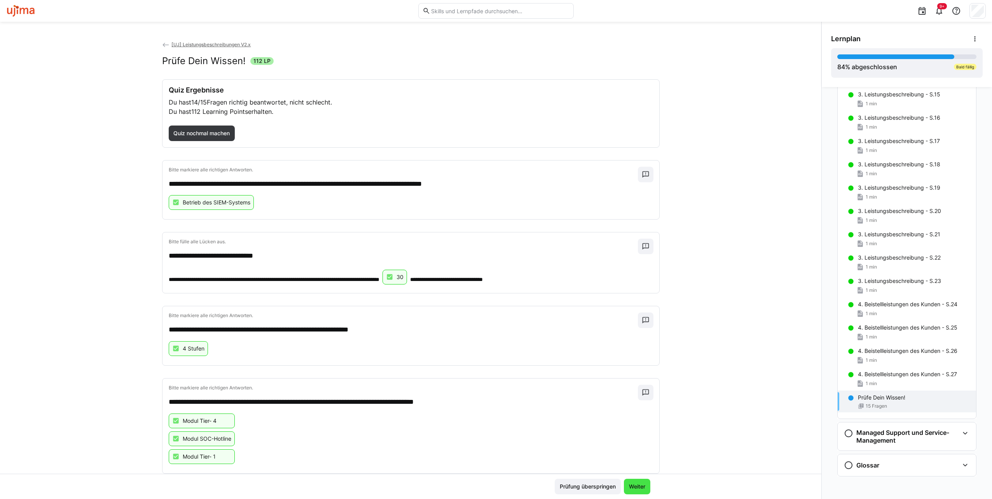
click at [635, 491] on span "Weiter" at bounding box center [637, 487] width 26 height 16
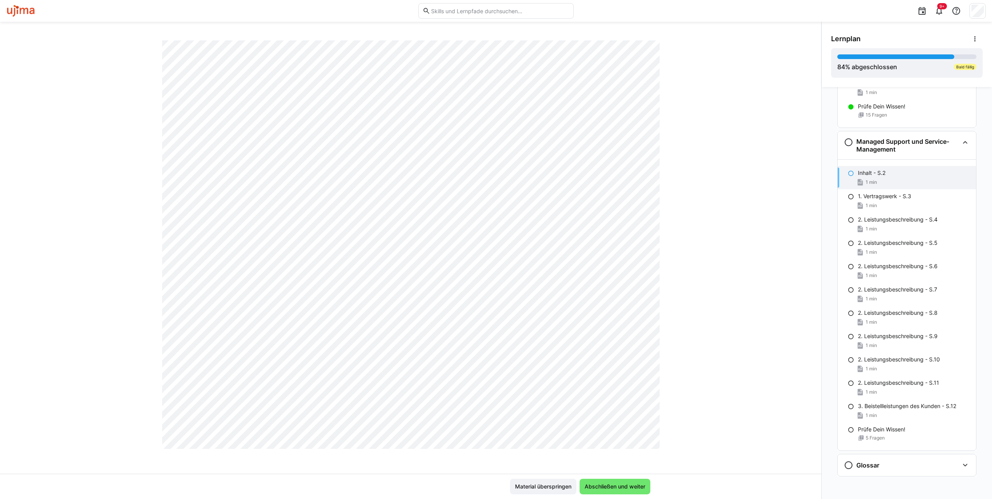
scroll to position [117, 0]
click at [598, 484] on span "Abschließen und weiter" at bounding box center [614, 487] width 63 height 8
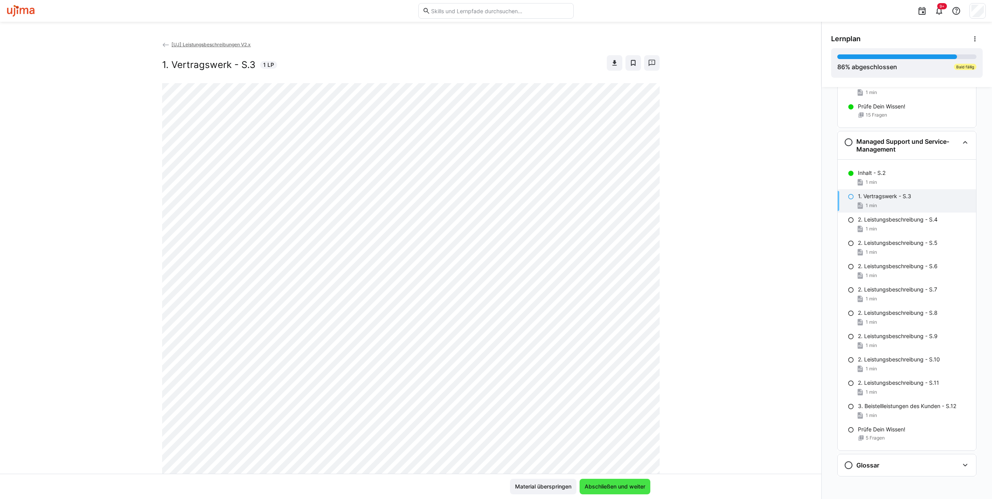
click at [621, 486] on span "Abschließen und weiter" at bounding box center [614, 487] width 63 height 8
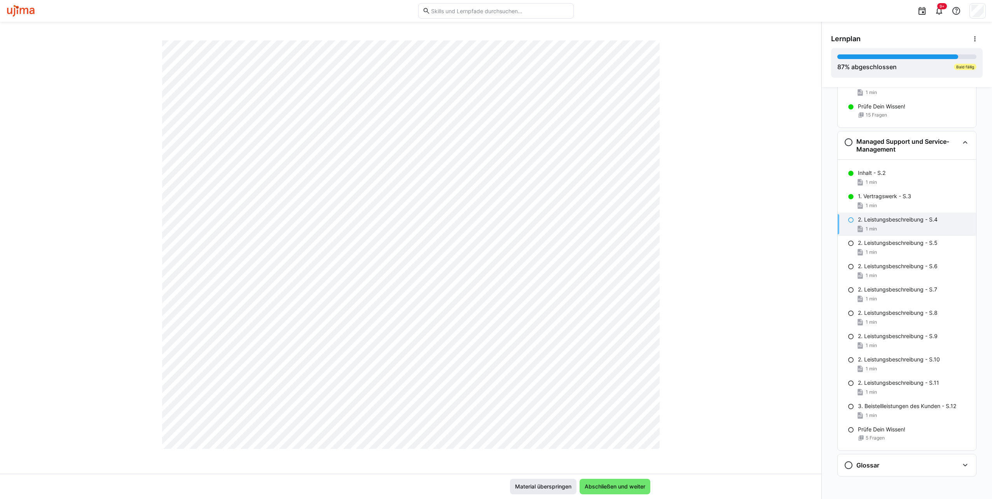
scroll to position [316, 0]
click at [621, 484] on span "Abschließen und weiter" at bounding box center [614, 487] width 63 height 8
click at [618, 482] on span "Abschließen und weiter" at bounding box center [614, 487] width 71 height 16
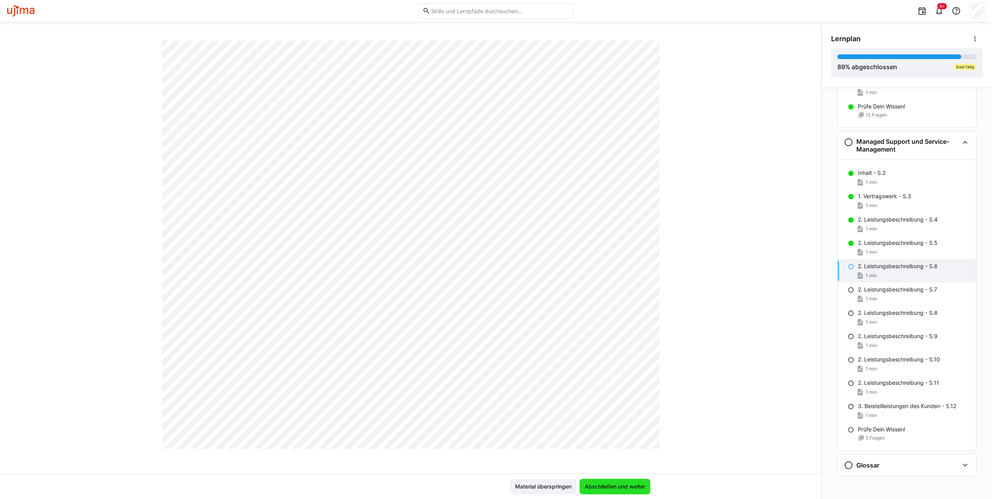
click at [621, 487] on span "Abschließen und weiter" at bounding box center [614, 487] width 63 height 8
click at [623, 488] on span "Abschließen und weiter" at bounding box center [614, 487] width 63 height 8
click at [617, 483] on span "Abschließen und weiter" at bounding box center [614, 487] width 63 height 8
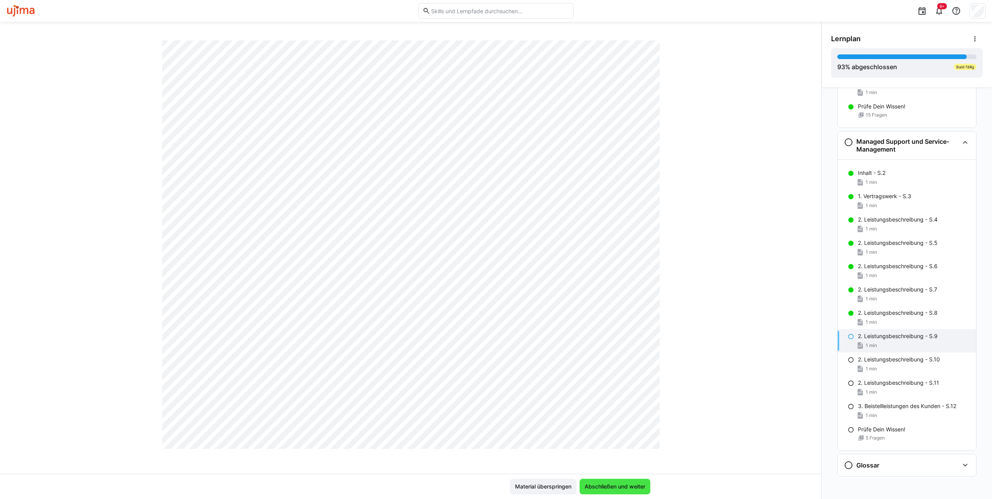
click at [627, 483] on span "Abschließen und weiter" at bounding box center [614, 487] width 63 height 8
click at [621, 478] on div "Material überspringen Abschließen und weiter" at bounding box center [410, 486] width 821 height 25
click at [621, 482] on span "Abschließen und weiter" at bounding box center [614, 487] width 71 height 16
click at [606, 488] on span "Abschließen und weiter" at bounding box center [614, 487] width 63 height 8
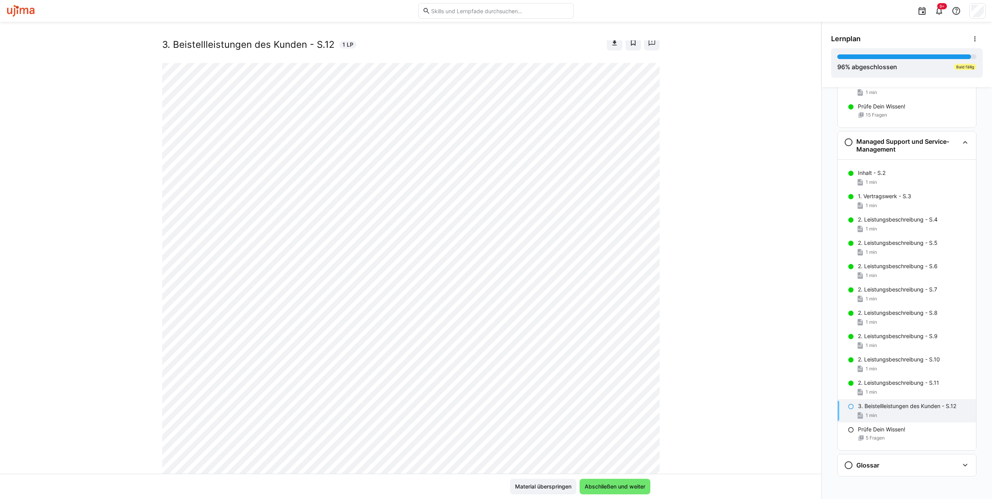
scroll to position [0, 0]
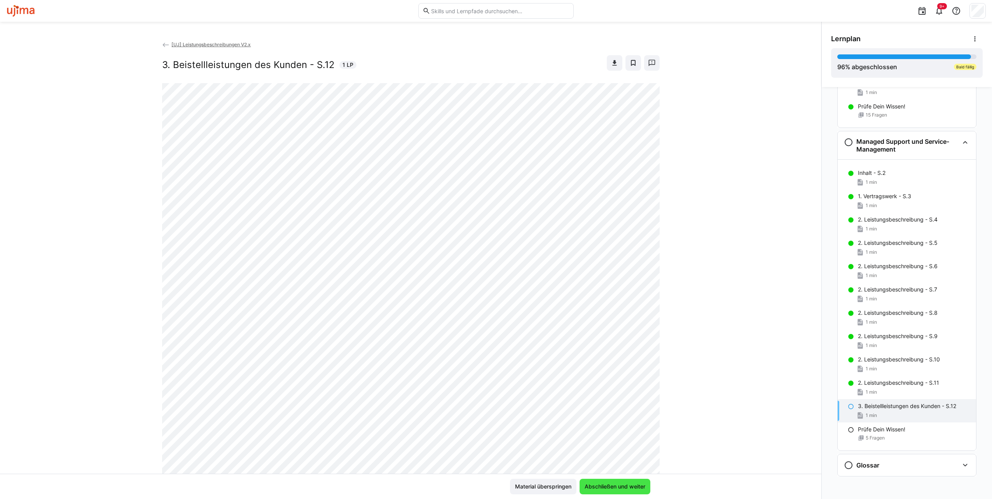
click at [637, 483] on span "Abschließen und weiter" at bounding box center [614, 487] width 63 height 8
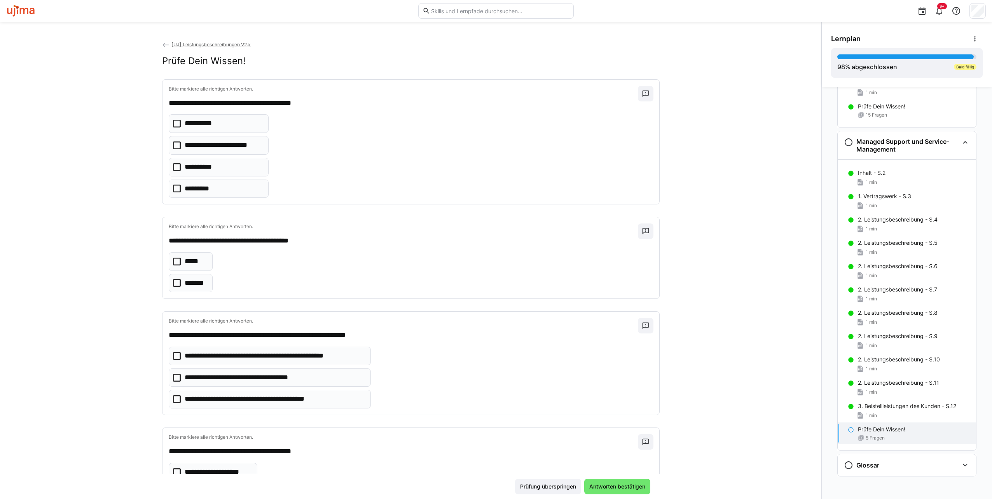
click at [173, 145] on icon at bounding box center [177, 145] width 8 height 8
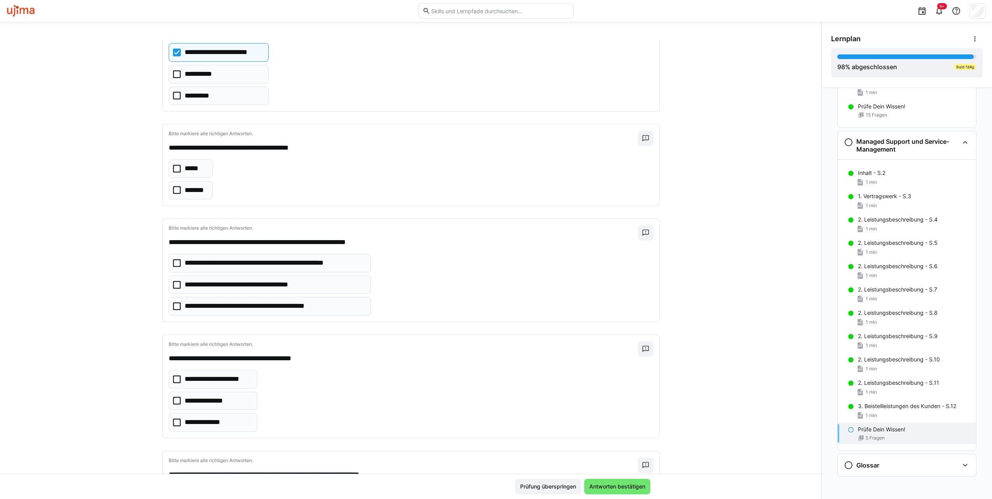
scroll to position [117, 0]
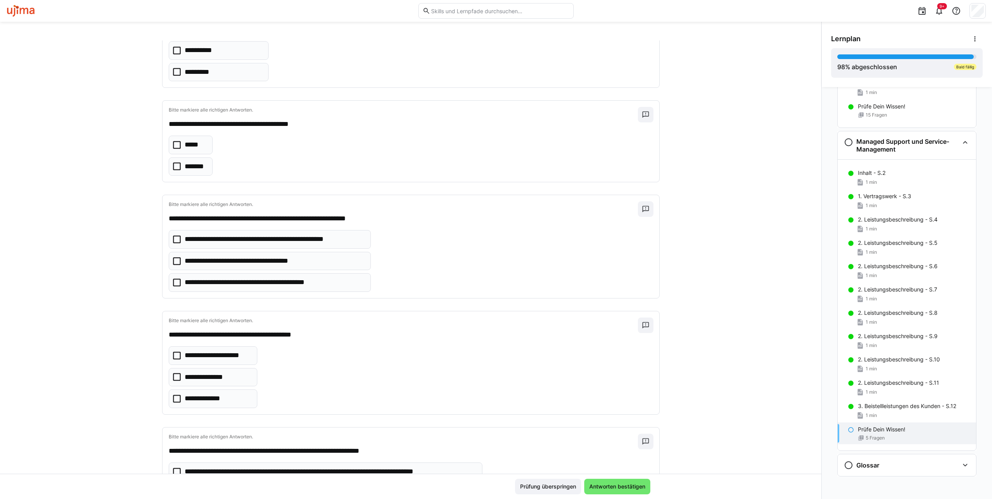
click at [173, 145] on icon at bounding box center [177, 145] width 8 height 8
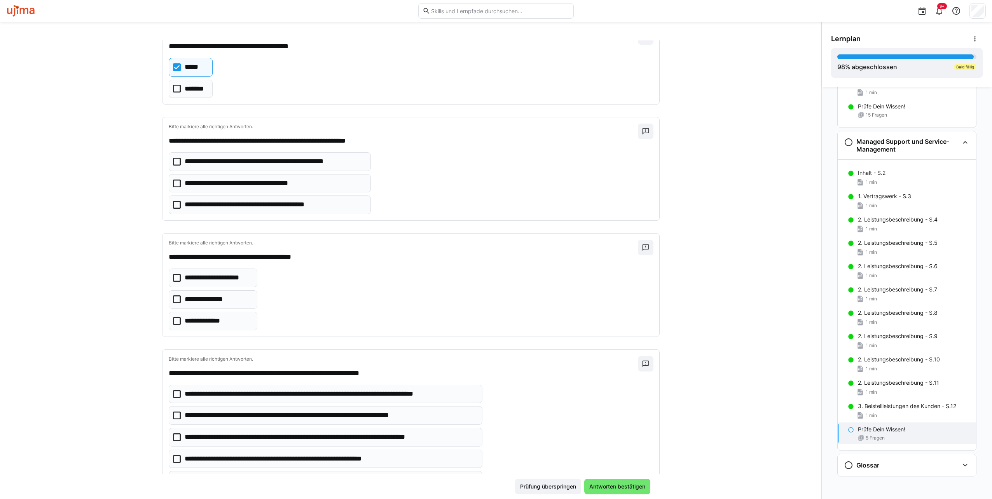
click at [175, 158] on icon at bounding box center [177, 162] width 8 height 8
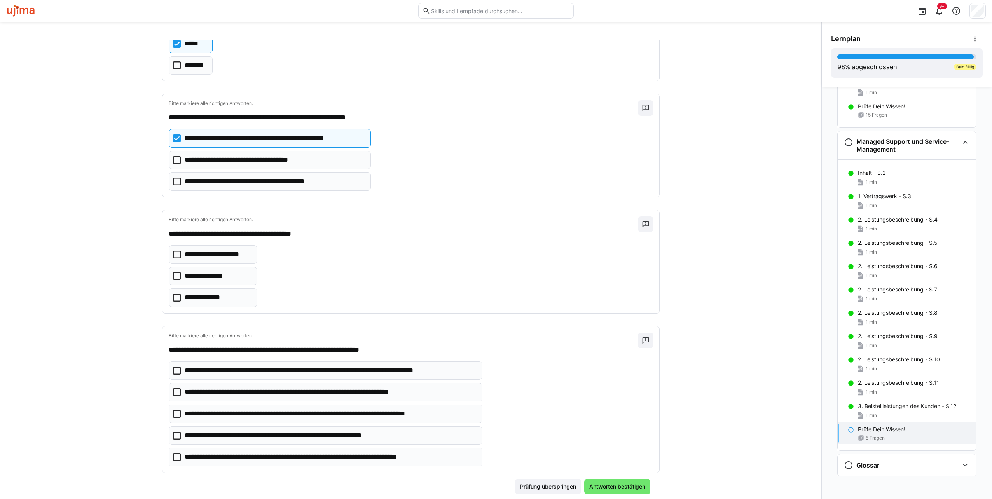
scroll to position [229, 0]
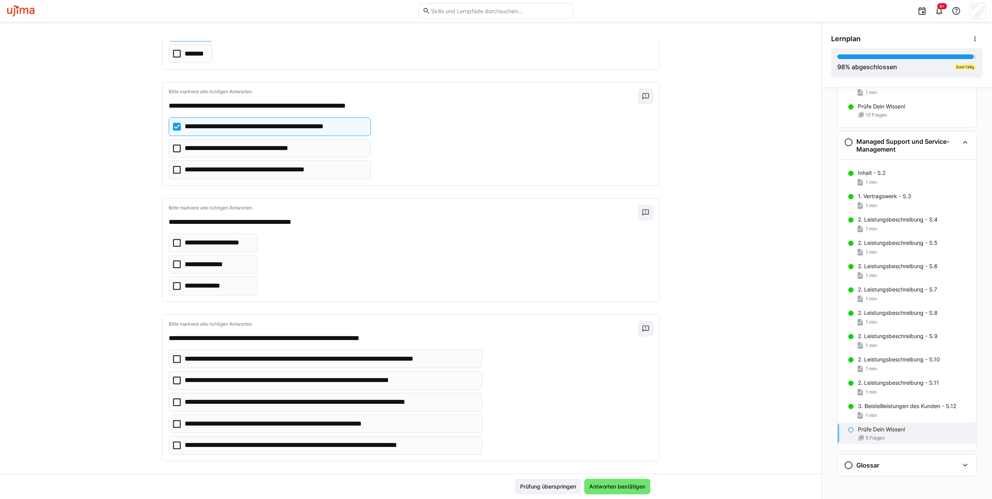
click at [173, 283] on icon at bounding box center [177, 286] width 8 height 8
click at [173, 420] on icon at bounding box center [177, 424] width 8 height 8
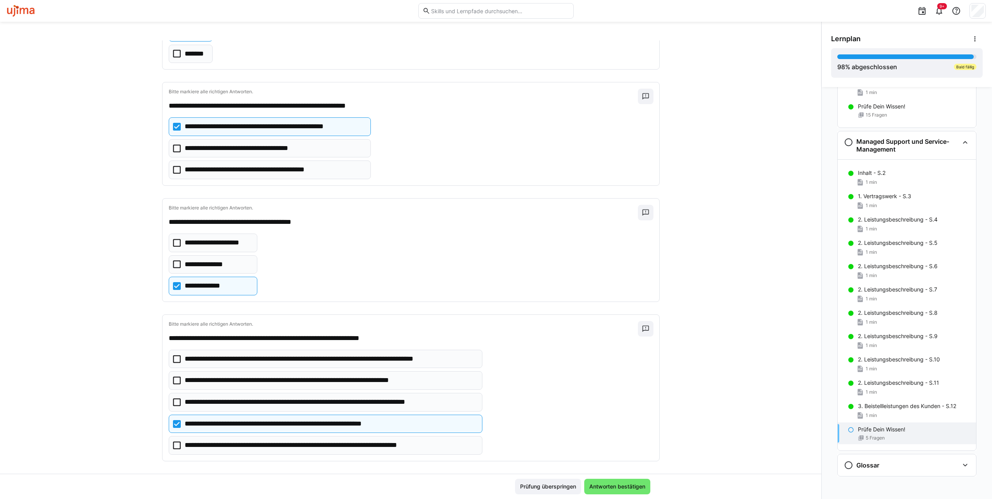
click at [173, 355] on icon at bounding box center [177, 359] width 8 height 8
click at [601, 490] on span "Antworten bestätigen" at bounding box center [617, 487] width 66 height 16
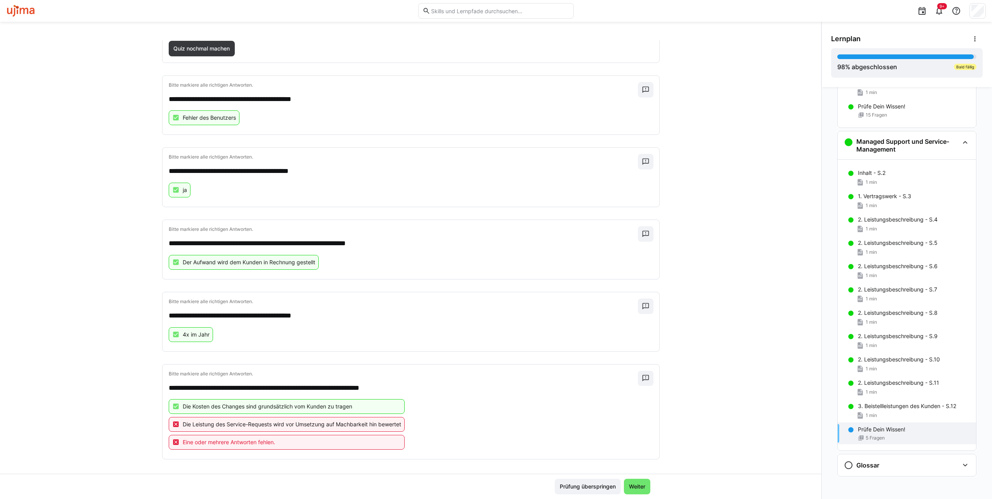
scroll to position [0, 0]
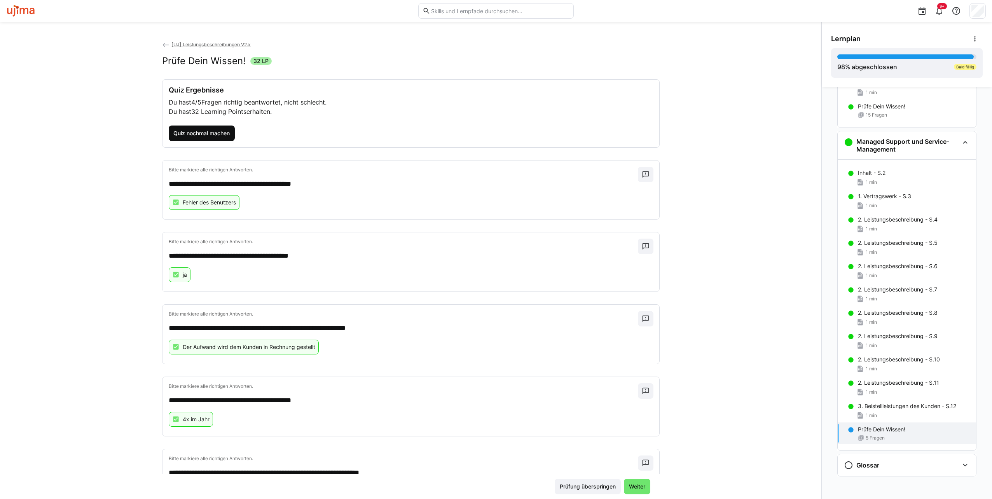
click at [202, 136] on span "Quiz nochmal machen" at bounding box center [201, 133] width 59 height 8
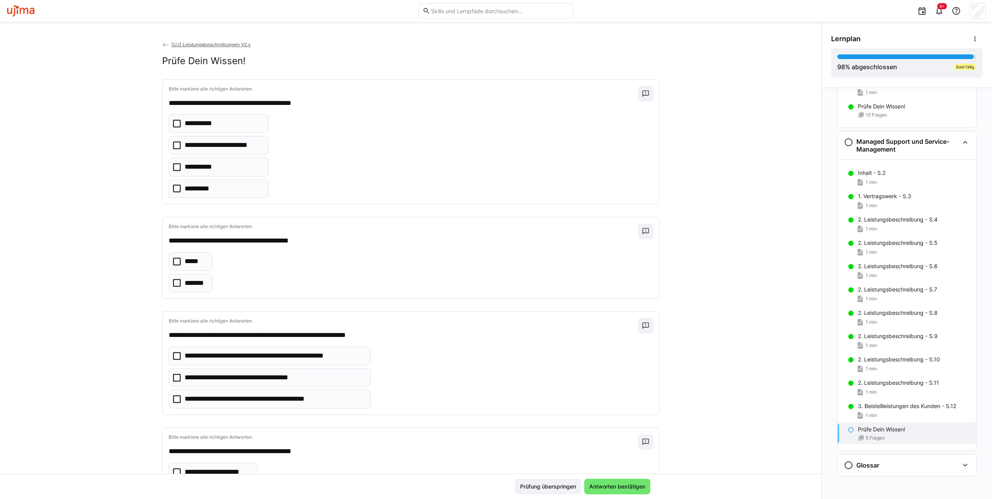
click at [169, 143] on eds-checkbox "**********" at bounding box center [219, 145] width 100 height 19
click at [173, 261] on icon at bounding box center [177, 262] width 8 height 8
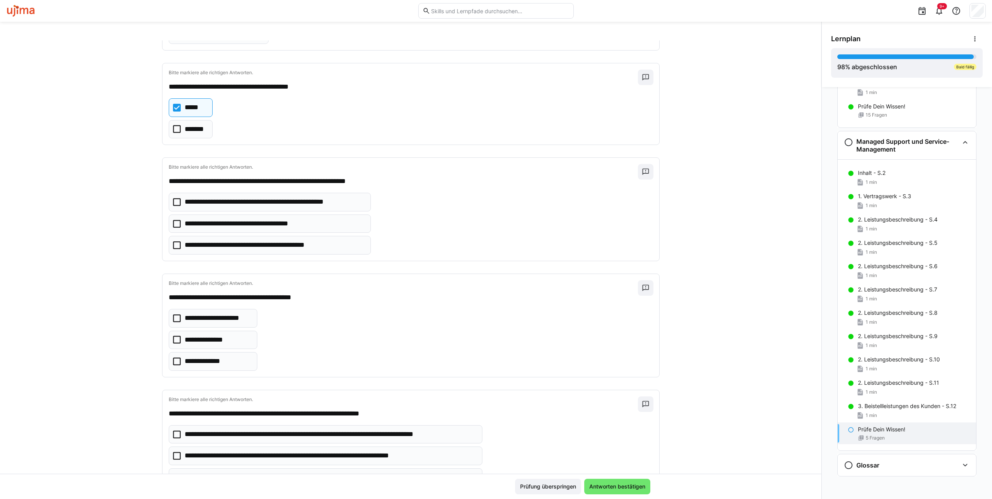
scroll to position [155, 0]
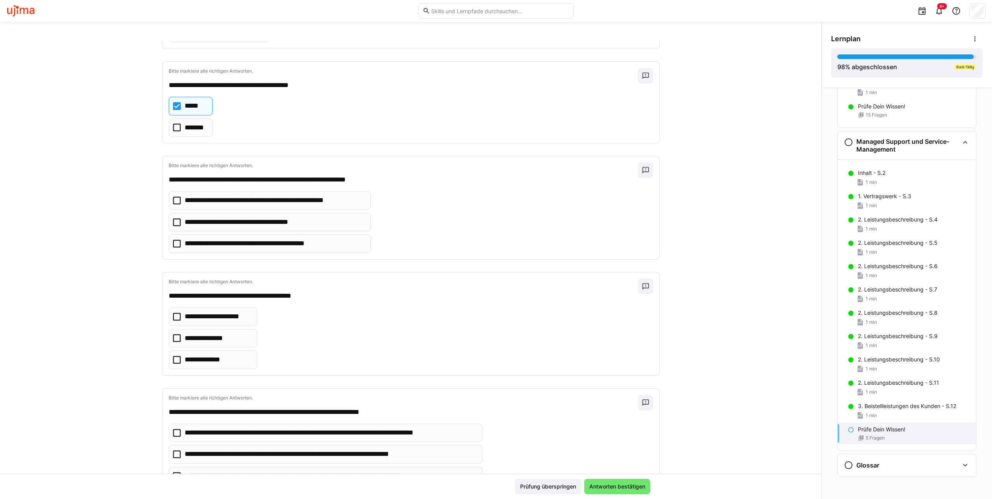
click at [173, 198] on icon at bounding box center [177, 201] width 8 height 8
click at [173, 357] on icon at bounding box center [177, 360] width 8 height 8
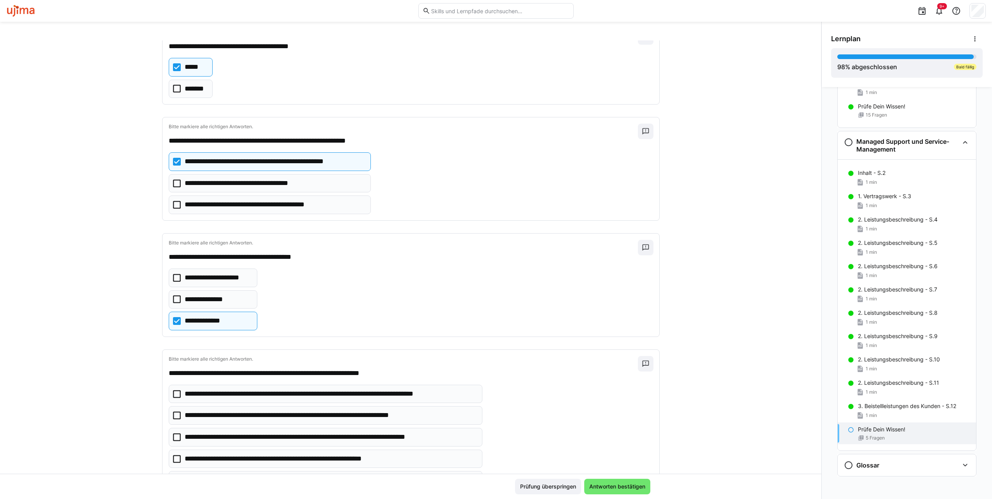
scroll to position [229, 0]
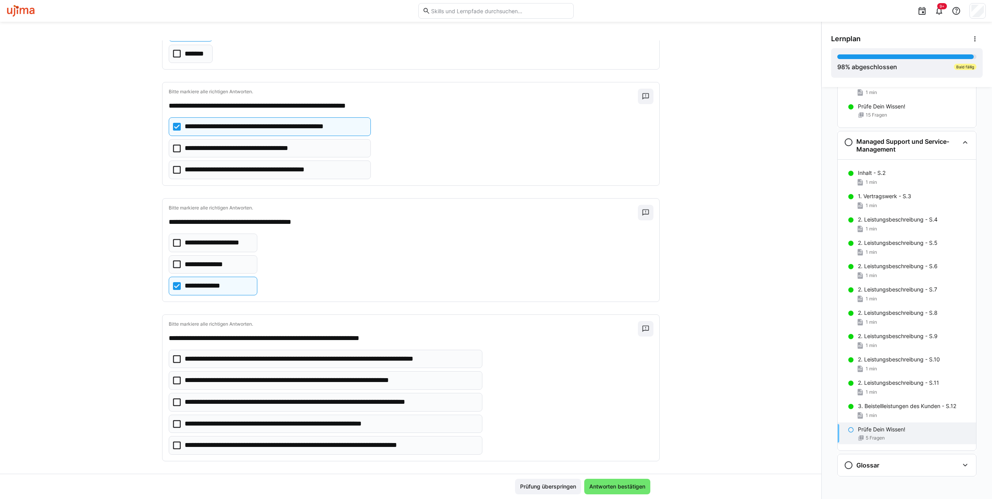
click at [180, 419] on eds-checkbox "**********" at bounding box center [326, 424] width 314 height 19
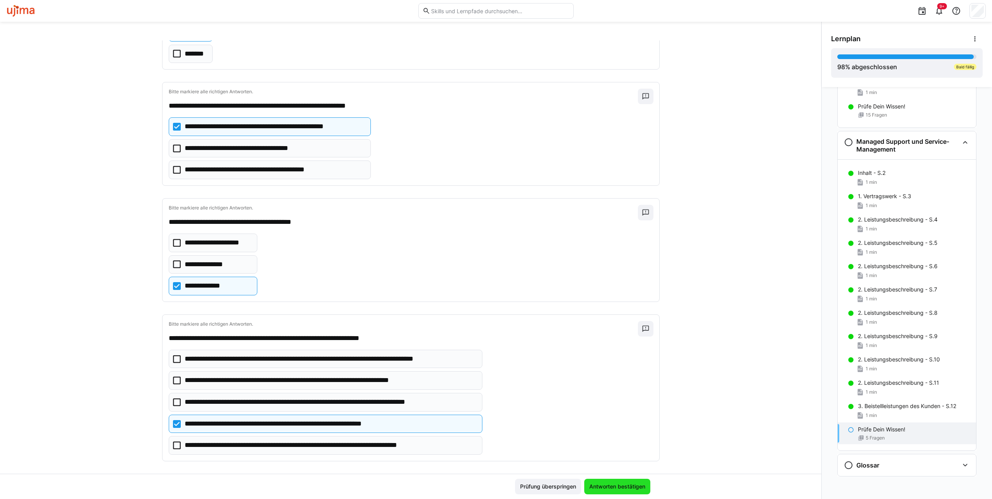
click at [633, 490] on span "Antworten bestätigen" at bounding box center [617, 487] width 58 height 8
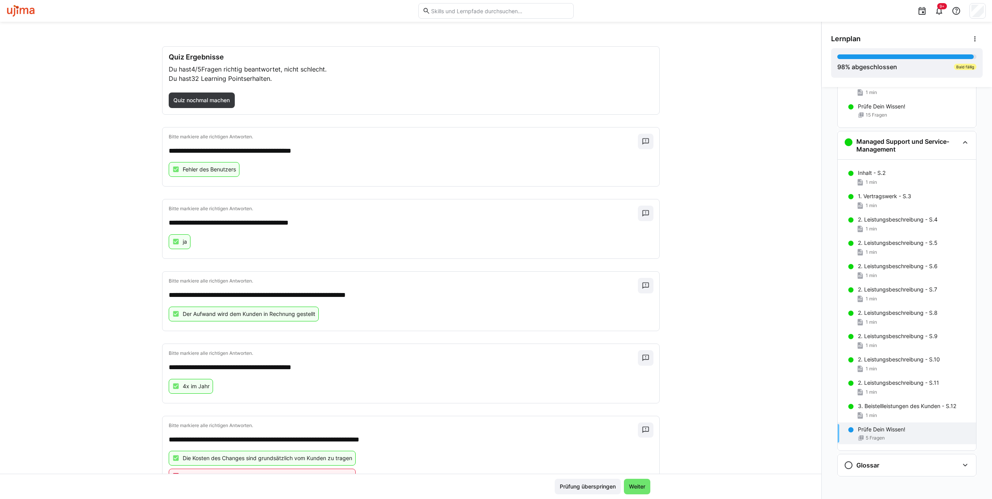
scroll to position [0, 0]
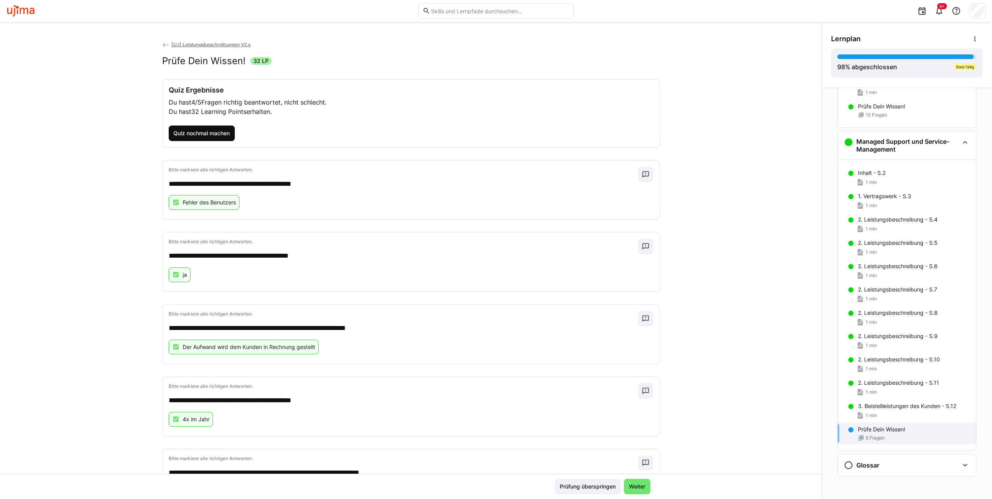
click at [210, 131] on span "Quiz nochmal machen" at bounding box center [201, 133] width 59 height 8
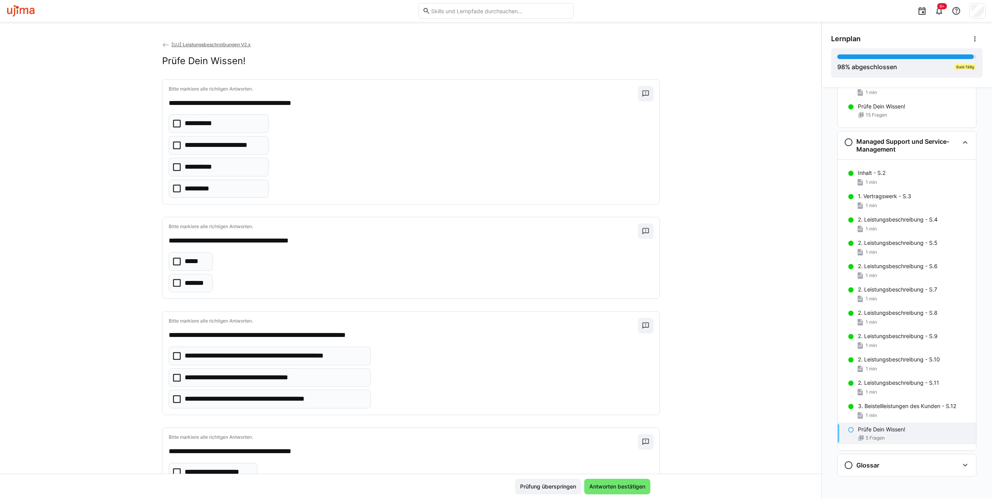
click at [173, 144] on icon at bounding box center [177, 145] width 8 height 8
click at [169, 255] on eds-checkbox "*****" at bounding box center [191, 261] width 44 height 19
click at [175, 355] on icon at bounding box center [177, 356] width 8 height 8
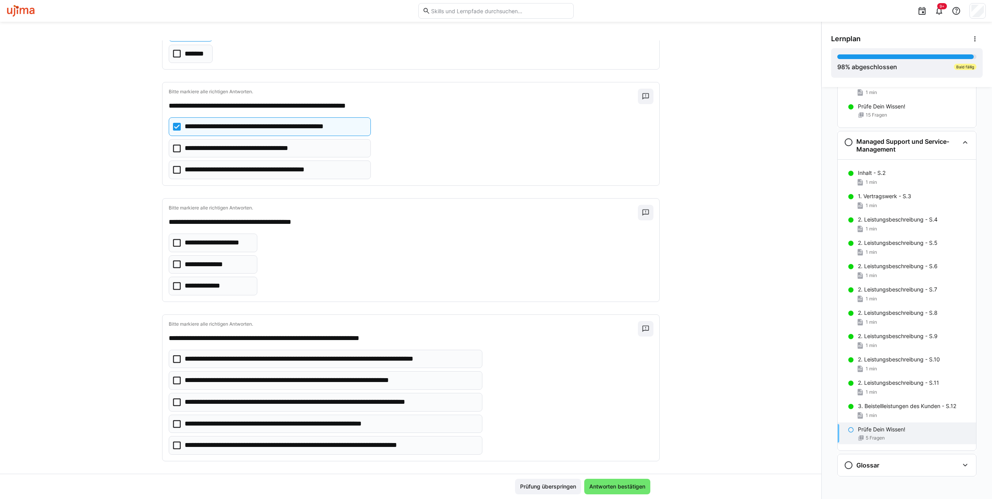
click at [173, 282] on icon at bounding box center [177, 286] width 8 height 8
click at [175, 420] on icon at bounding box center [177, 424] width 8 height 8
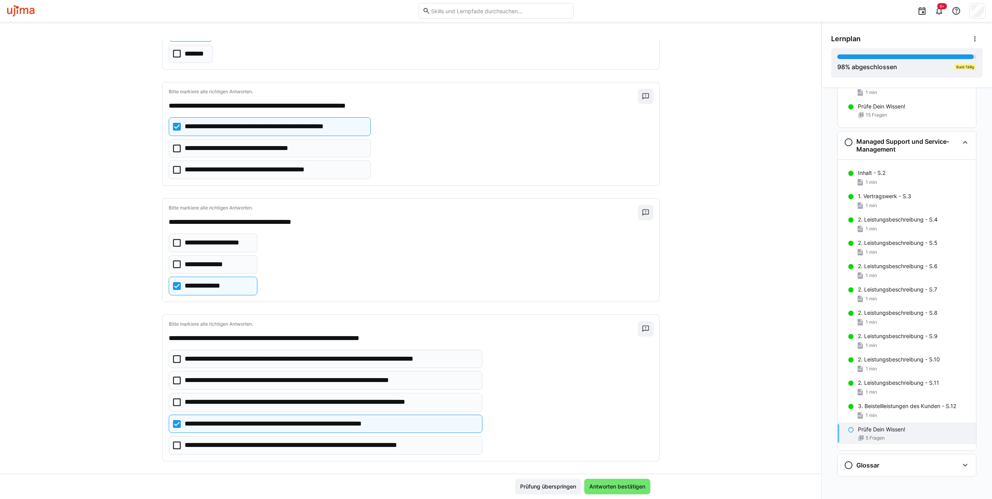
click at [174, 381] on eds-checkbox "**********" at bounding box center [326, 380] width 314 height 19
click at [610, 488] on span "Antworten bestätigen" at bounding box center [617, 487] width 58 height 8
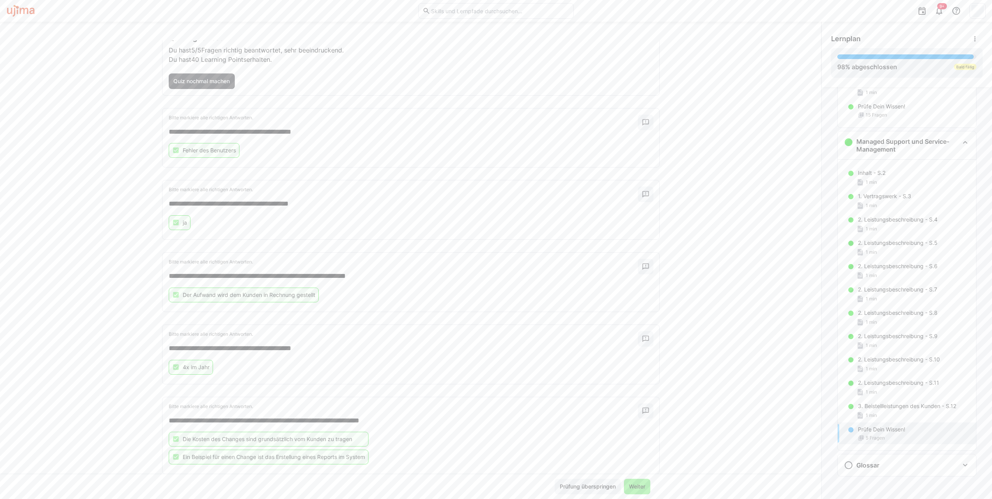
scroll to position [67, 0]
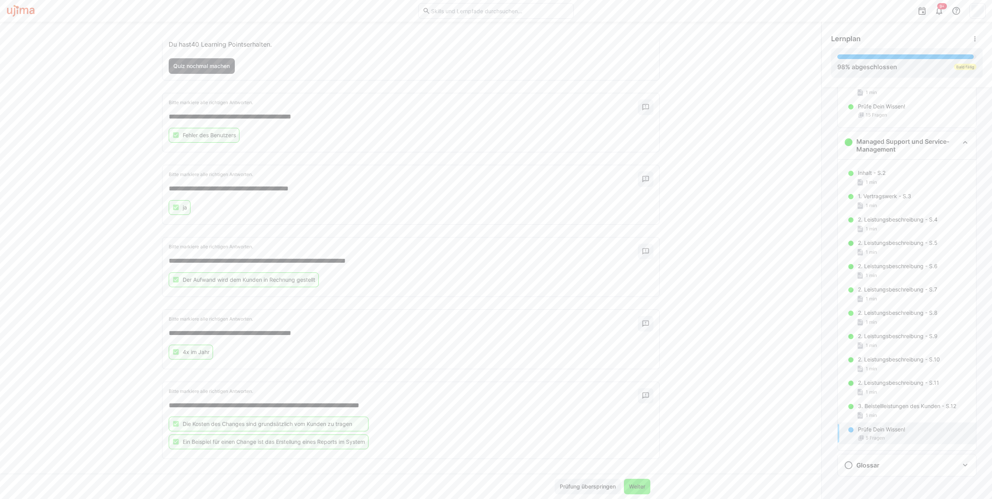
click at [638, 490] on span "Weiter" at bounding box center [637, 487] width 19 height 8
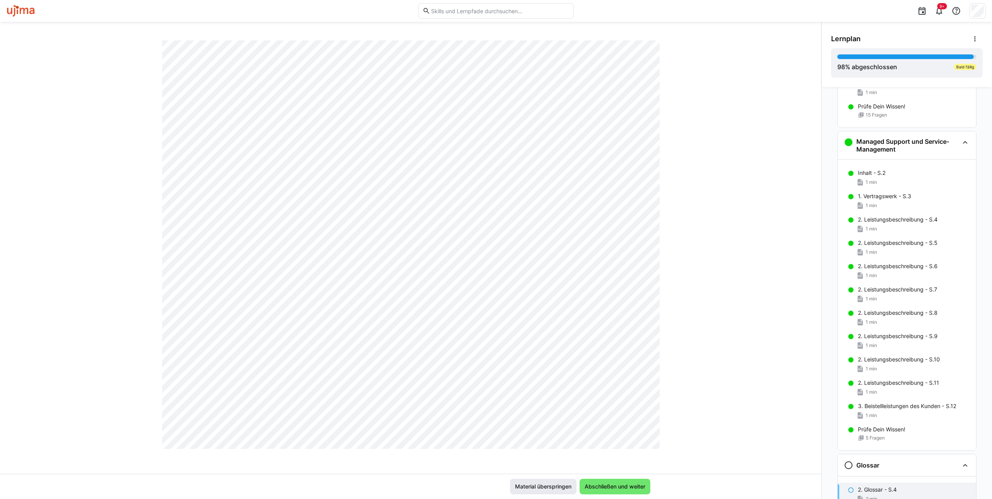
scroll to position [316, 0]
click at [609, 488] on span "Abschließen und weiter" at bounding box center [614, 487] width 63 height 8
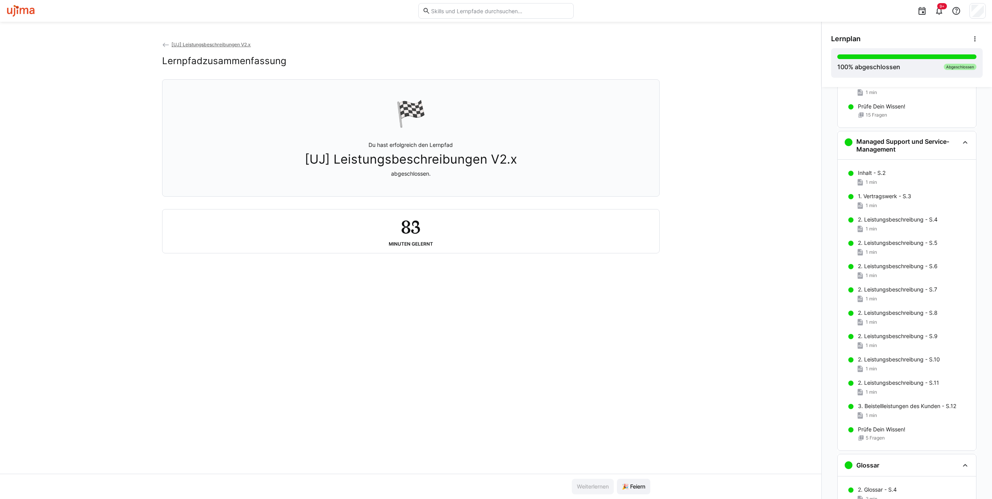
scroll to position [1527, 0]
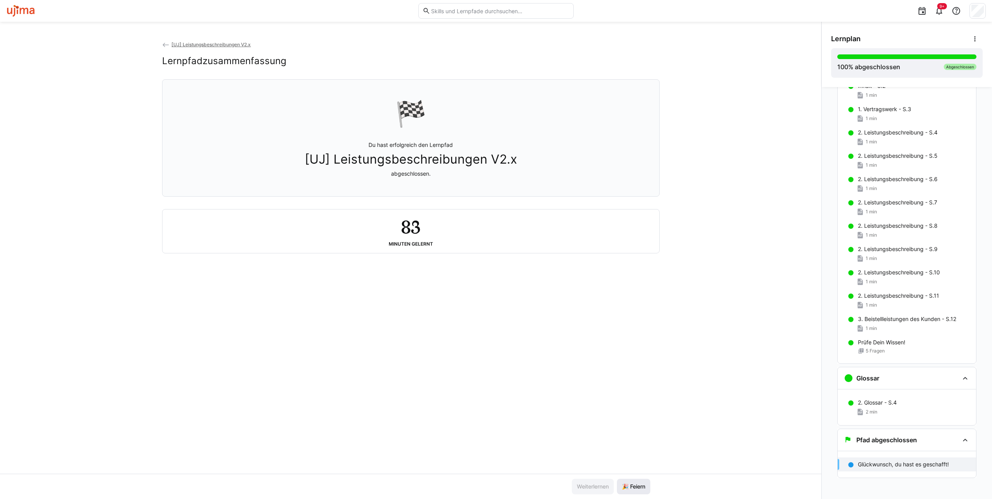
click at [632, 486] on span "🎉 Feiern" at bounding box center [634, 487] width 26 height 8
click at [201, 46] on span "[UJ] Leistungsbeschreibungen V2.x" at bounding box center [210, 45] width 79 height 6
